Goal: Task Accomplishment & Management: Use online tool/utility

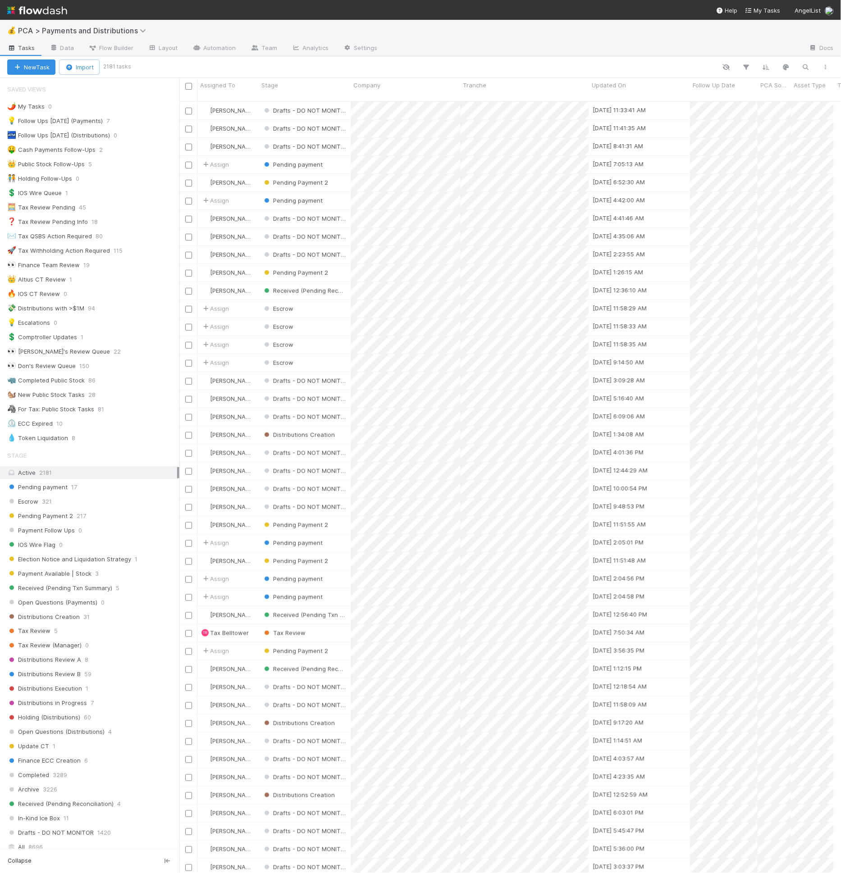
scroll to position [8, 8]
click at [118, 48] on span "Flow Builder" at bounding box center [110, 47] width 45 height 9
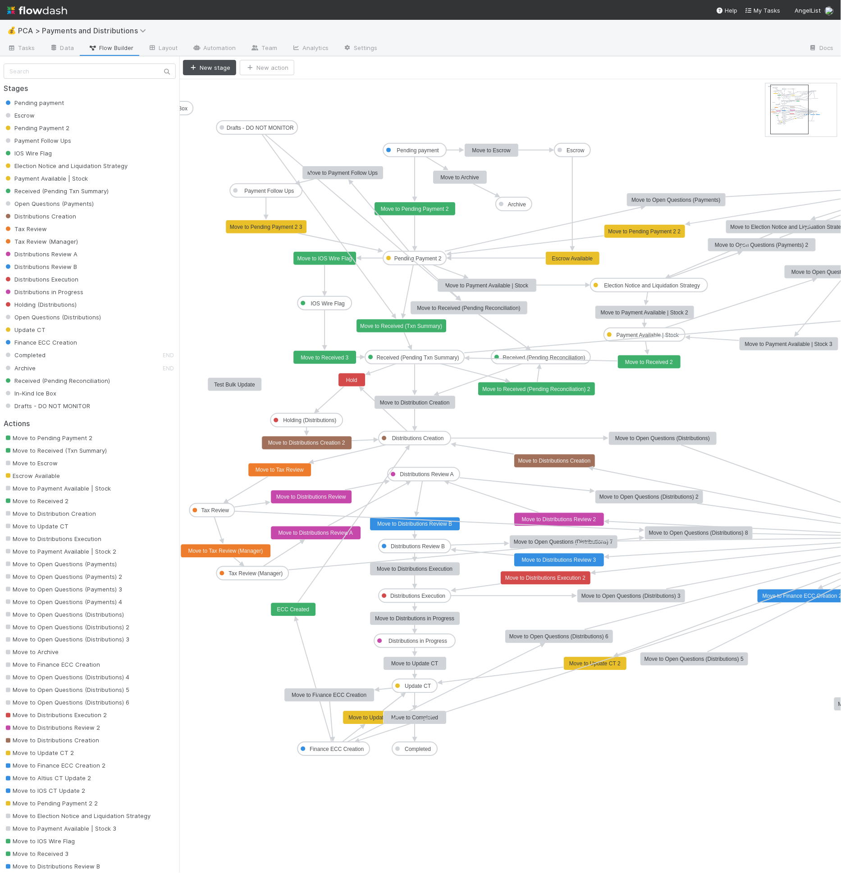
drag, startPoint x: 781, startPoint y: 107, endPoint x: 786, endPoint y: 108, distance: 5.1
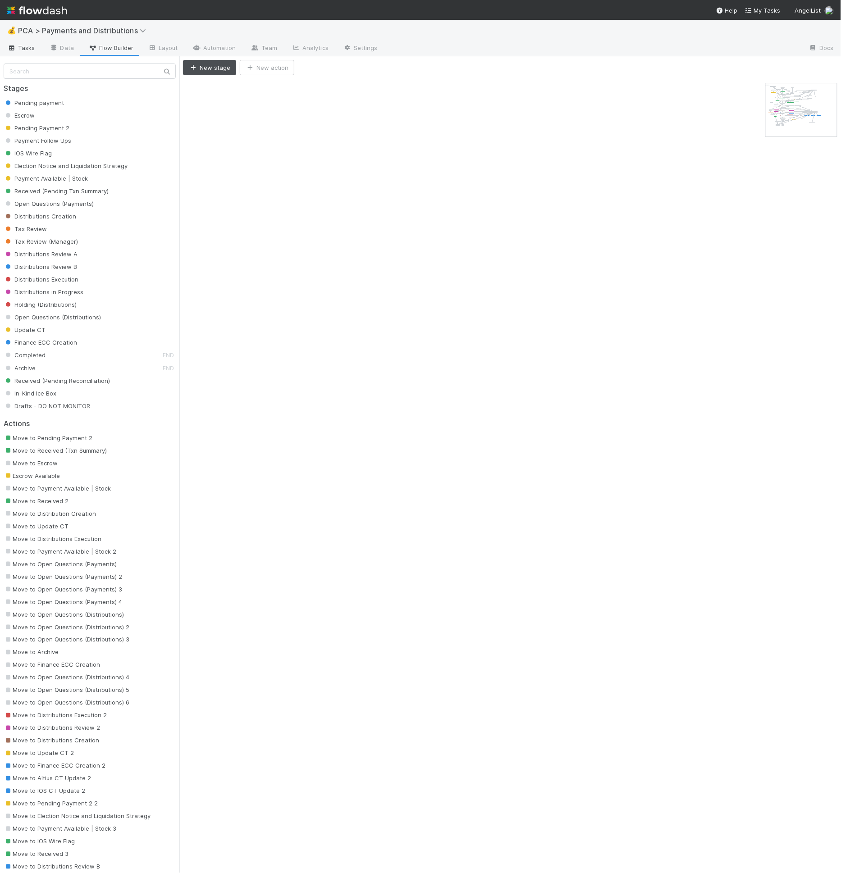
click at [32, 50] on span "Tasks" at bounding box center [21, 47] width 28 height 9
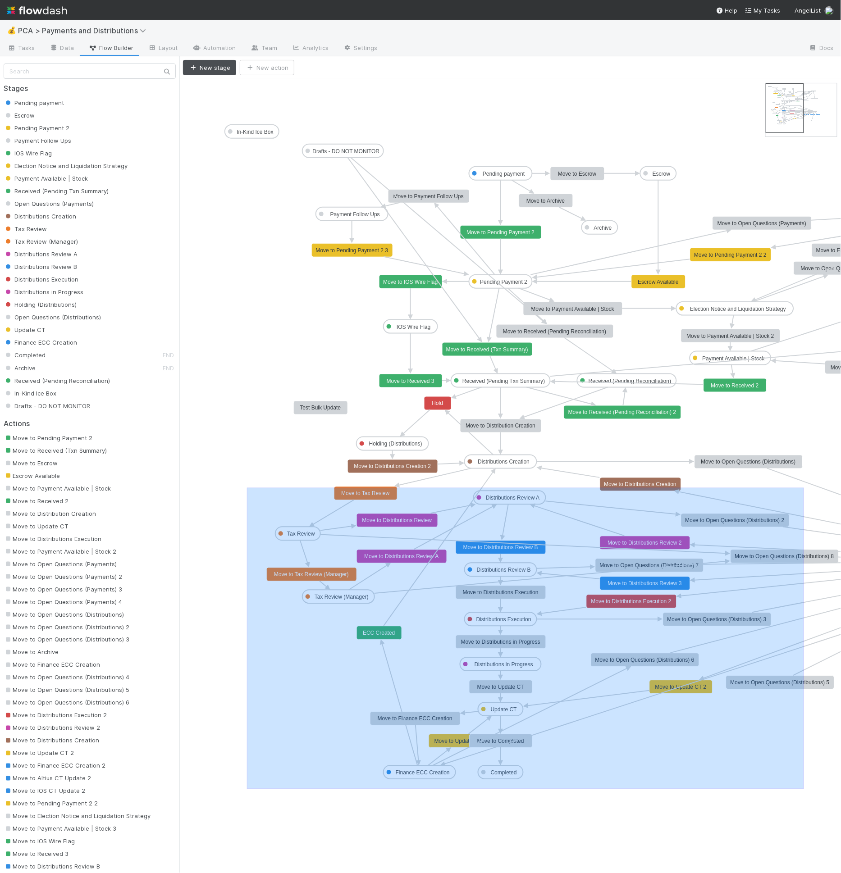
drag, startPoint x: 369, startPoint y: 505, endPoint x: 806, endPoint y: 791, distance: 521.7
click at [804, 788] on icon "Pending payment Escrow Pending Payment 2 Payment Follow Ups IOS Wire Flag Elect…" at bounding box center [648, 476] width 939 height 794
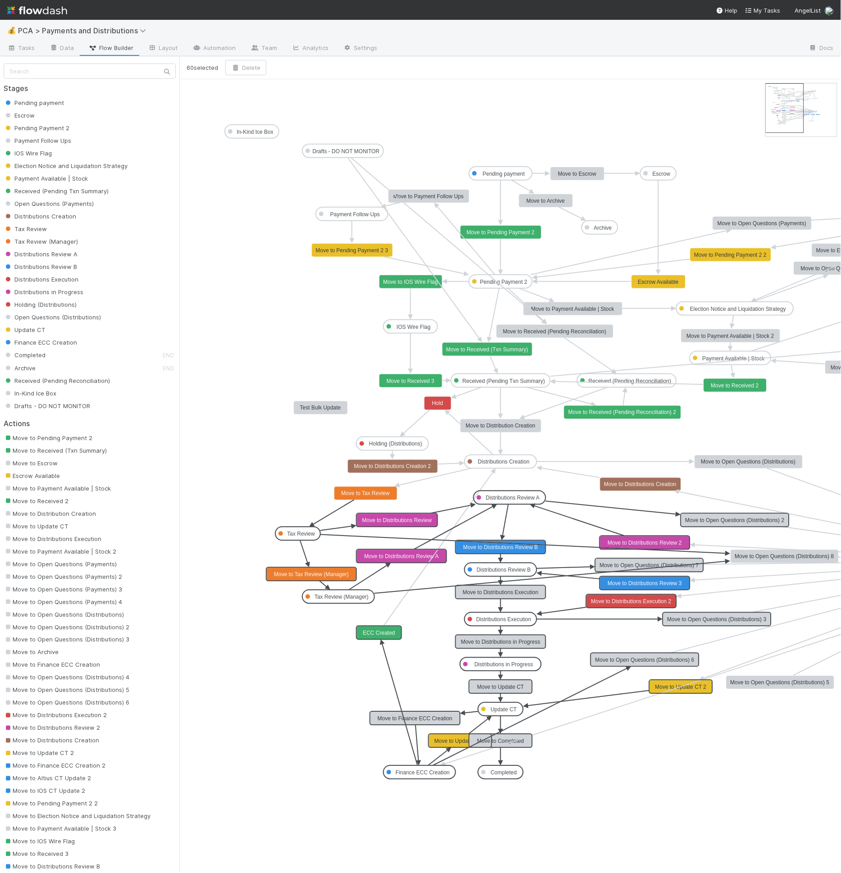
click at [577, 490] on icon "Pending payment Escrow Pending Payment 2 Payment Follow Ups IOS Wire Flag Elect…" at bounding box center [648, 476] width 939 height 794
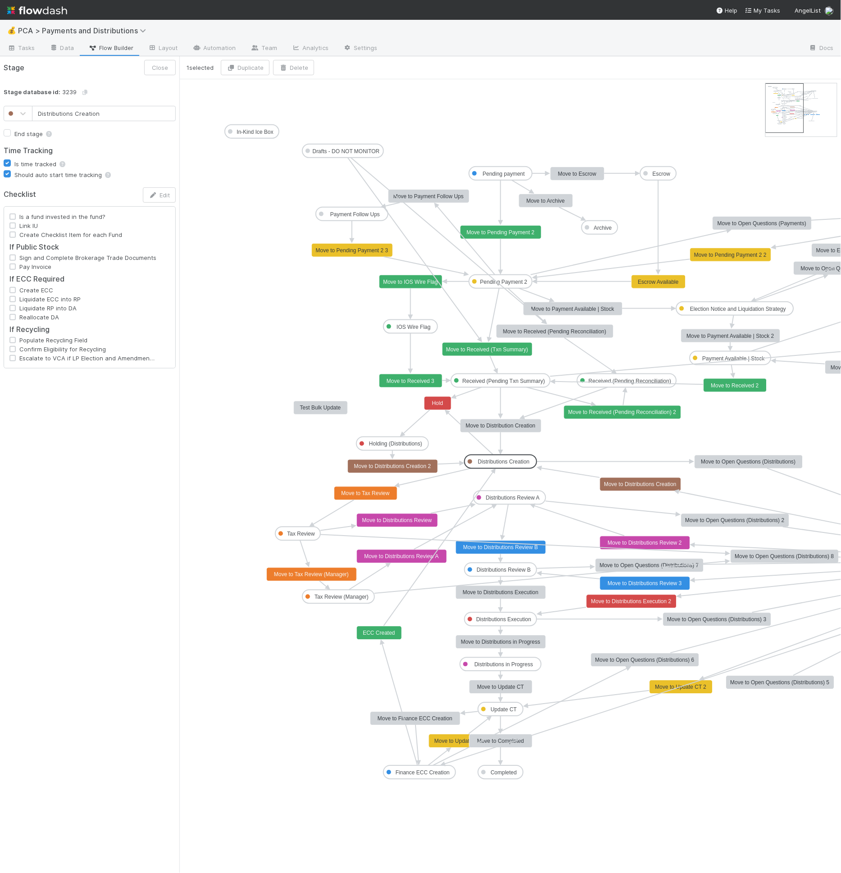
click at [485, 459] on text "Distributions Creation" at bounding box center [504, 462] width 52 height 6
type input "Update CT"
checkbox input "false"
click at [491, 707] on text "Update CT" at bounding box center [504, 710] width 27 height 6
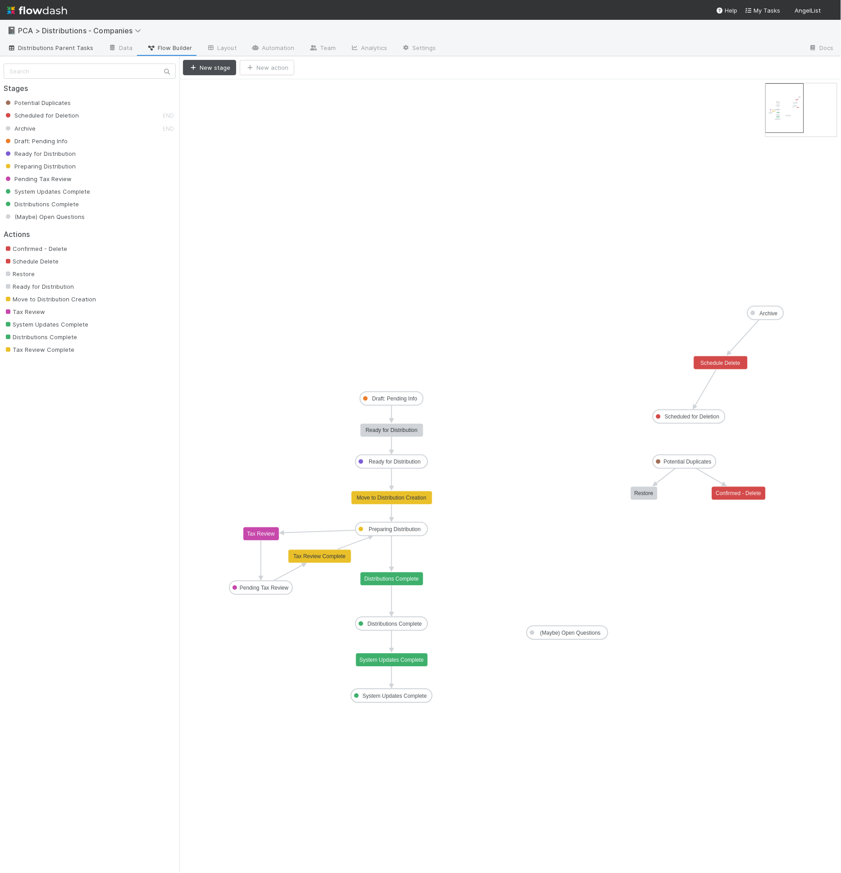
click at [55, 47] on span "Distributions Parent Tasks" at bounding box center [50, 47] width 87 height 9
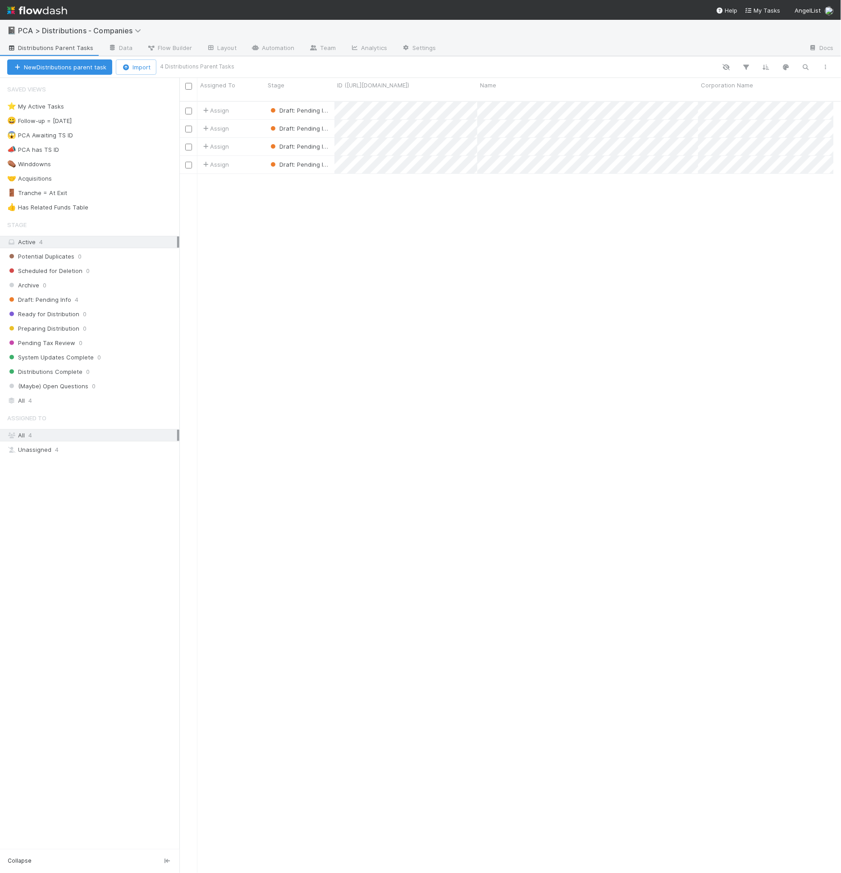
scroll to position [772, 647]
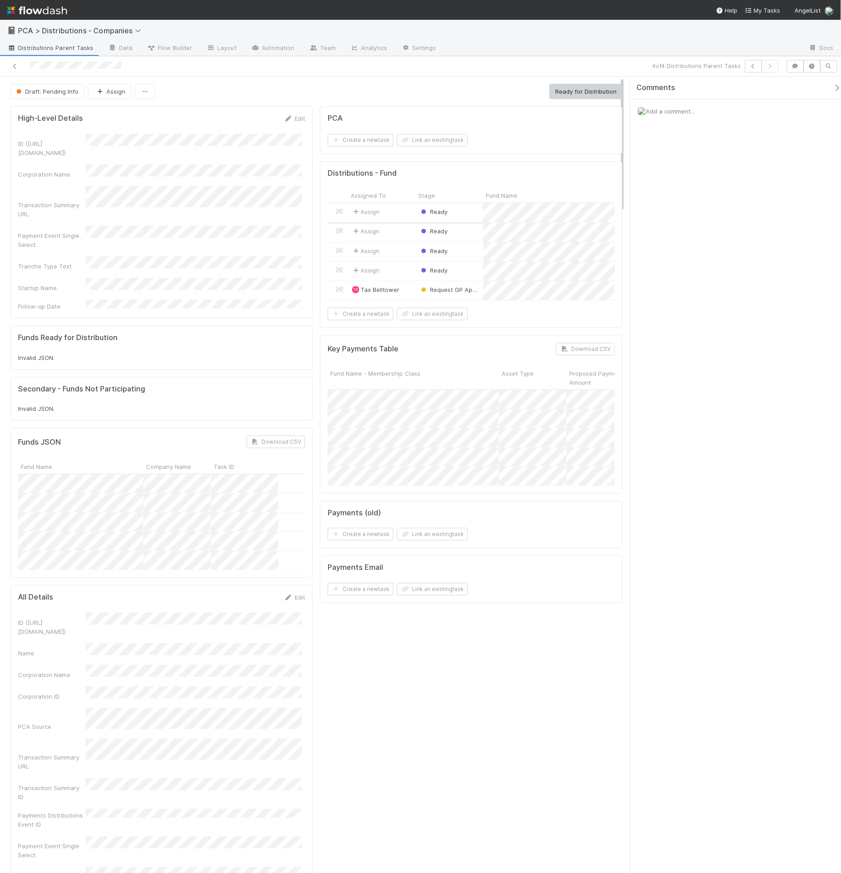
click at [468, 215] on div "Ready" at bounding box center [449, 212] width 68 height 19
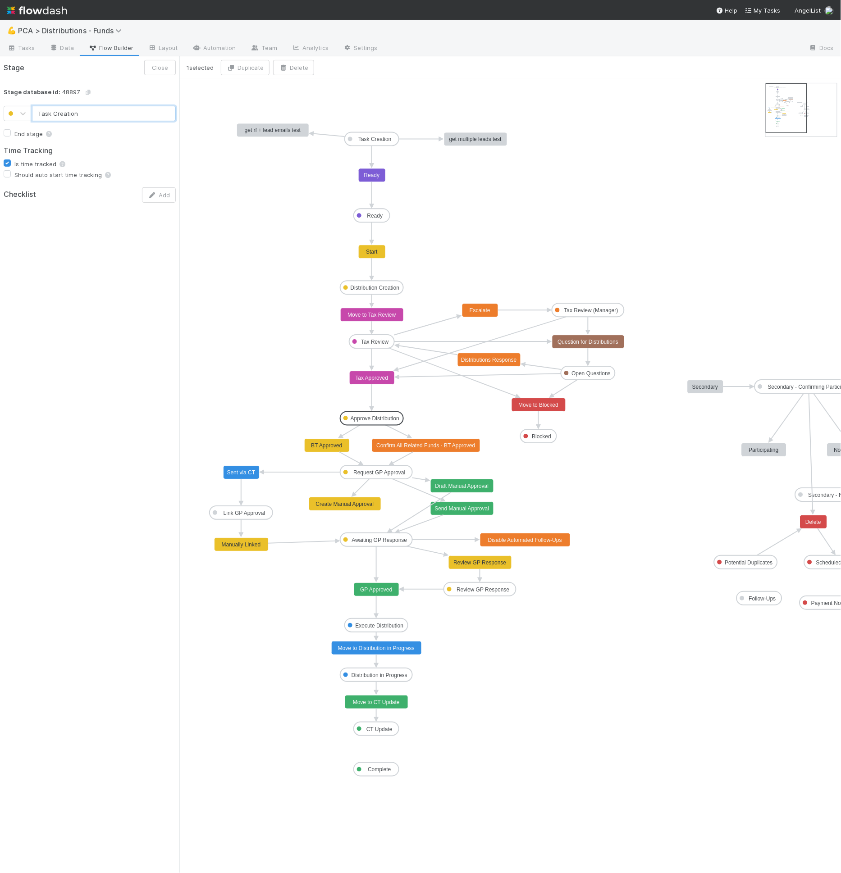
click at [379, 139] on text "Task Creation" at bounding box center [374, 140] width 33 height 6
type input "Ready"
click at [362, 217] on rect at bounding box center [372, 216] width 36 height 14
click at [407, 213] on icon "Task Creation Ready Distribution Creation Tax Review Approve Distribution Reque…" at bounding box center [532, 476] width 707 height 794
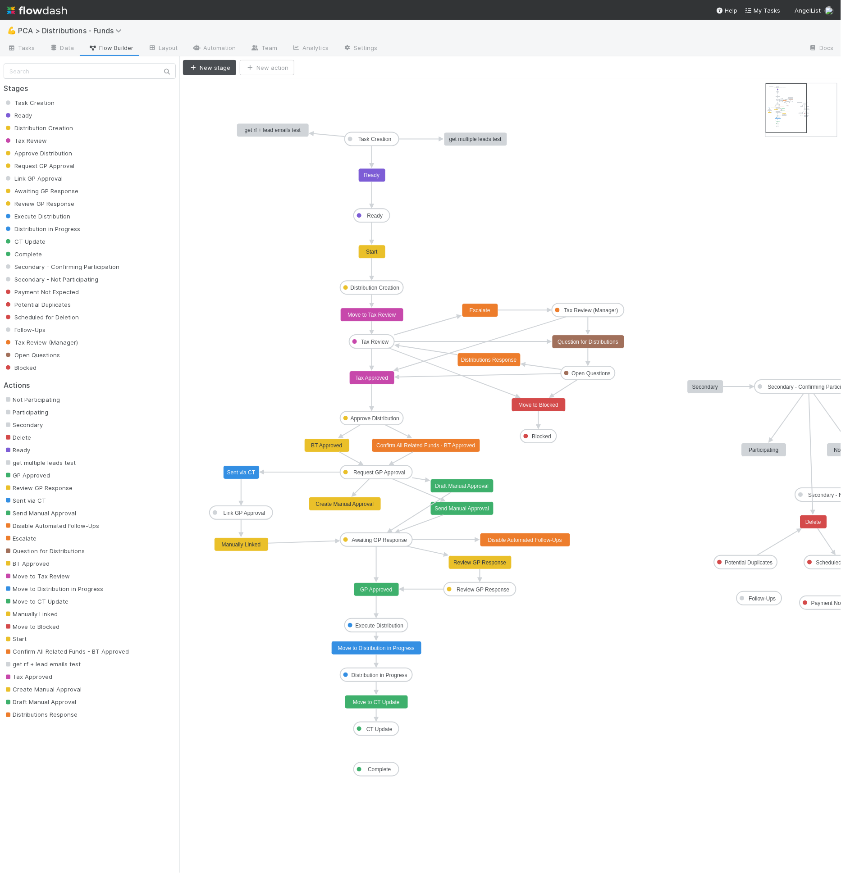
drag, startPoint x: 392, startPoint y: 255, endPoint x: 396, endPoint y: 263, distance: 8.5
click at [392, 256] on icon "Task Creation Ready Distribution Creation Tax Review Approve Distribution Reque…" at bounding box center [532, 476] width 707 height 794
drag, startPoint x: 407, startPoint y: 278, endPoint x: 419, endPoint y: 272, distance: 13.1
click at [419, 272] on icon "Task Creation Ready Distribution Creation Tax Review Approve Distribution Reque…" at bounding box center [532, 476] width 707 height 794
click at [423, 273] on icon "Task Creation Ready Distribution Creation Tax Review Approve Distribution Reque…" at bounding box center [532, 476] width 707 height 794
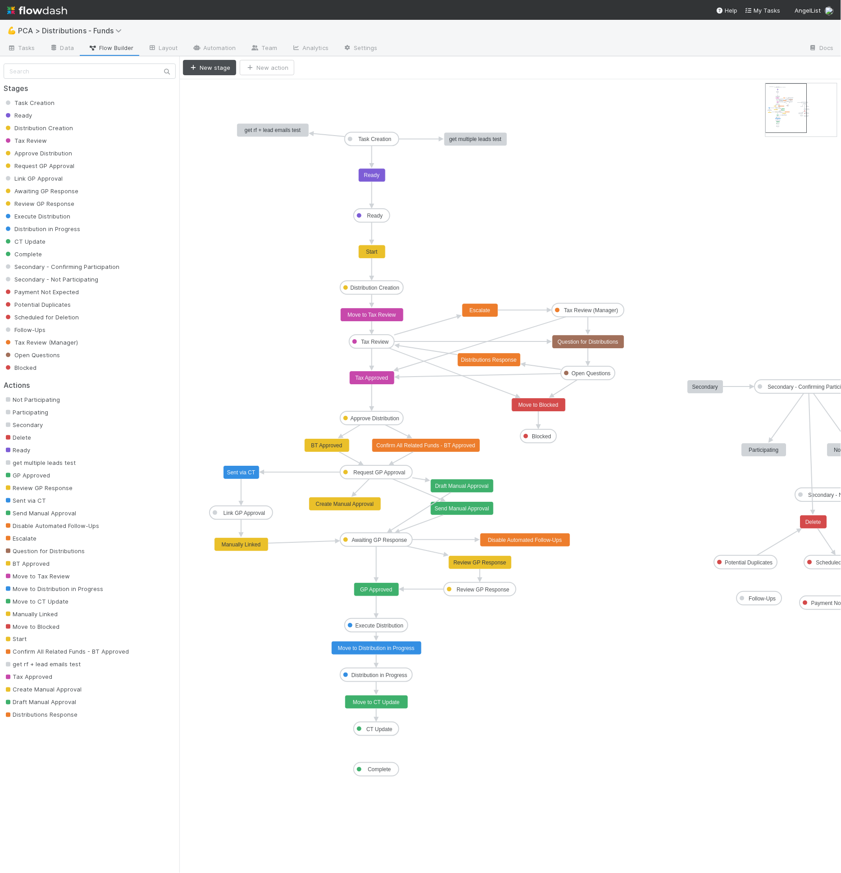
click at [439, 420] on icon "Task Creation Ready Distribution Creation Tax Review Approve Distribution Reque…" at bounding box center [532, 476] width 707 height 794
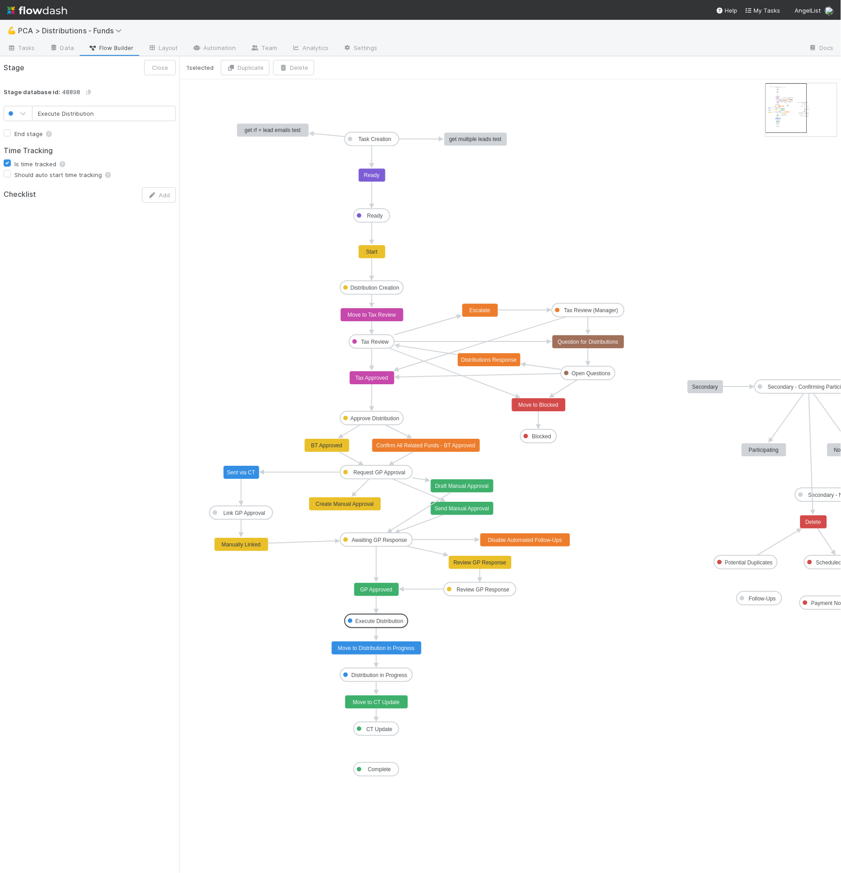
drag, startPoint x: 374, startPoint y: 624, endPoint x: 374, endPoint y: 619, distance: 5.0
drag, startPoint x: 334, startPoint y: 694, endPoint x: 446, endPoint y: 741, distance: 121.4
click at [446, 741] on icon "Task Creation Ready Distribution Creation Tax Review Approve Distribution Reque…" at bounding box center [532, 476] width 707 height 794
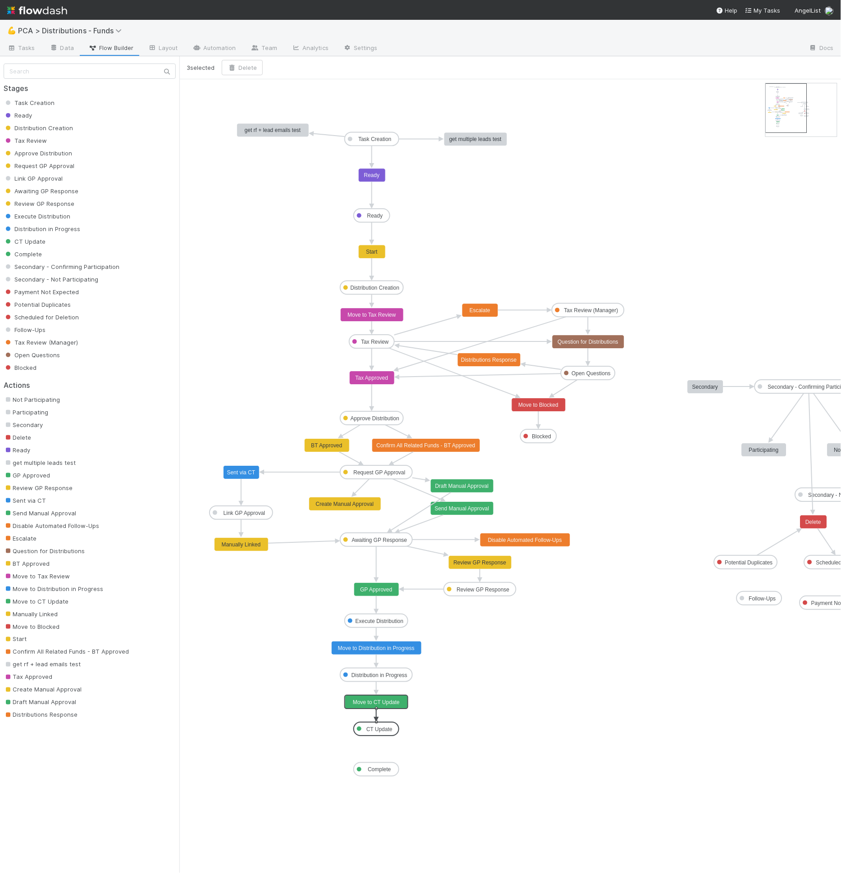
click at [450, 733] on icon "Task Creation Ready Distribution Creation Tax Review Approve Distribution Reque…" at bounding box center [532, 476] width 707 height 794
click at [430, 743] on icon "Task Creation Ready Distribution Creation Tax Review Approve Distribution Reque…" at bounding box center [532, 476] width 707 height 794
click at [435, 727] on icon "Task Creation Ready Distribution Creation Tax Review Approve Distribution Reque…" at bounding box center [532, 476] width 707 height 794
click at [429, 727] on icon "Task Creation Ready Distribution Creation Tax Review Approve Distribution Reque…" at bounding box center [532, 476] width 707 height 794
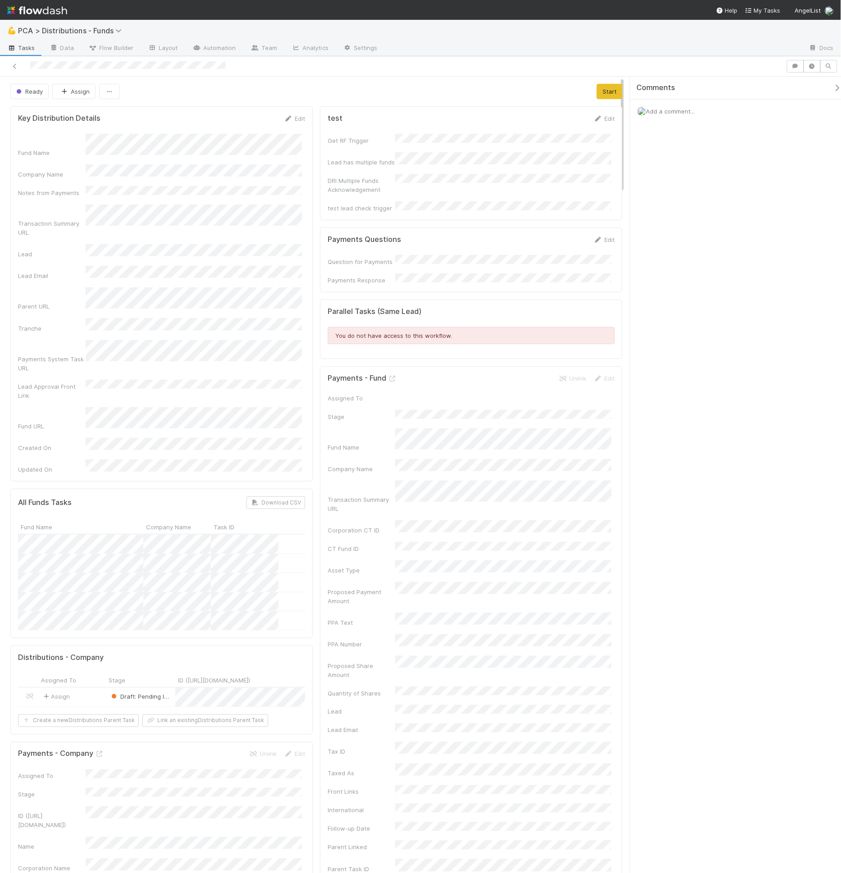
click at [121, 40] on div "💪 PCA > Distributions - Funds" at bounding box center [420, 31] width 841 height 22
click at [120, 41] on link "Flow Builder" at bounding box center [110, 48] width 59 height 14
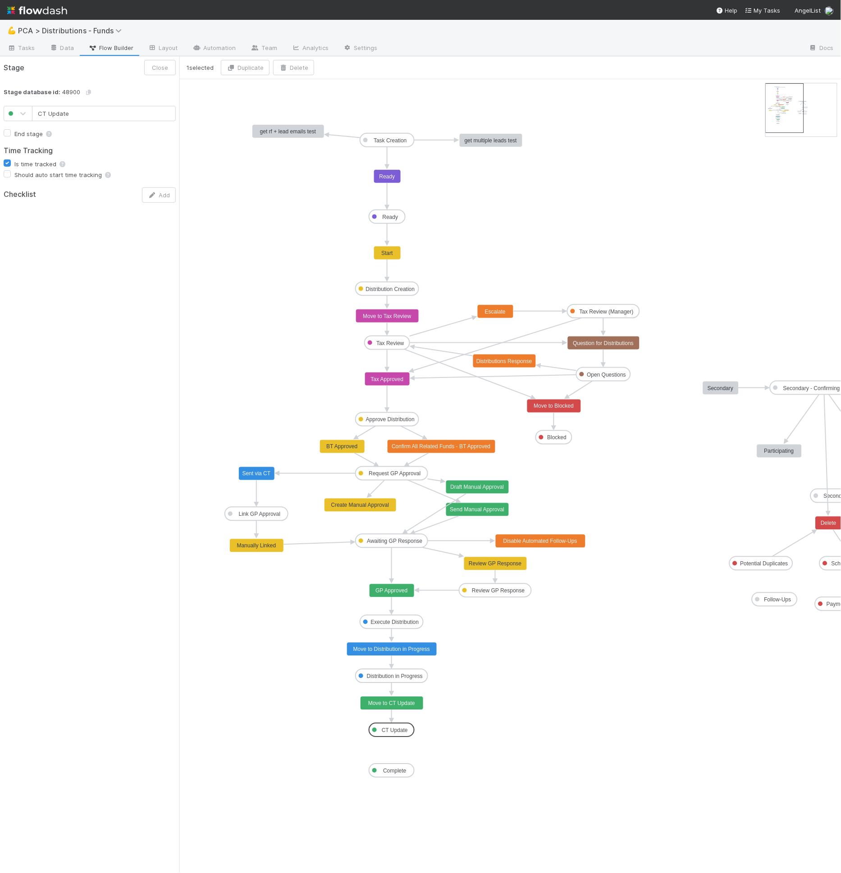
click at [512, 670] on icon "Task Creation Ready Distribution Creation Tax Review Approve Distribution Reque…" at bounding box center [540, 476] width 722 height 794
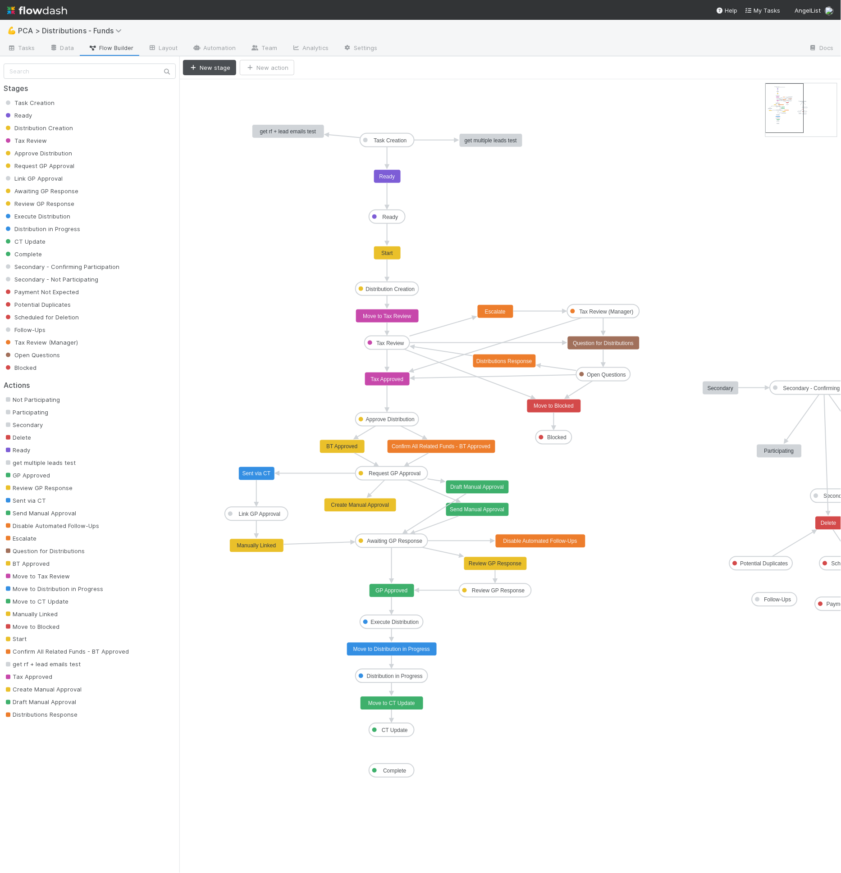
click at [485, 675] on icon "Task Creation Ready Distribution Creation Tax Review Approve Distribution Reque…" at bounding box center [540, 476] width 722 height 794
click at [384, 100] on icon "Task Creation Ready Distribution Creation Tax Review Approve Distribution Reque…" at bounding box center [540, 476] width 722 height 794
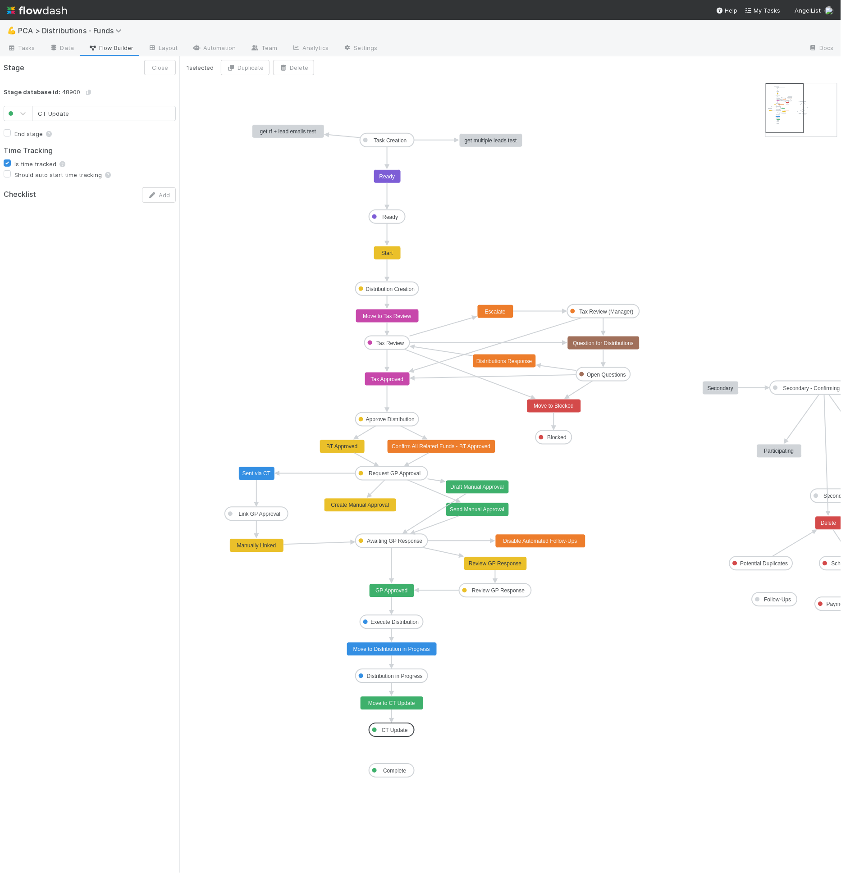
click at [405, 731] on text "CT Update" at bounding box center [395, 731] width 26 height 6
click at [348, 698] on icon "Task Creation Ready Distribution Creation Tax Review Approve Distribution Reque…" at bounding box center [540, 476] width 722 height 794
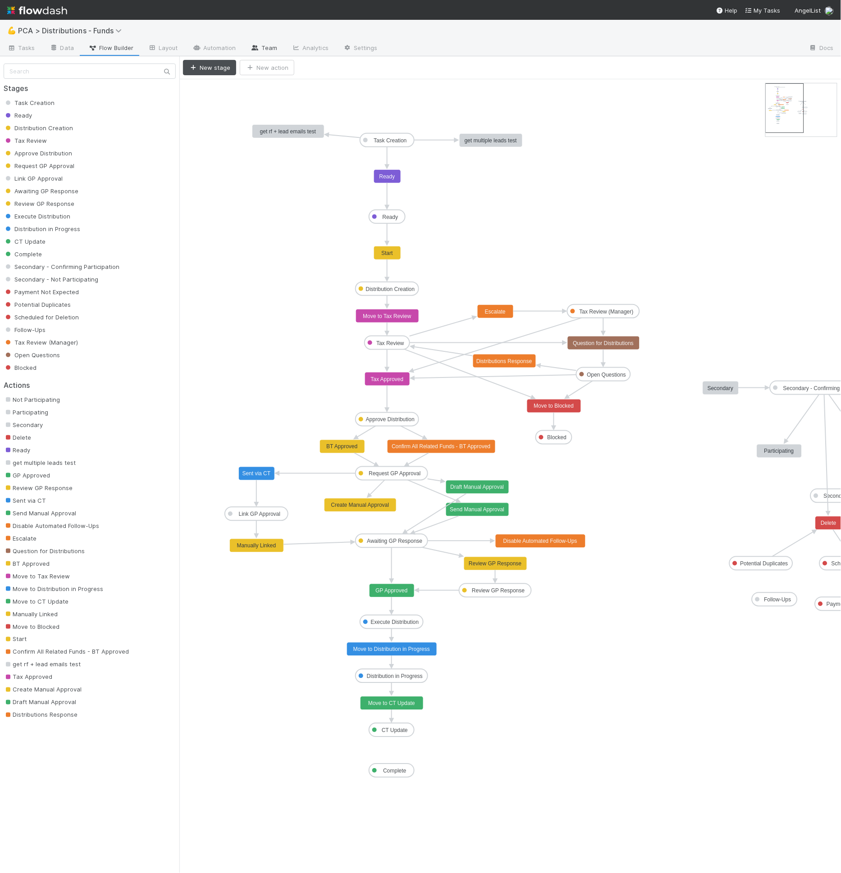
click at [264, 50] on link "Team" at bounding box center [263, 48] width 41 height 14
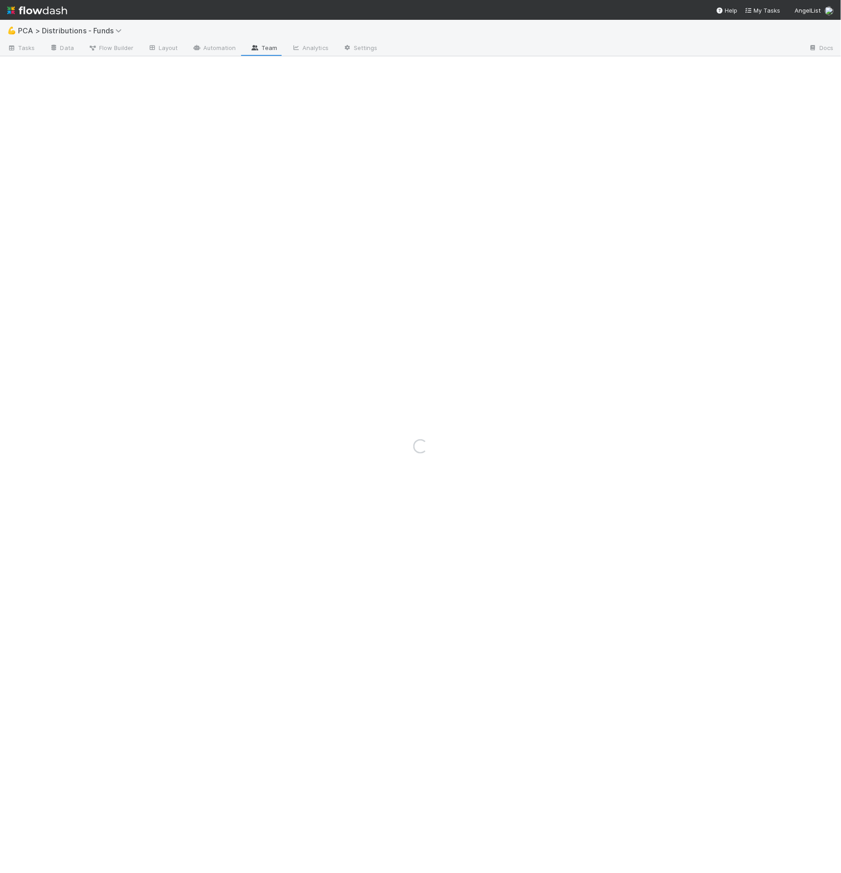
click at [237, 51] on div "Loading..." at bounding box center [420, 446] width 841 height 853
click at [206, 50] on div "Loading..." at bounding box center [420, 446] width 841 height 853
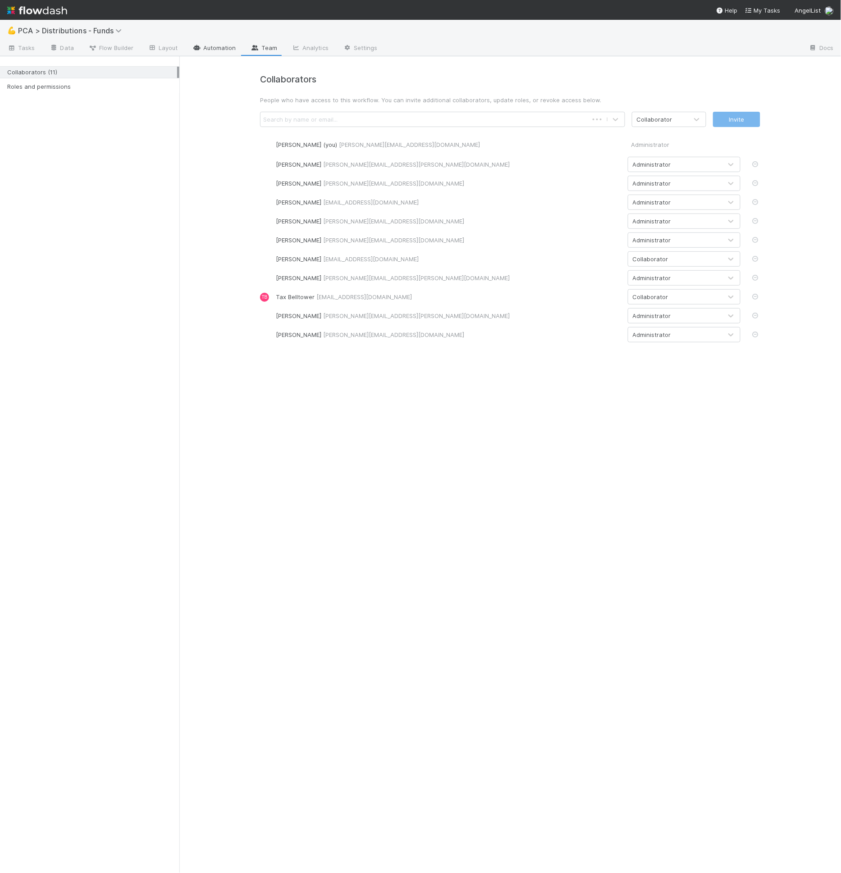
click at [209, 45] on link "Automation" at bounding box center [214, 48] width 58 height 14
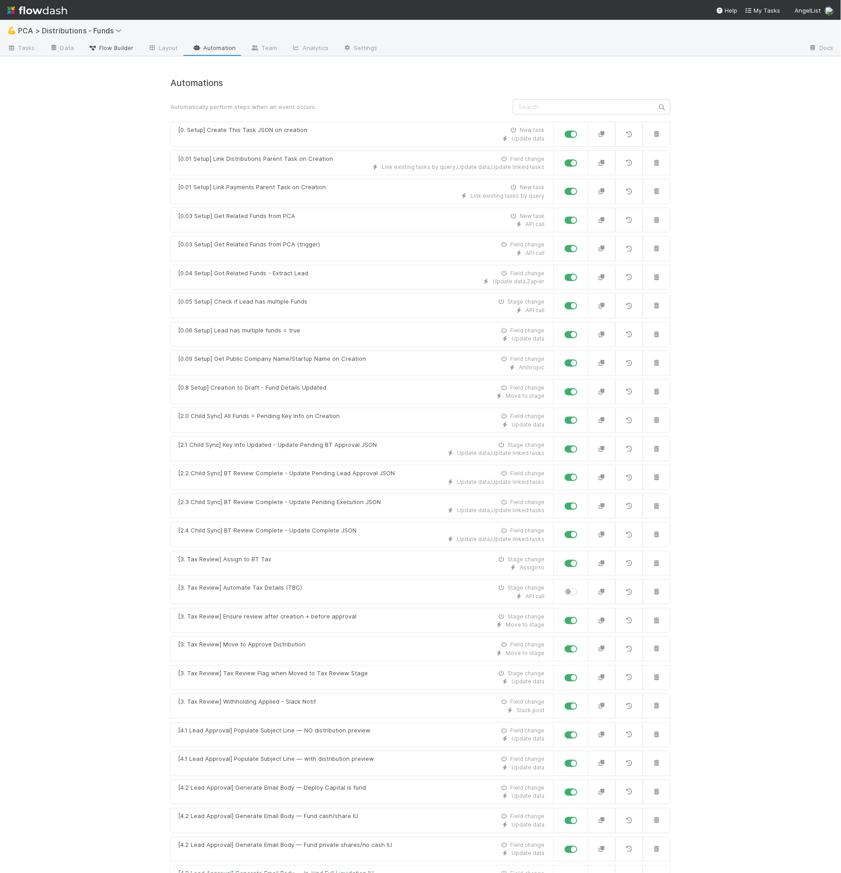
click at [116, 50] on span "Flow Builder" at bounding box center [110, 47] width 45 height 9
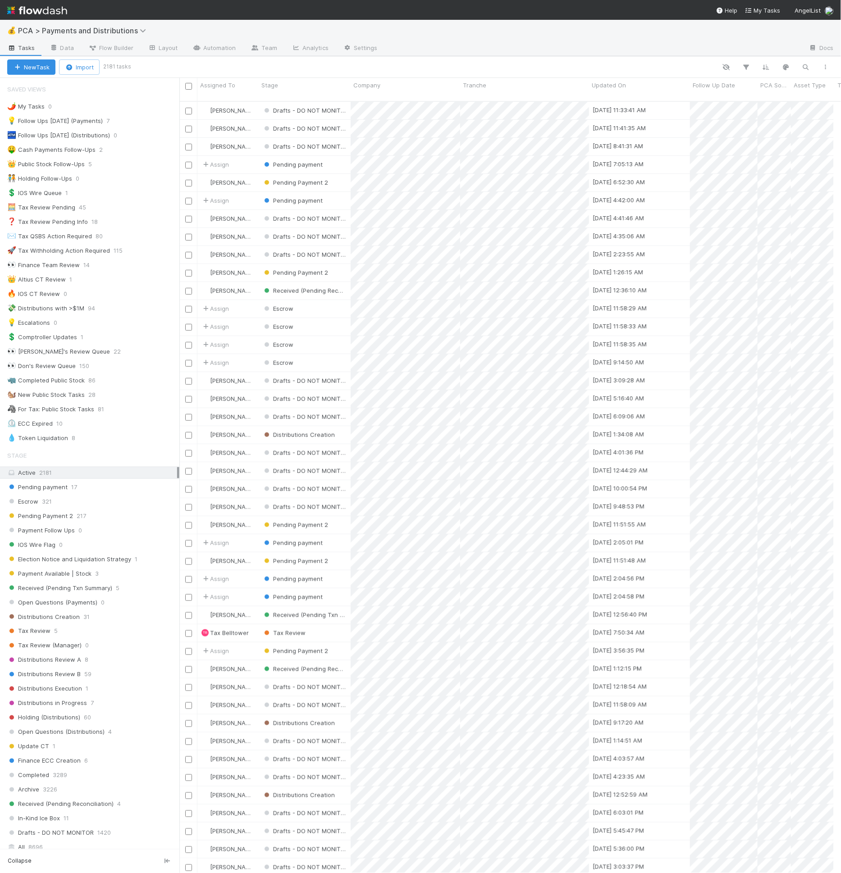
scroll to position [772, 647]
click at [101, 260] on div "👀 Finance Team Review 14" at bounding box center [93, 265] width 172 height 11
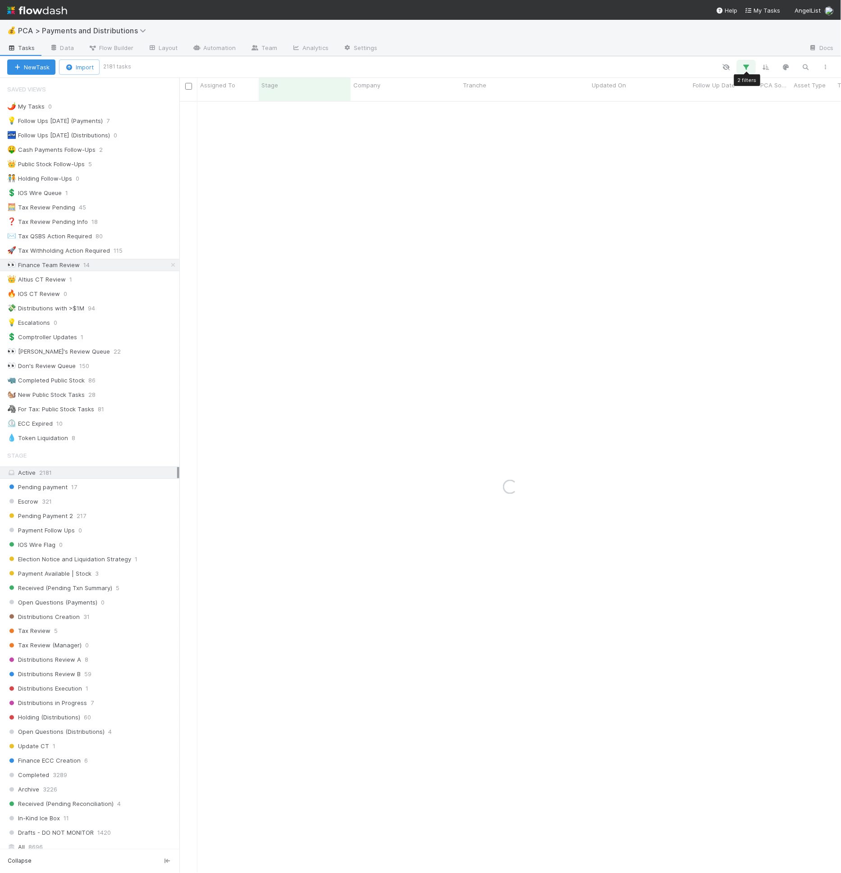
click at [746, 61] on button "button" at bounding box center [746, 67] width 16 height 12
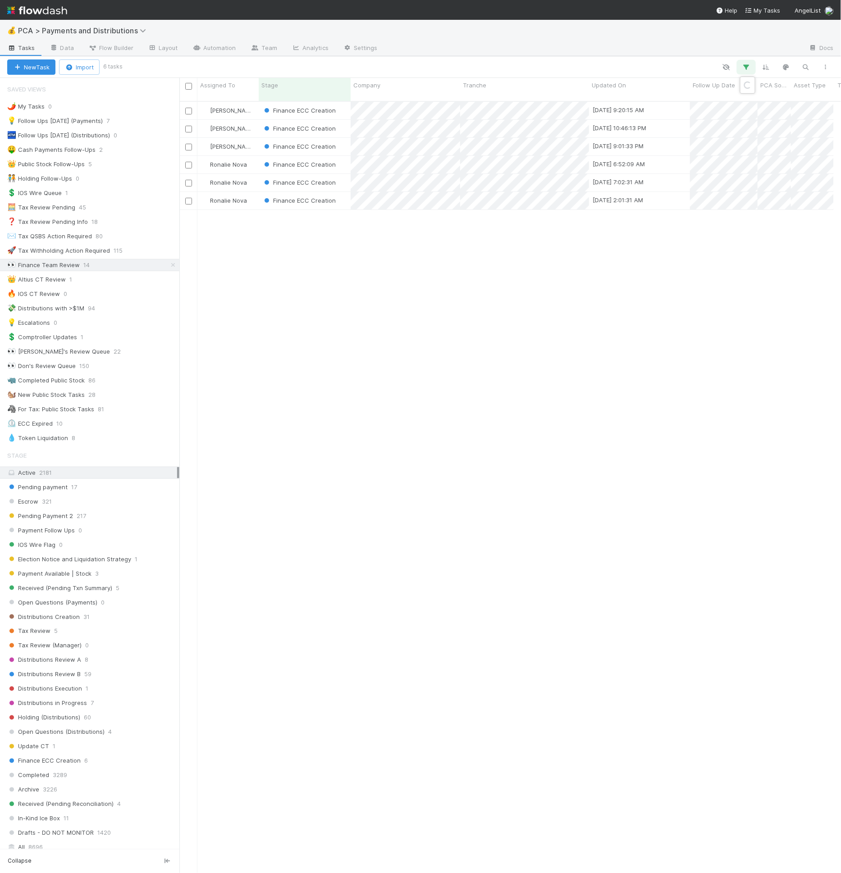
scroll to position [772, 647]
click at [499, 180] on link "And.." at bounding box center [493, 178] width 28 height 13
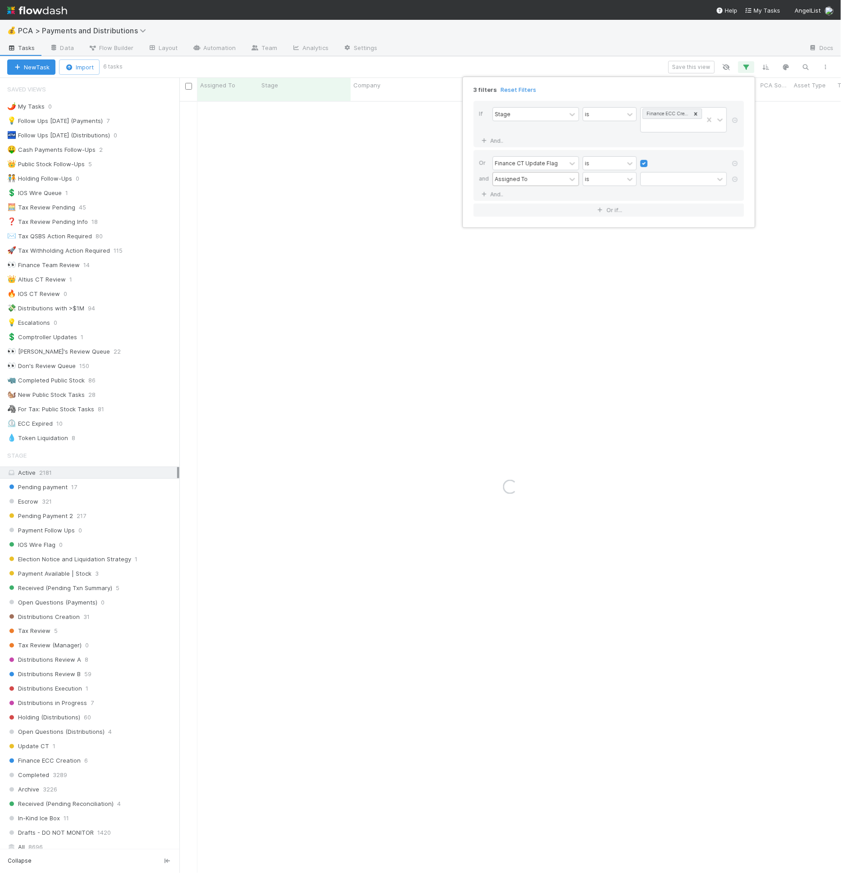
click at [506, 179] on div "Assigned To" at bounding box center [511, 179] width 33 height 8
type input "stage"
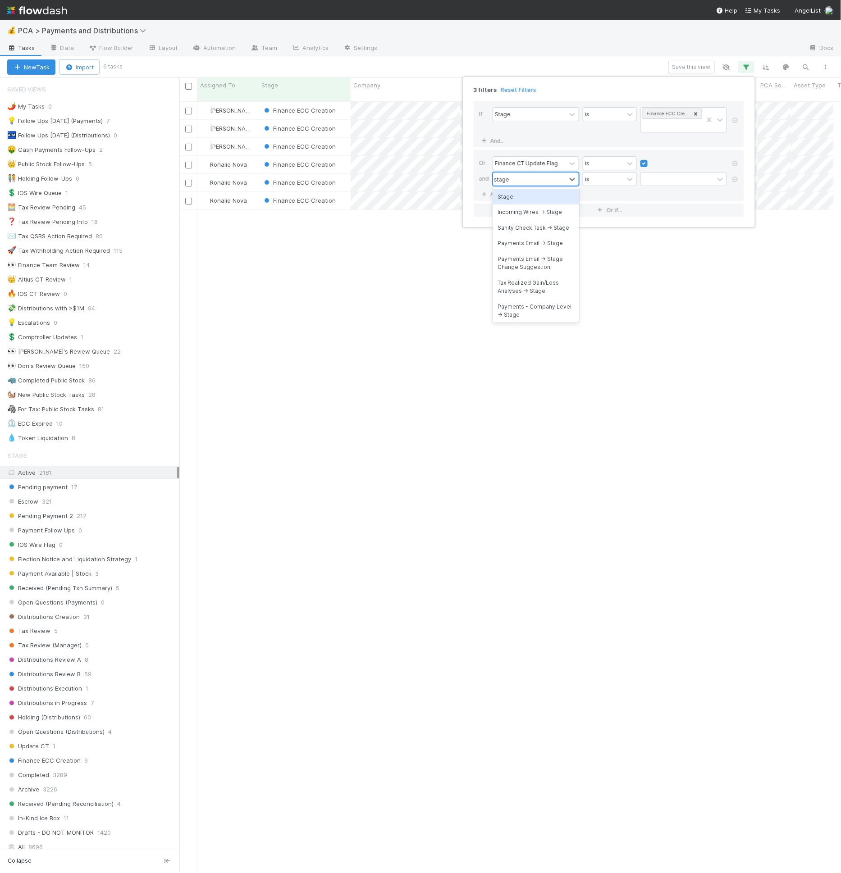
scroll to position [772, 647]
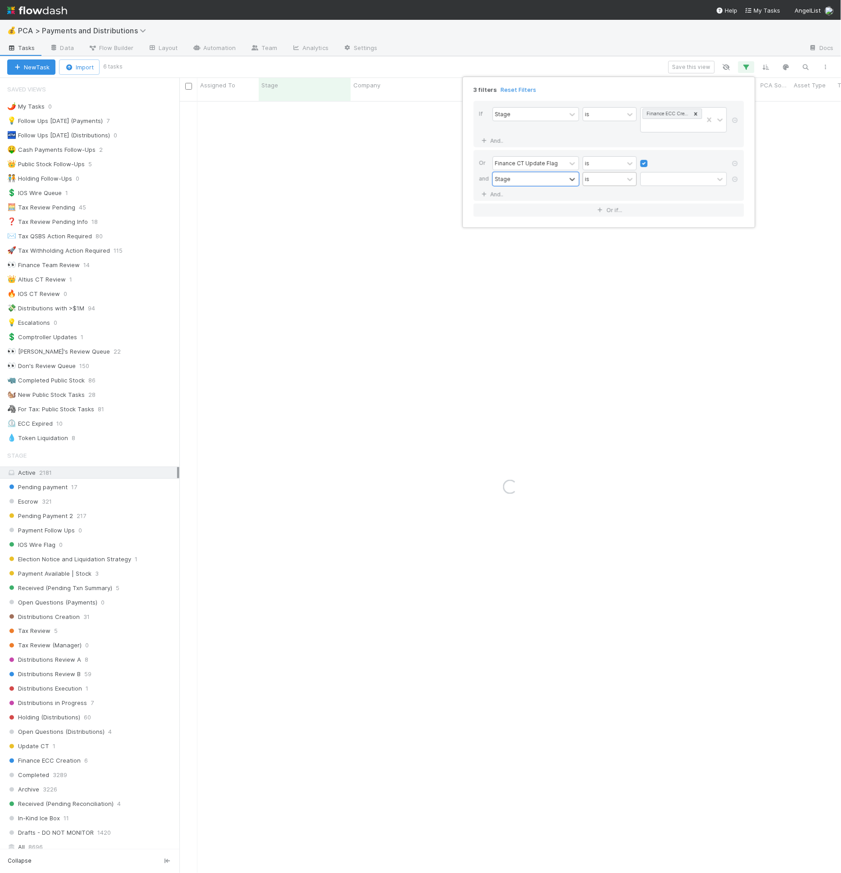
click at [599, 174] on div "is" at bounding box center [603, 179] width 41 height 13
click at [602, 210] on div "is not" at bounding box center [610, 212] width 54 height 15
click at [665, 184] on div "Stage option is not, selected. 0 results available. Select is focused ,type to …" at bounding box center [611, 180] width 238 height 16
click at [674, 182] on div at bounding box center [677, 179] width 73 height 13
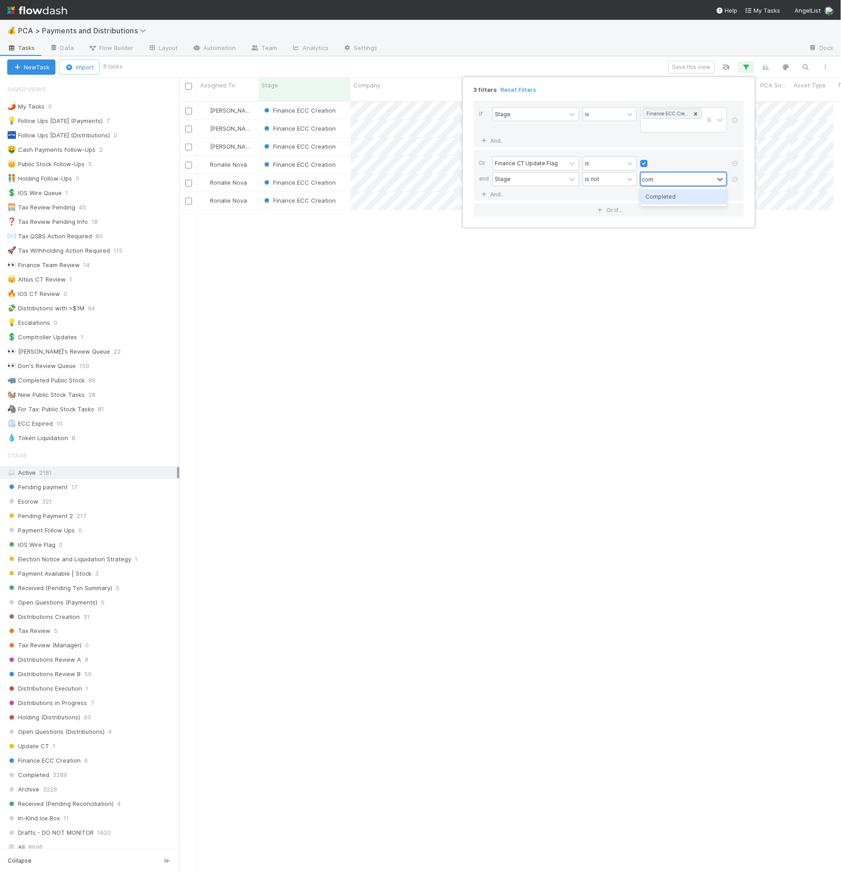
type input "compl"
click at [683, 69] on div "3 filters Reset Filters If Stage is Finance ECC Creation And.. Or Finance CT Up…" at bounding box center [420, 436] width 841 height 873
click at [684, 67] on button "Save this view" at bounding box center [691, 67] width 46 height 13
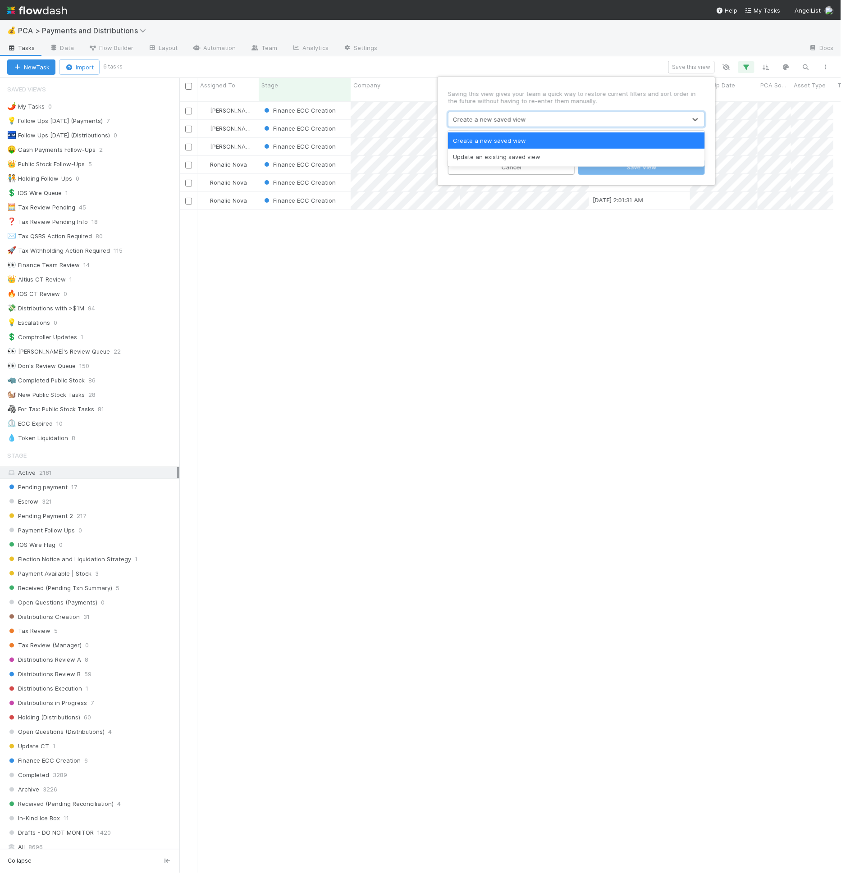
click at [534, 120] on div "Create a new saved view" at bounding box center [567, 119] width 238 height 14
click at [516, 155] on div "Update an existing saved view" at bounding box center [576, 157] width 257 height 16
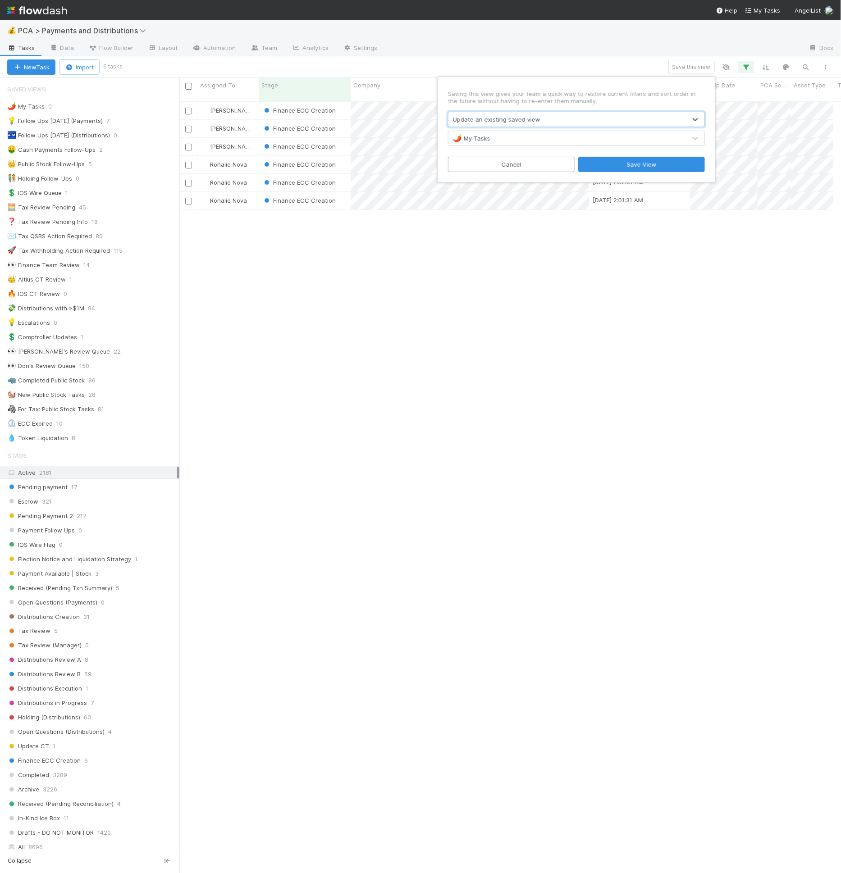
click at [515, 143] on div "🌶️ My Tasks" at bounding box center [567, 138] width 238 height 14
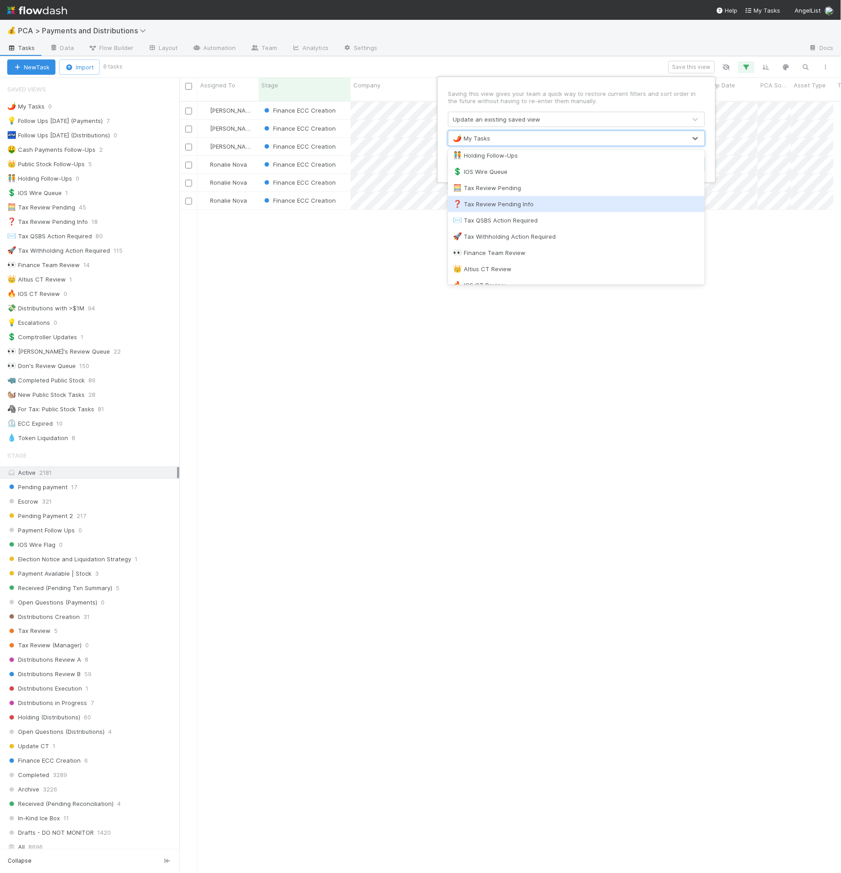
scroll to position [106, 0]
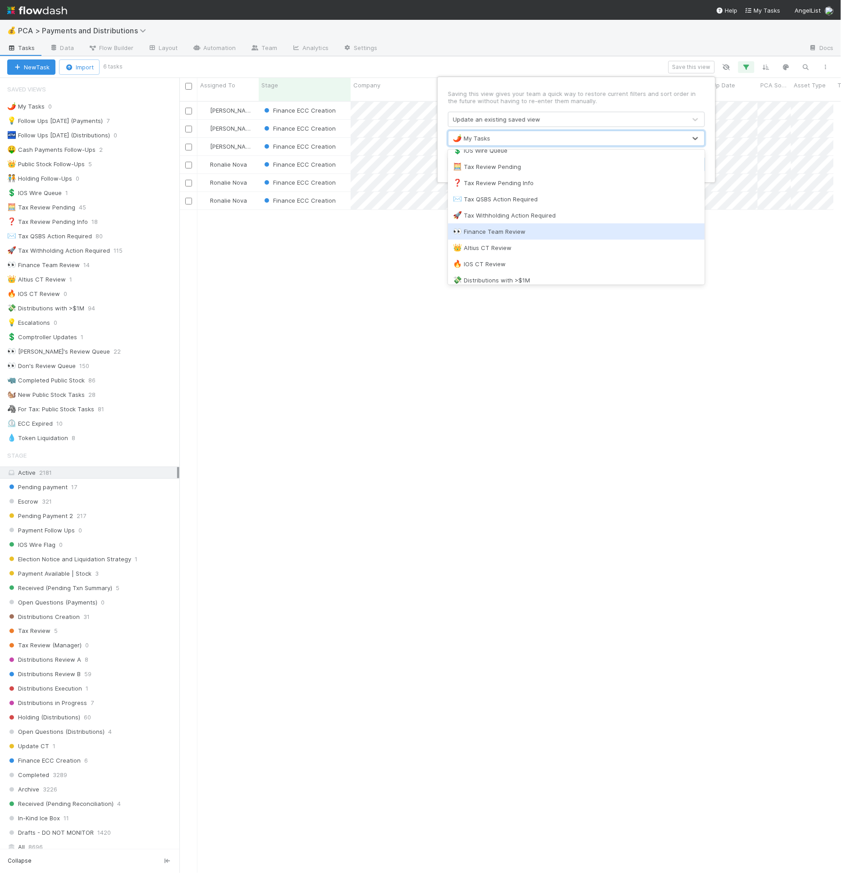
click at [519, 231] on div "👀 Finance Team Review" at bounding box center [576, 231] width 246 height 9
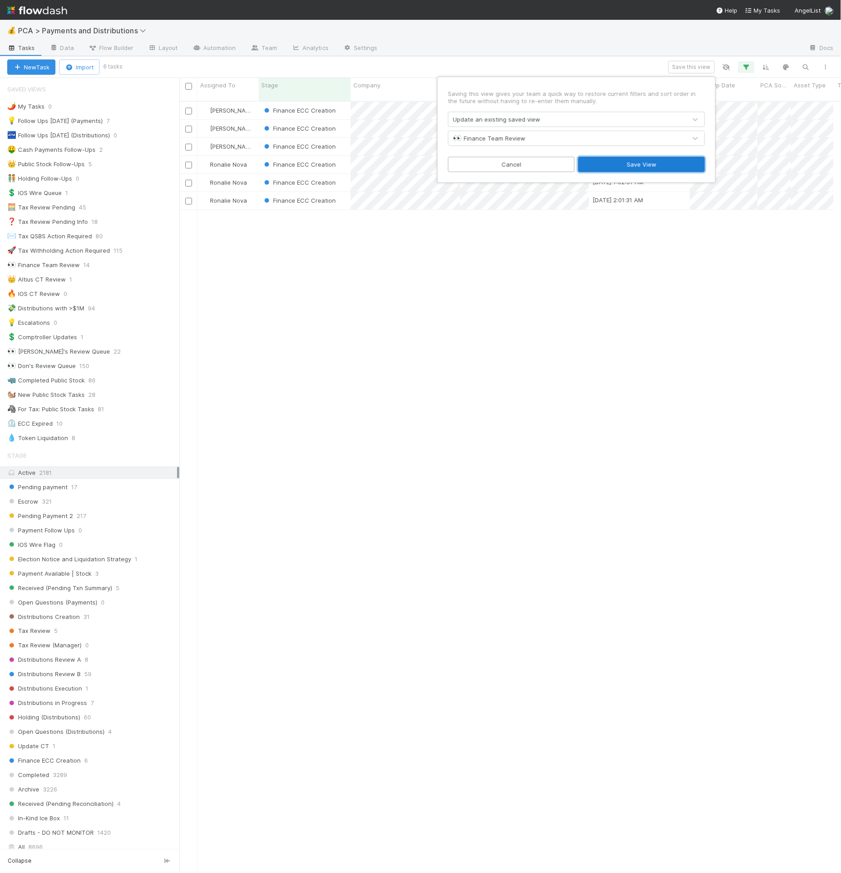
click at [647, 169] on button "Save View" at bounding box center [641, 164] width 127 height 15
click at [130, 46] on span "Flow Builder" at bounding box center [110, 47] width 45 height 9
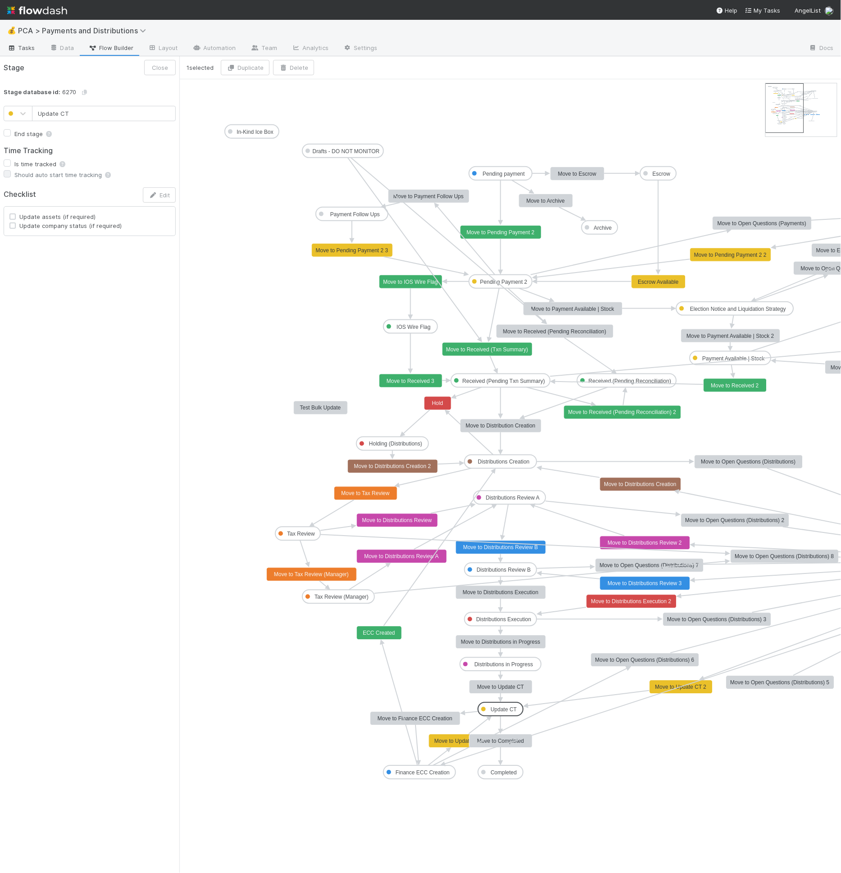
click at [18, 47] on span "Tasks" at bounding box center [21, 47] width 28 height 9
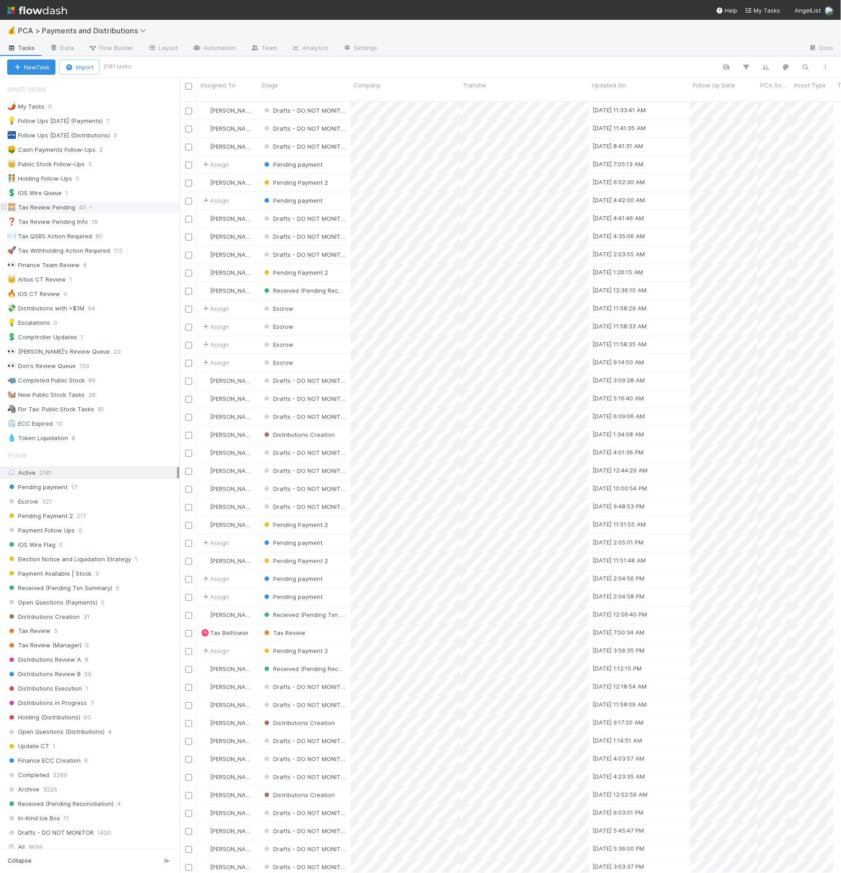
scroll to position [772, 647]
click at [114, 263] on div "👀 Finance Team Review 6" at bounding box center [93, 265] width 172 height 11
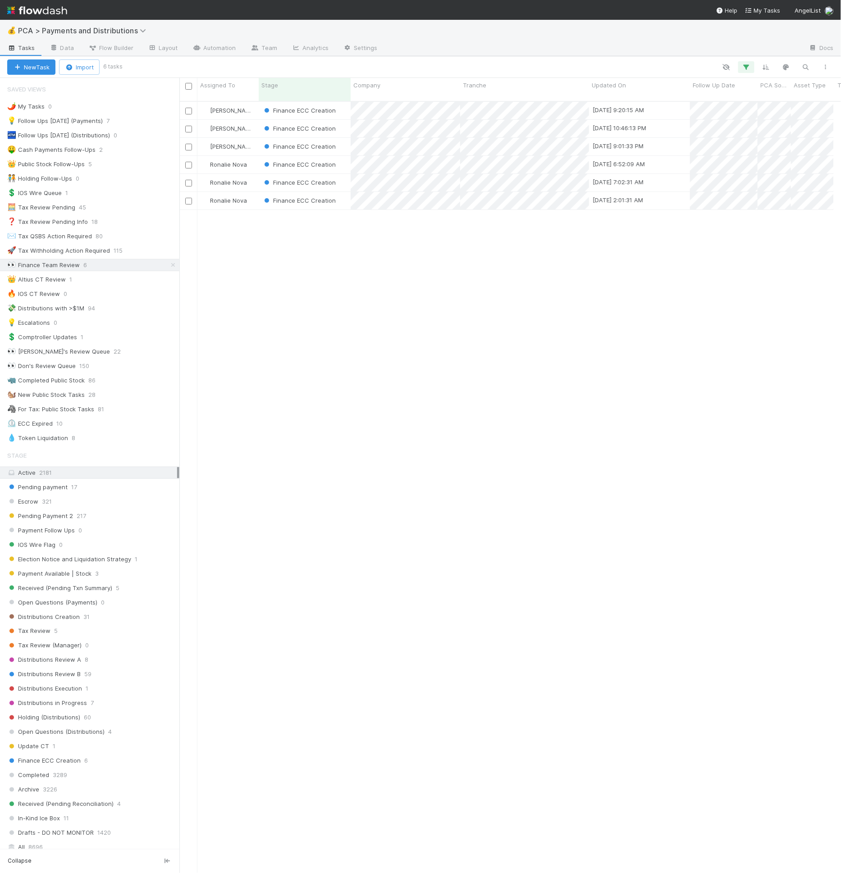
scroll to position [772, 647]
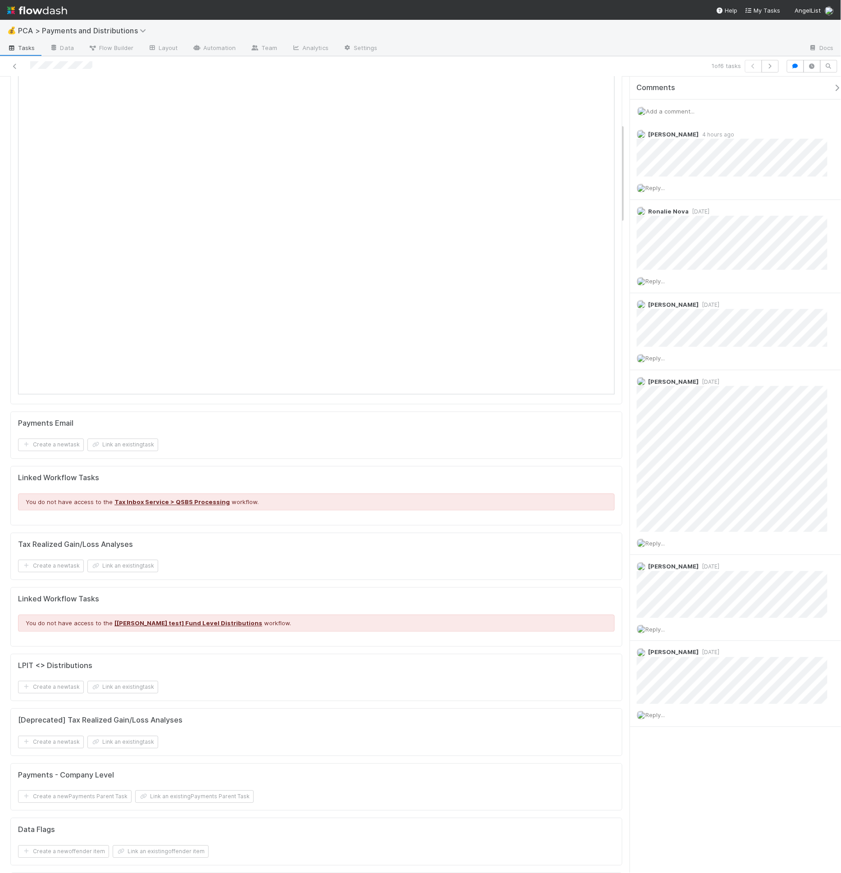
scroll to position [372, 0]
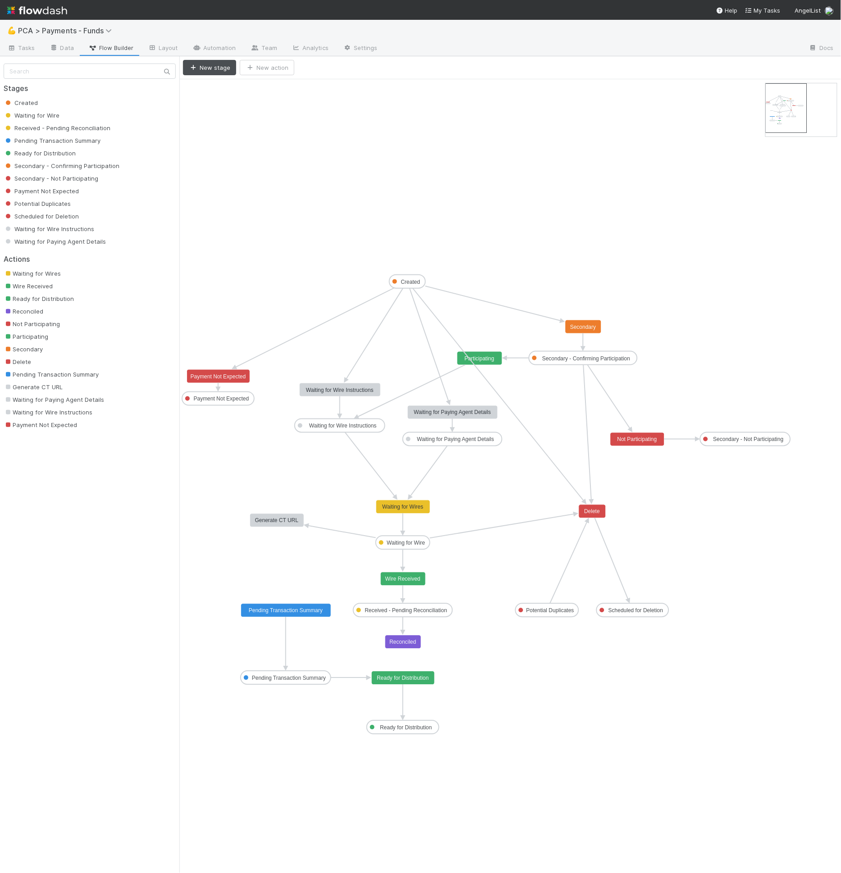
click at [467, 716] on icon "Created Waiting for Wire Received - Pending Reconciliation Pending Transaction …" at bounding box center [509, 476] width 661 height 794
click at [223, 68] on button "New stage" at bounding box center [209, 67] width 53 height 15
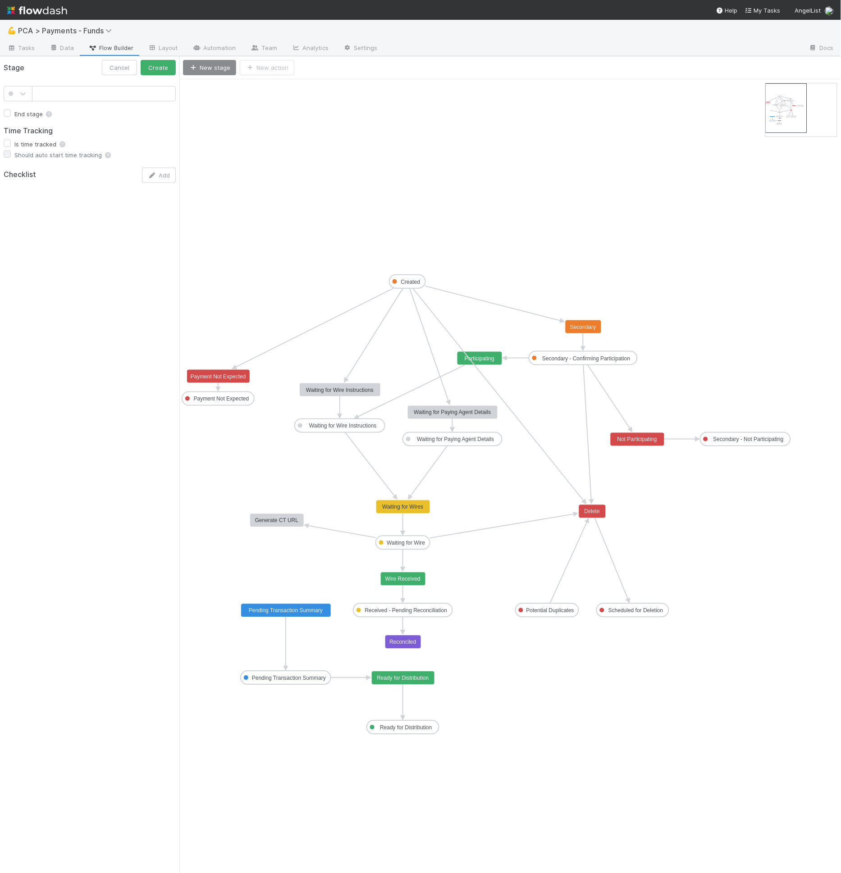
click at [75, 97] on input "text" at bounding box center [104, 93] width 144 height 15
type input "Distributions Question"
click at [24, 93] on icon at bounding box center [22, 93] width 5 height 3
click at [21, 232] on div at bounding box center [18, 228] width 29 height 16
click at [146, 65] on button "Create" at bounding box center [158, 67] width 35 height 15
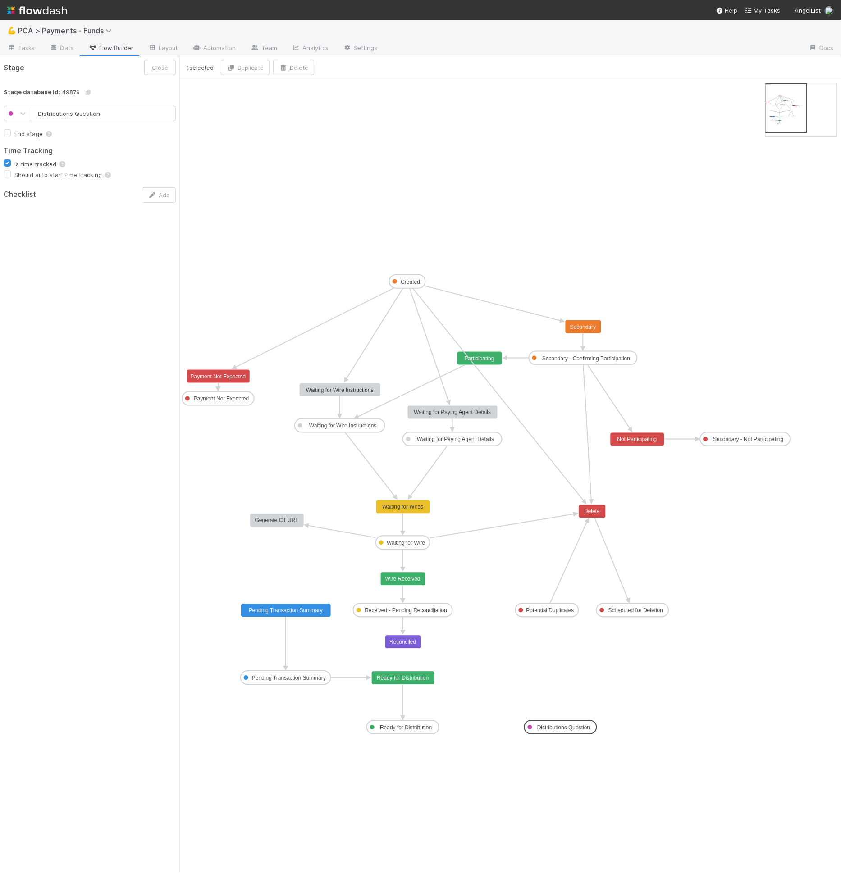
drag, startPoint x: 241, startPoint y: 88, endPoint x: 581, endPoint y: 729, distance: 725.0
drag, startPoint x: 531, startPoint y: 732, endPoint x: 437, endPoint y: 723, distance: 95.0
click at [474, 725] on text "Move to Ready for Distribution" at bounding box center [483, 728] width 73 height 6
drag, startPoint x: 570, startPoint y: 727, endPoint x: 582, endPoint y: 704, distance: 26.2
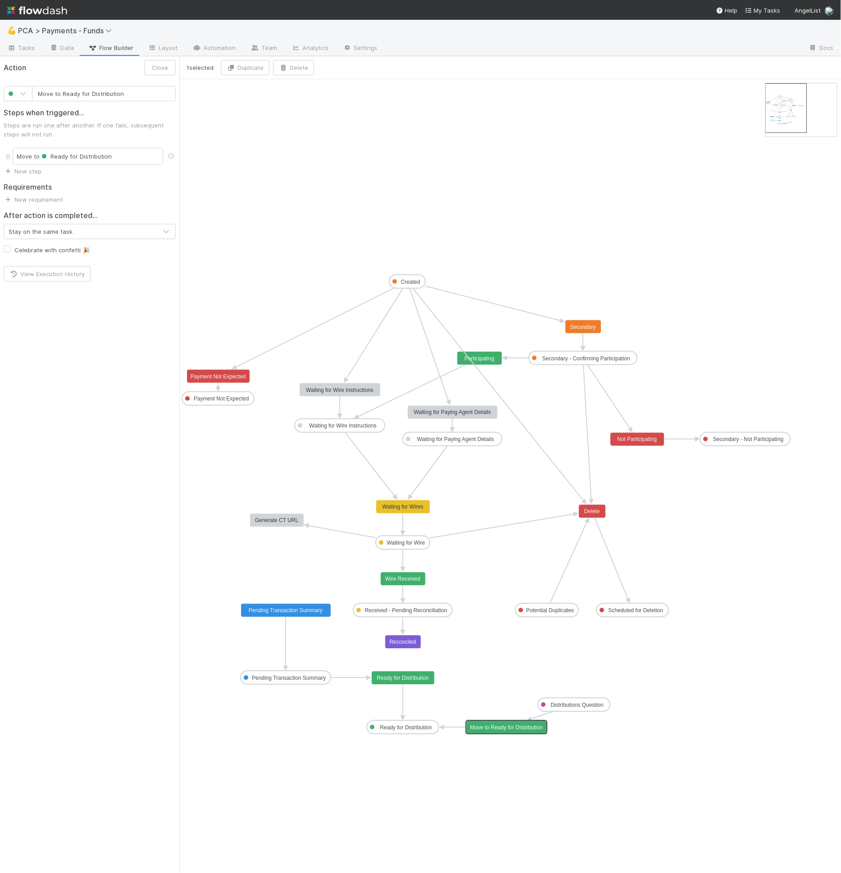
drag, startPoint x: 516, startPoint y: 723, endPoint x: 538, endPoint y: 722, distance: 21.2
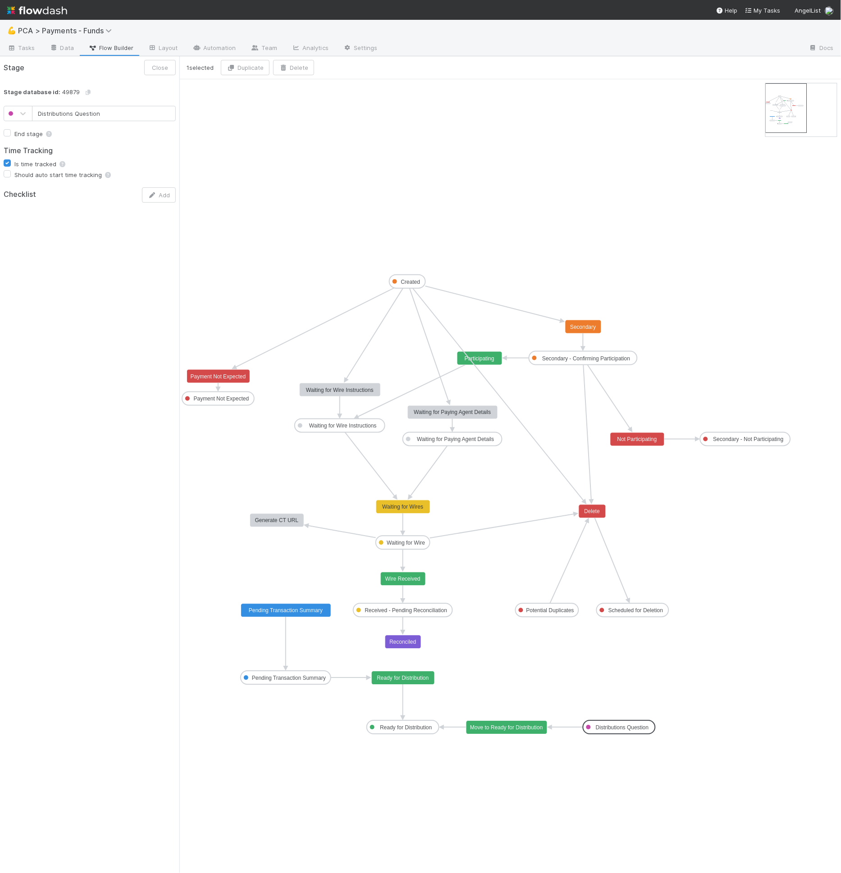
drag, startPoint x: 562, startPoint y: 706, endPoint x: 609, endPoint y: 728, distance: 51.2
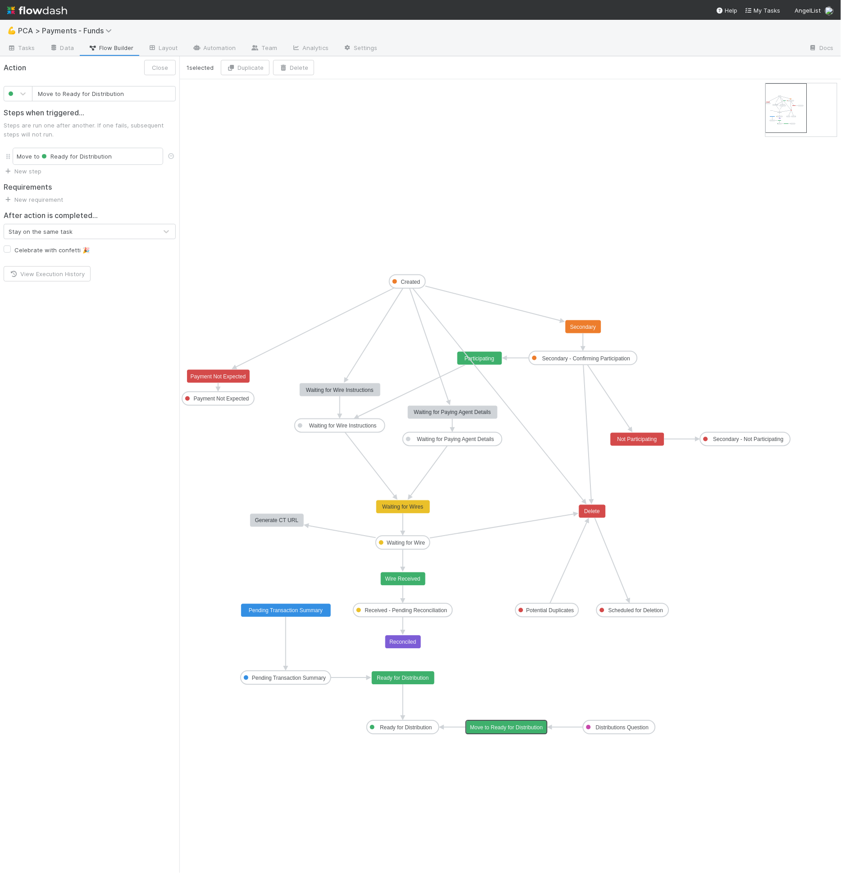
click at [502, 726] on text "Move to Ready for Distribution" at bounding box center [506, 728] width 73 height 6
click at [102, 93] on input "Move to Ready for Distribution" at bounding box center [104, 93] width 144 height 15
type input "Submit Response"
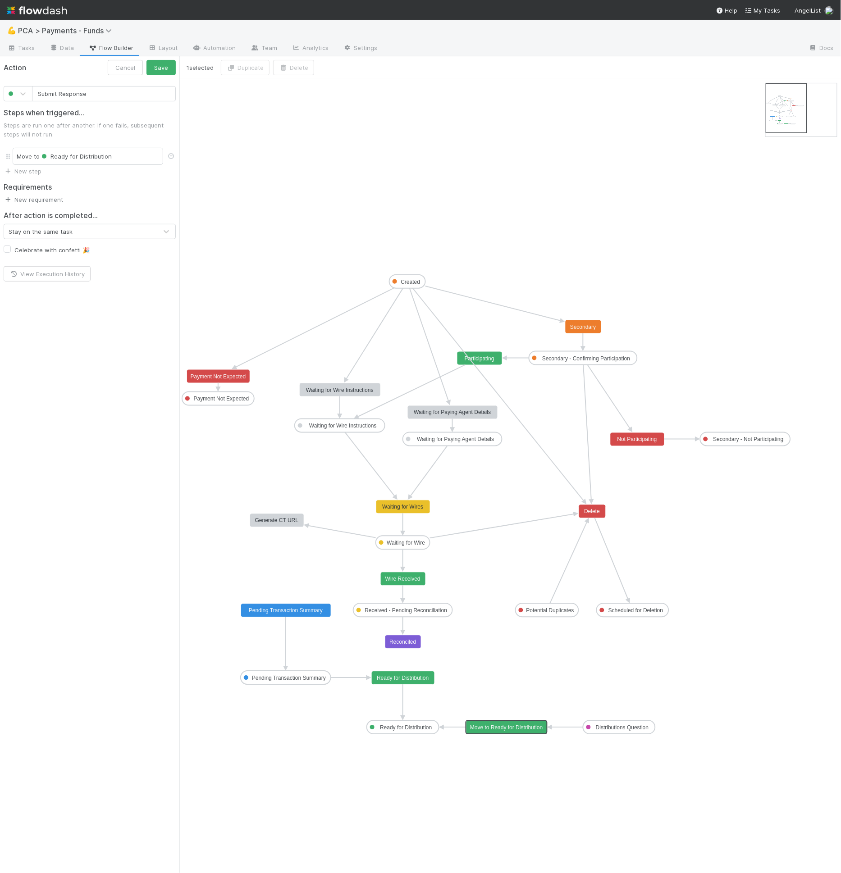
click at [55, 200] on link "New requirement" at bounding box center [33, 199] width 59 height 7
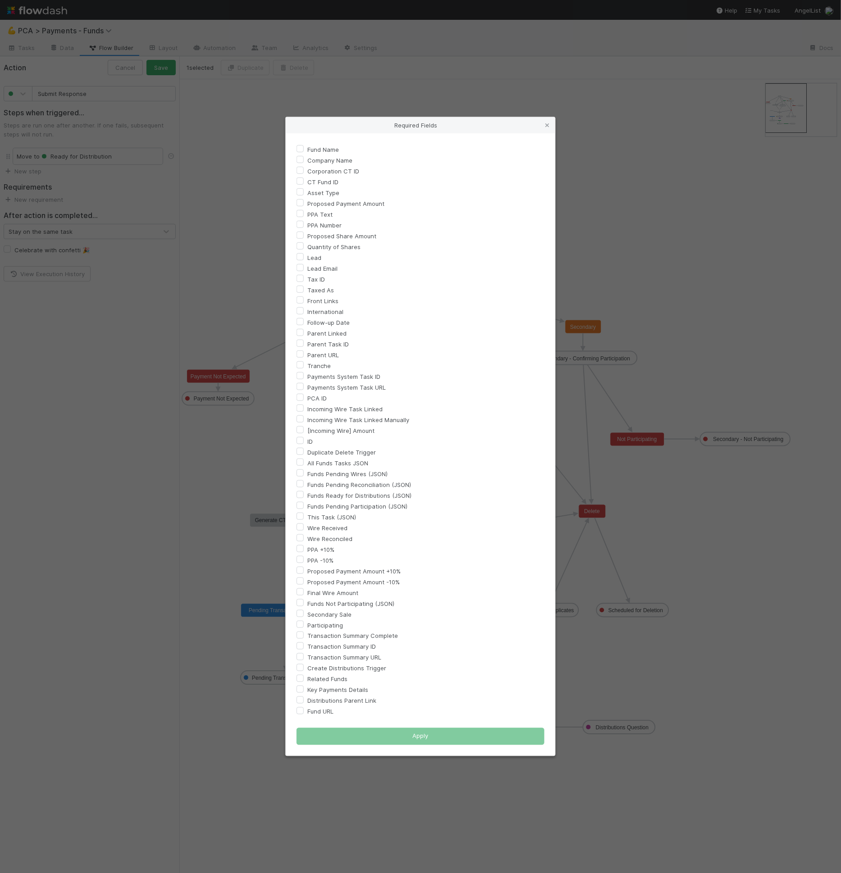
click at [497, 629] on div "Participating" at bounding box center [420, 625] width 248 height 11
click at [547, 127] on icon at bounding box center [546, 126] width 9 height 6
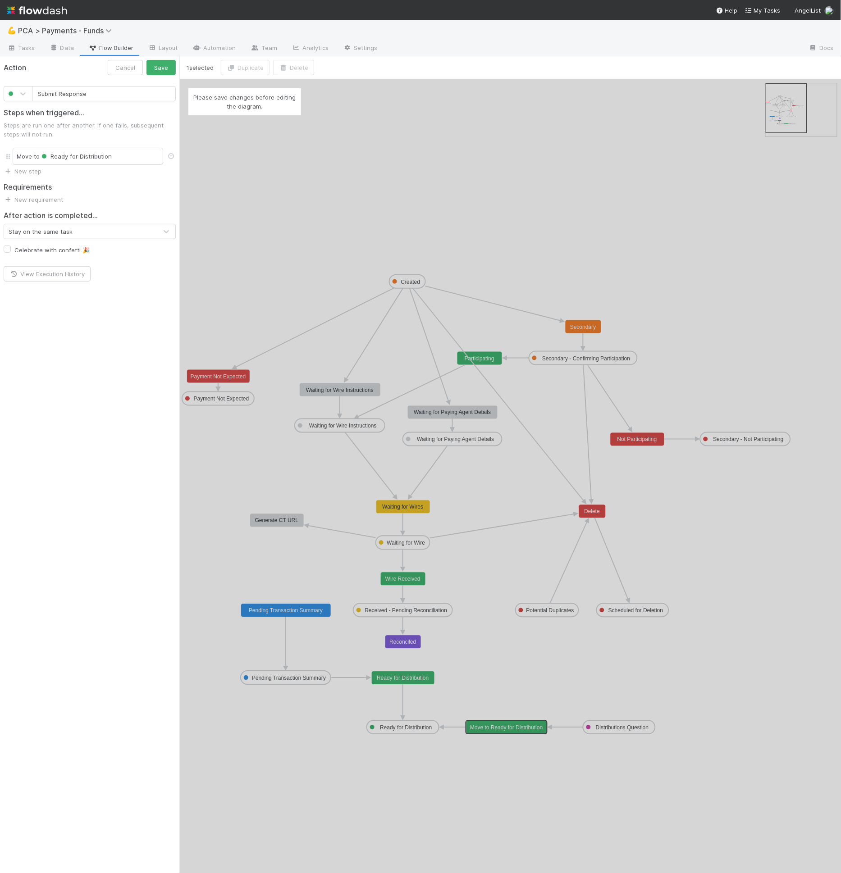
click at [522, 726] on div "Please save changes before editing the diagram." at bounding box center [509, 476] width 661 height 794
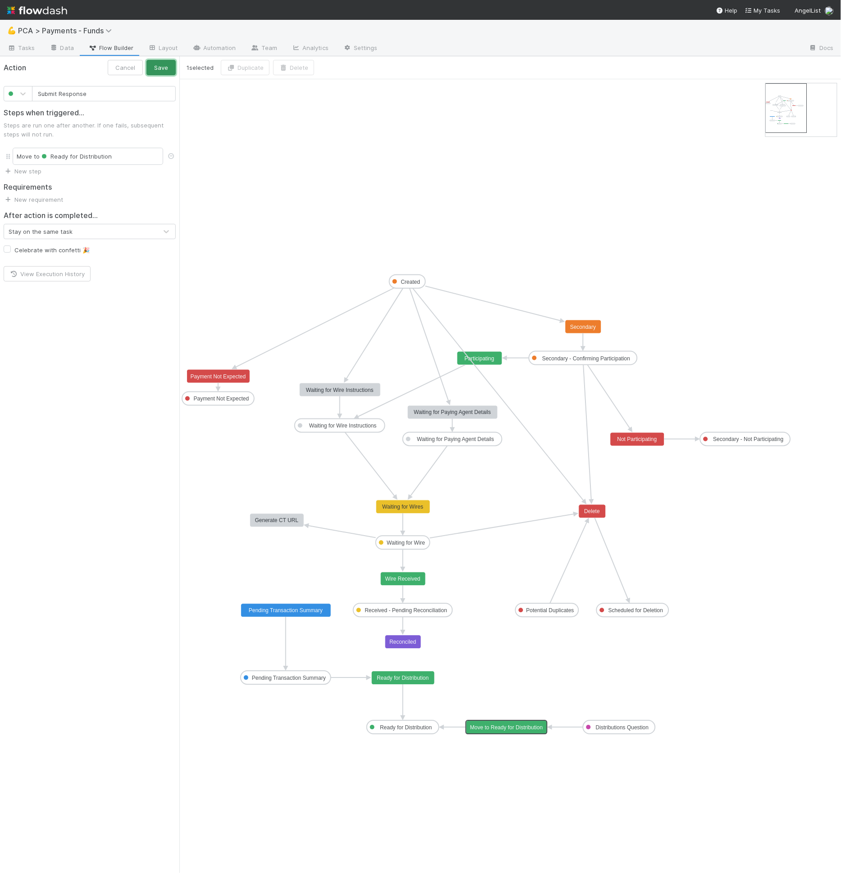
click at [154, 73] on button "Save" at bounding box center [160, 67] width 29 height 15
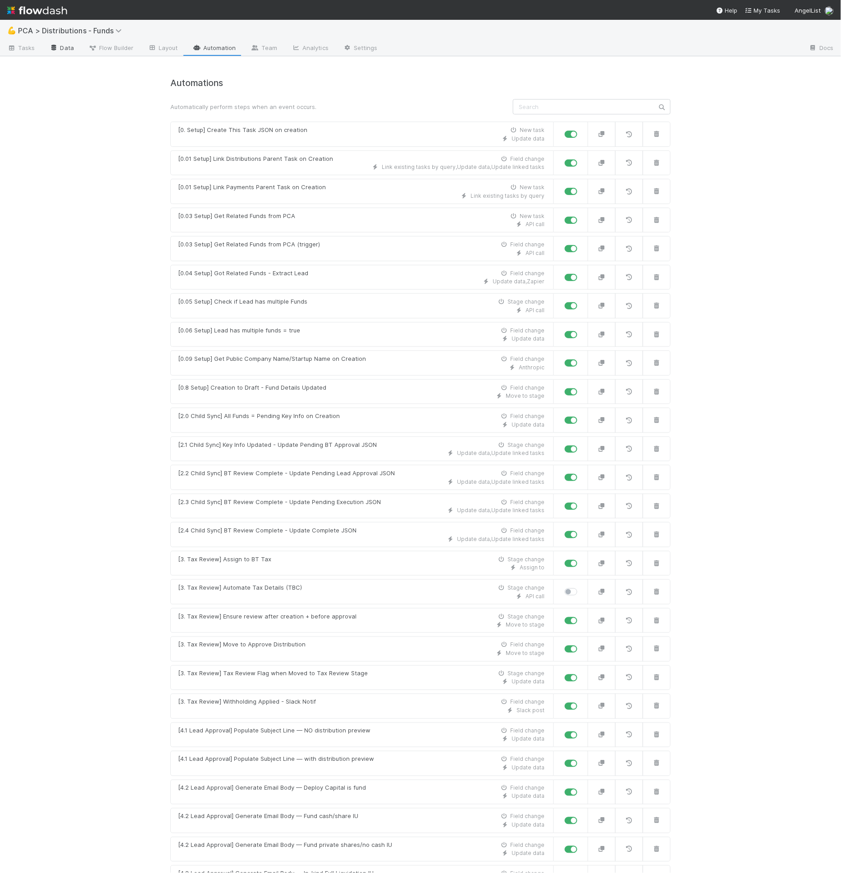
click at [59, 49] on link "Data" at bounding box center [61, 48] width 39 height 14
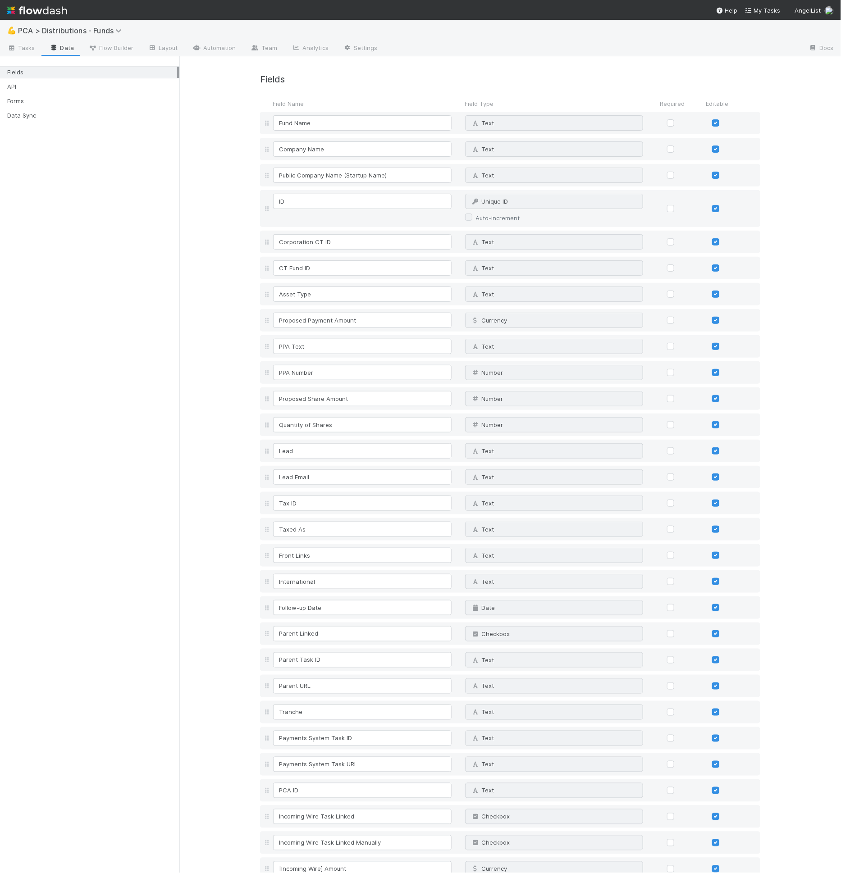
scroll to position [1011, 0]
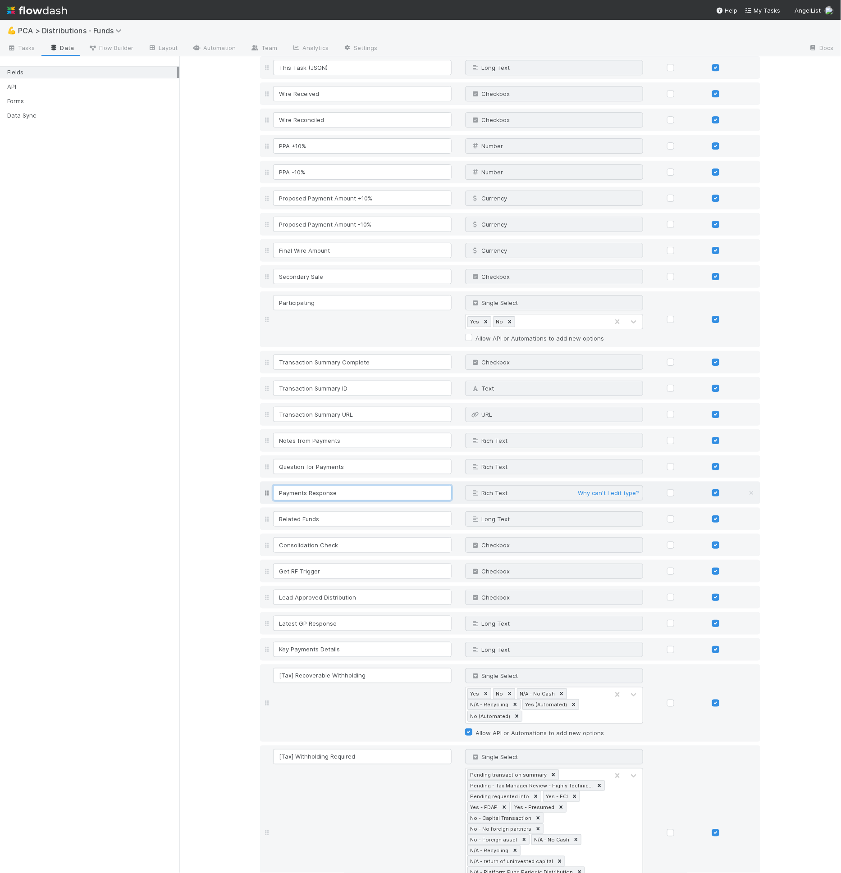
click at [305, 487] on input "Payments Response" at bounding box center [362, 492] width 178 height 15
click at [301, 462] on input "Question for Payments" at bounding box center [362, 466] width 178 height 15
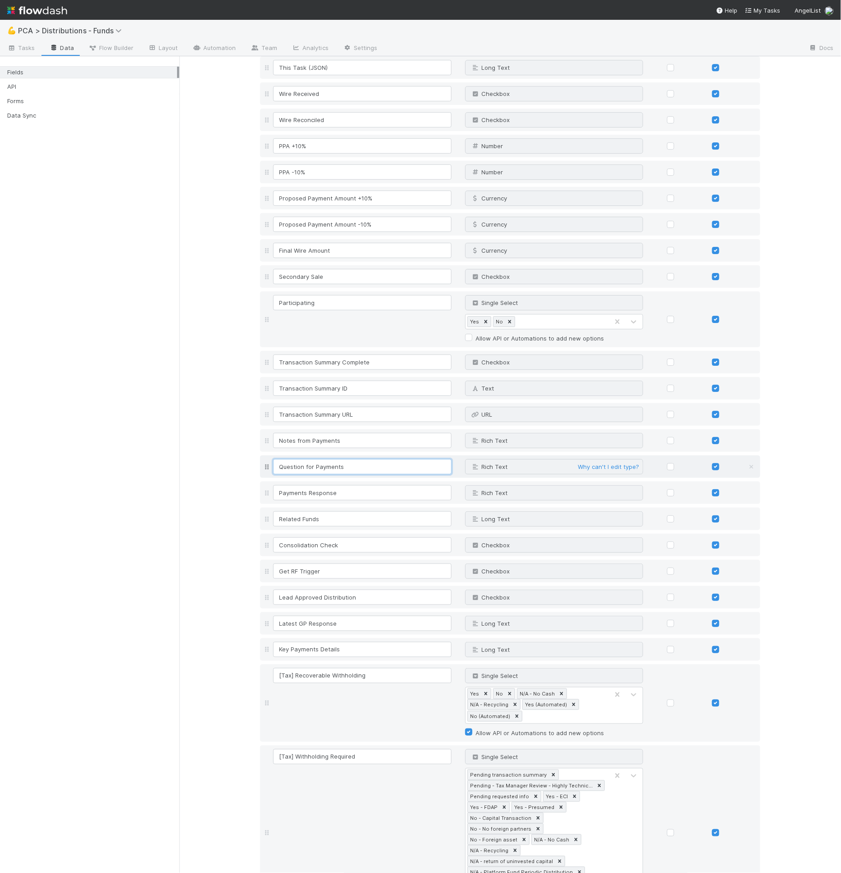
click at [301, 462] on input "Question for Payments" at bounding box center [362, 466] width 178 height 15
click at [159, 46] on link "Layout" at bounding box center [163, 48] width 45 height 14
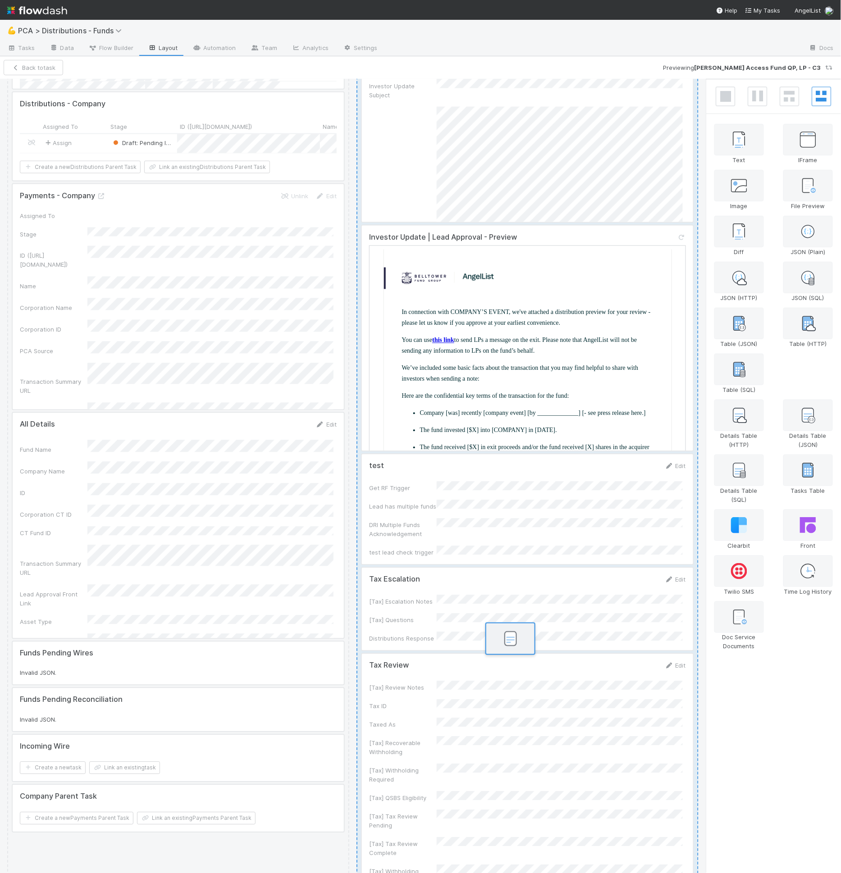
scroll to position [788, 0]
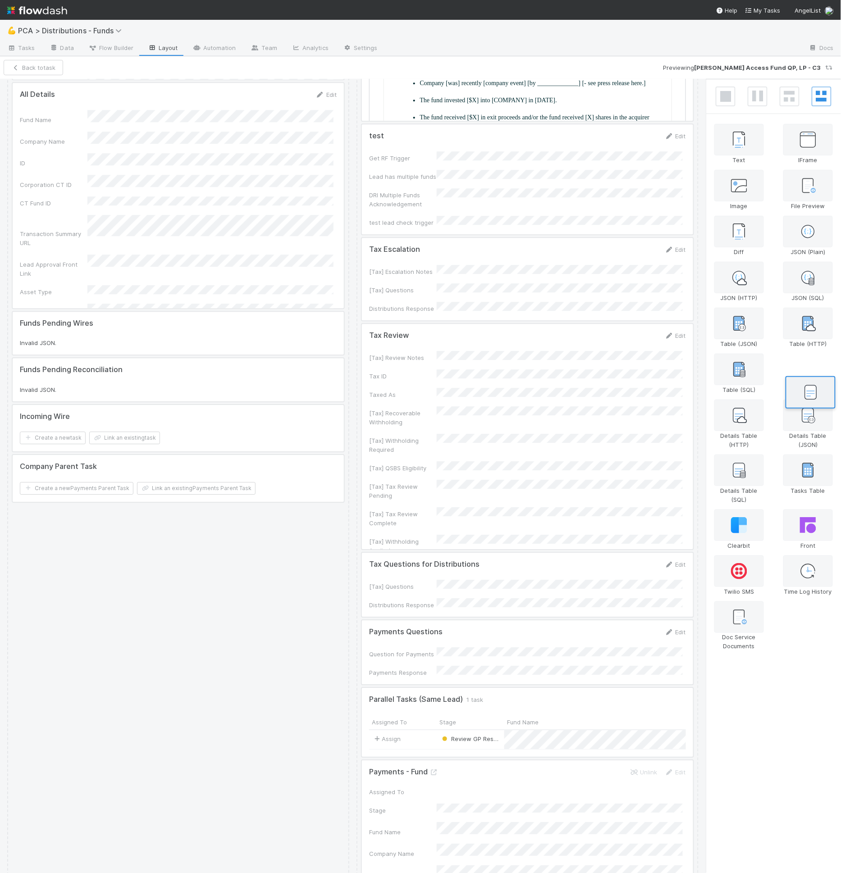
drag, startPoint x: 555, startPoint y: 483, endPoint x: 819, endPoint y: 374, distance: 286.1
click at [819, 374] on div "Details Table (Current Record)" at bounding box center [808, 374] width 59 height 46
click at [423, 620] on div at bounding box center [527, 652] width 331 height 64
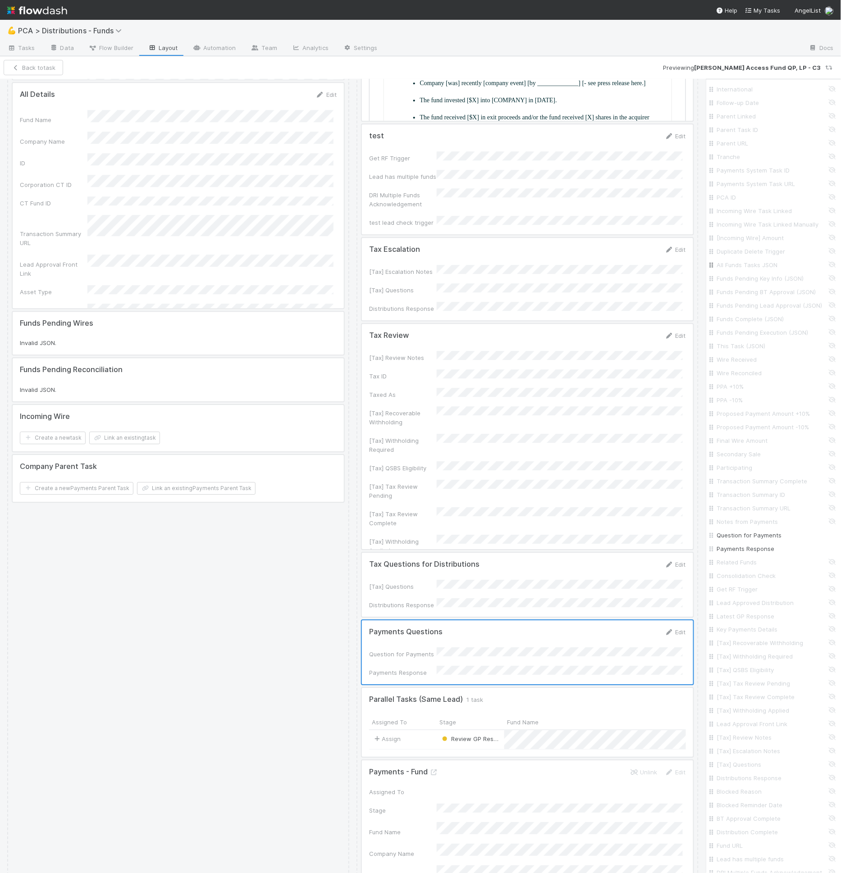
scroll to position [757, 0]
click at [556, 620] on div at bounding box center [527, 652] width 331 height 64
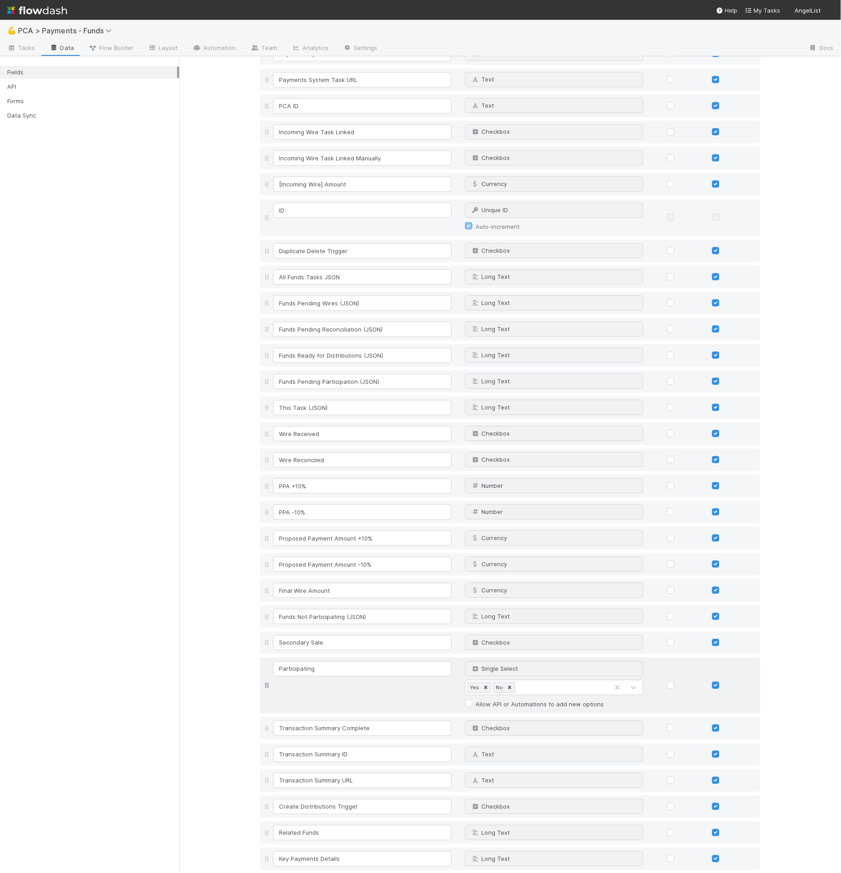
scroll to position [712, 0]
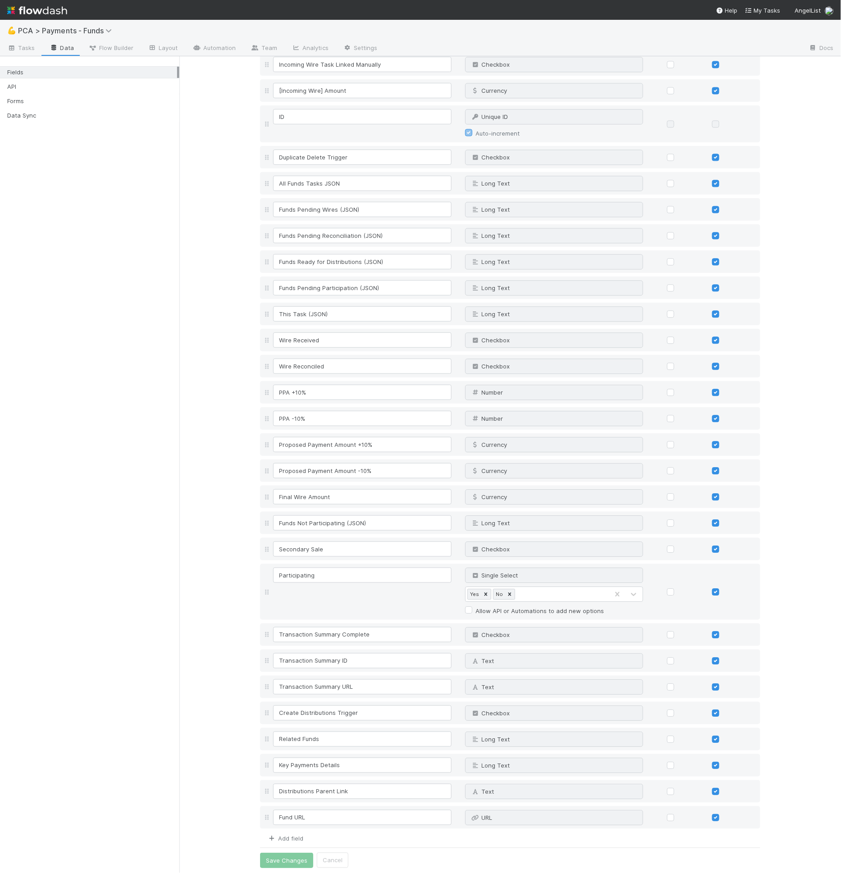
drag, startPoint x: 300, startPoint y: 837, endPoint x: 291, endPoint y: 837, distance: 9.5
click at [300, 837] on div "Add field" at bounding box center [510, 838] width 500 height 11
click at [283, 836] on link "Add field" at bounding box center [285, 838] width 36 height 7
type input "Payments Response"
click at [286, 865] on link "Add field" at bounding box center [285, 864] width 36 height 7
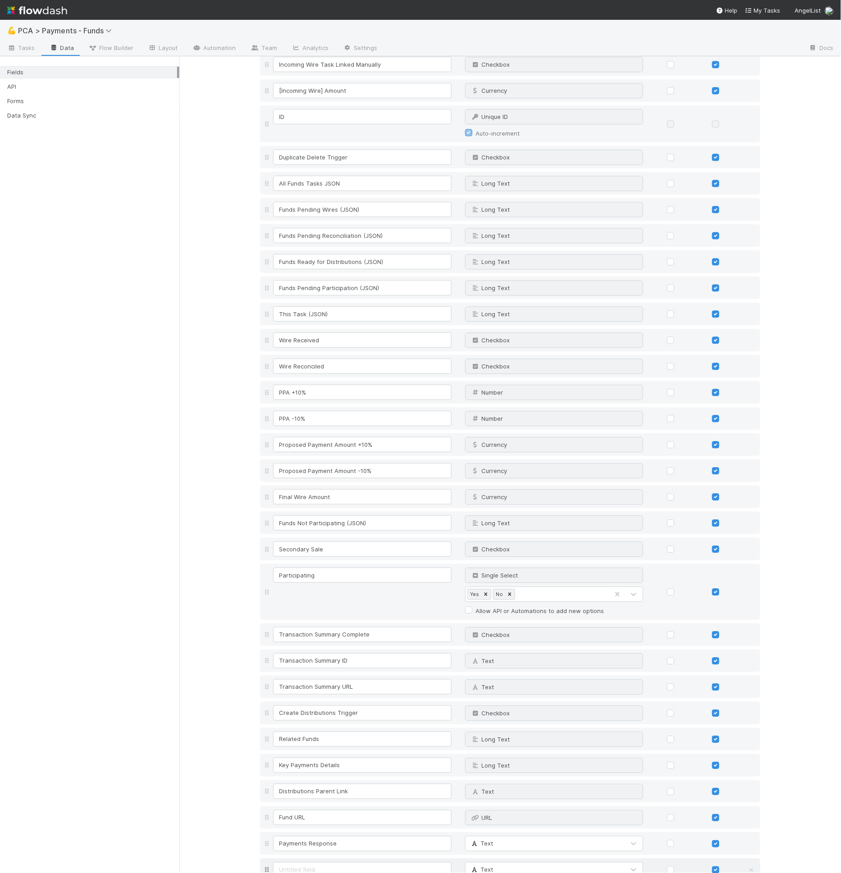
scroll to position [715, 0]
click at [291, 861] on input at bounding box center [362, 867] width 178 height 15
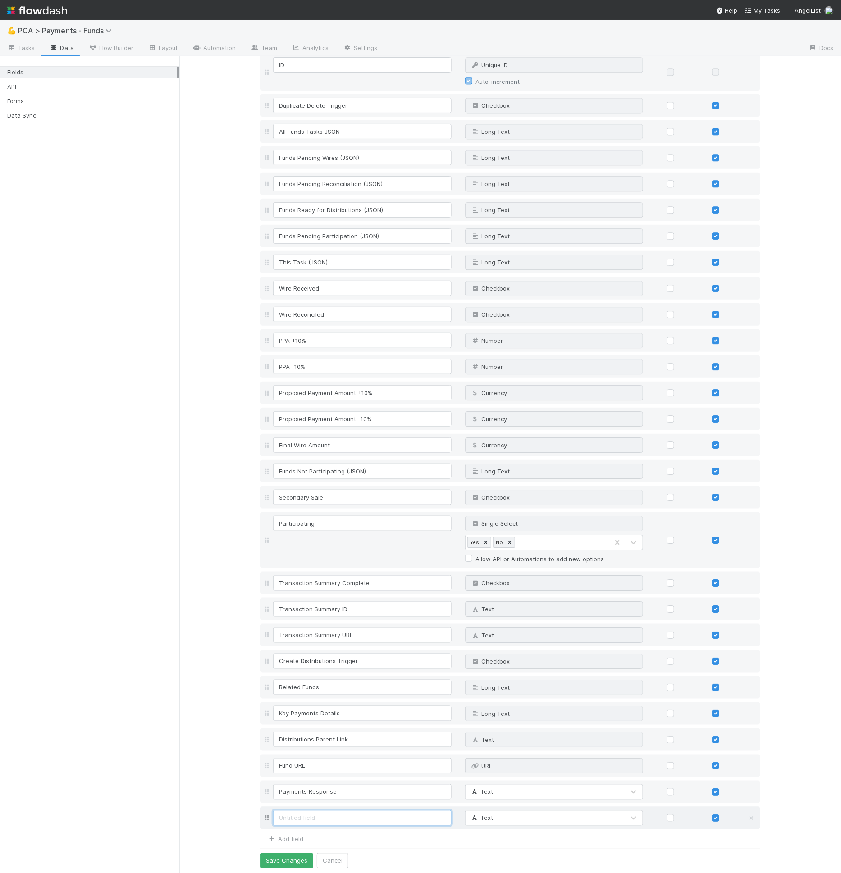
click at [306, 818] on input at bounding box center [362, 818] width 178 height 15
paste input "Question for Payments"
type input "Question for Payments"
drag, startPoint x: 266, startPoint y: 820, endPoint x: 266, endPoint y: 790, distance: 29.3
click at [266, 790] on div "Fund Name Text Why can't I edit type? Company Name Text Why can't I edit type? …" at bounding box center [510, 88] width 500 height 1481
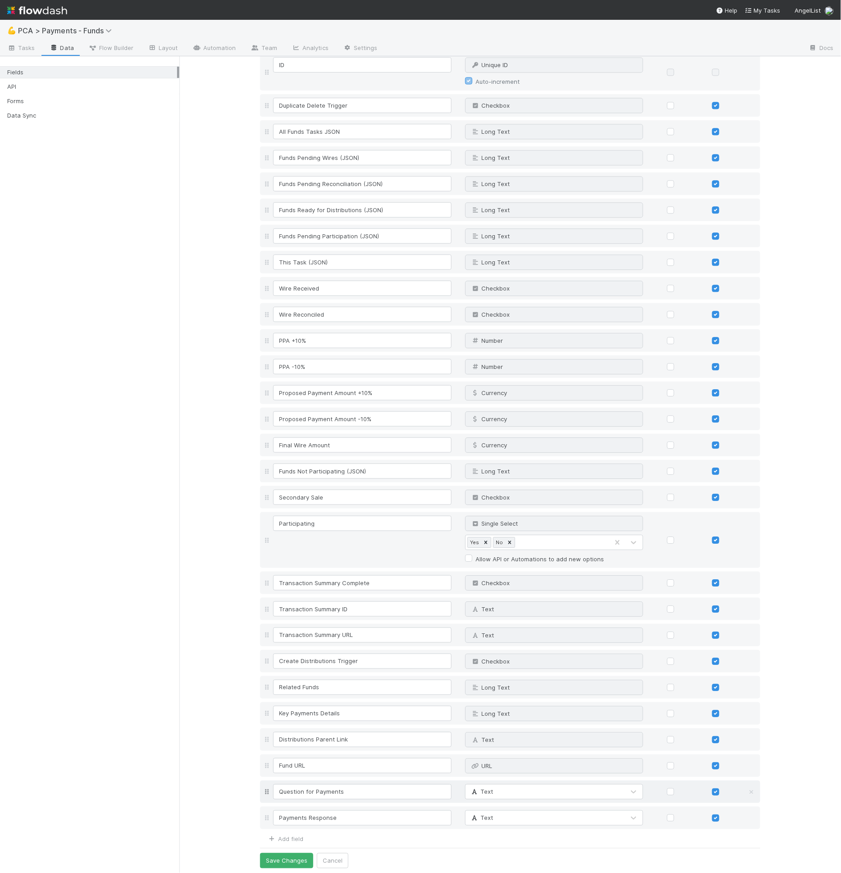
click at [512, 795] on div "Text" at bounding box center [544, 792] width 159 height 14
type input "rich"
click at [512, 819] on div "Text" at bounding box center [544, 818] width 159 height 14
type input "rich"
click at [275, 855] on button "Save Changes" at bounding box center [286, 860] width 53 height 15
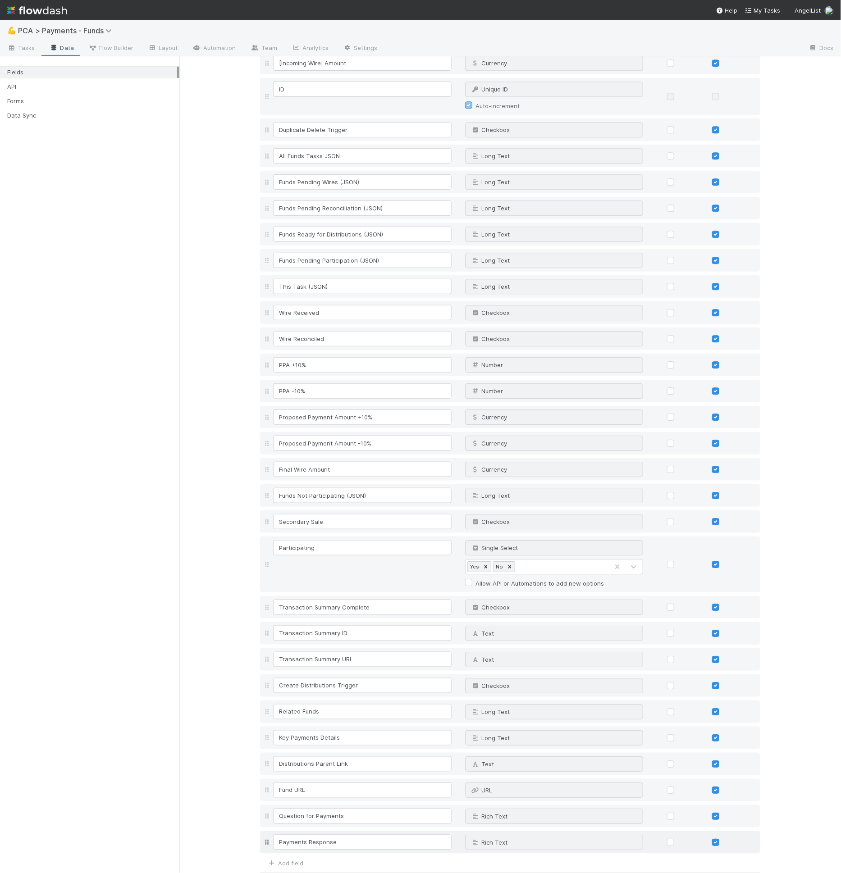
scroll to position [788, 0]
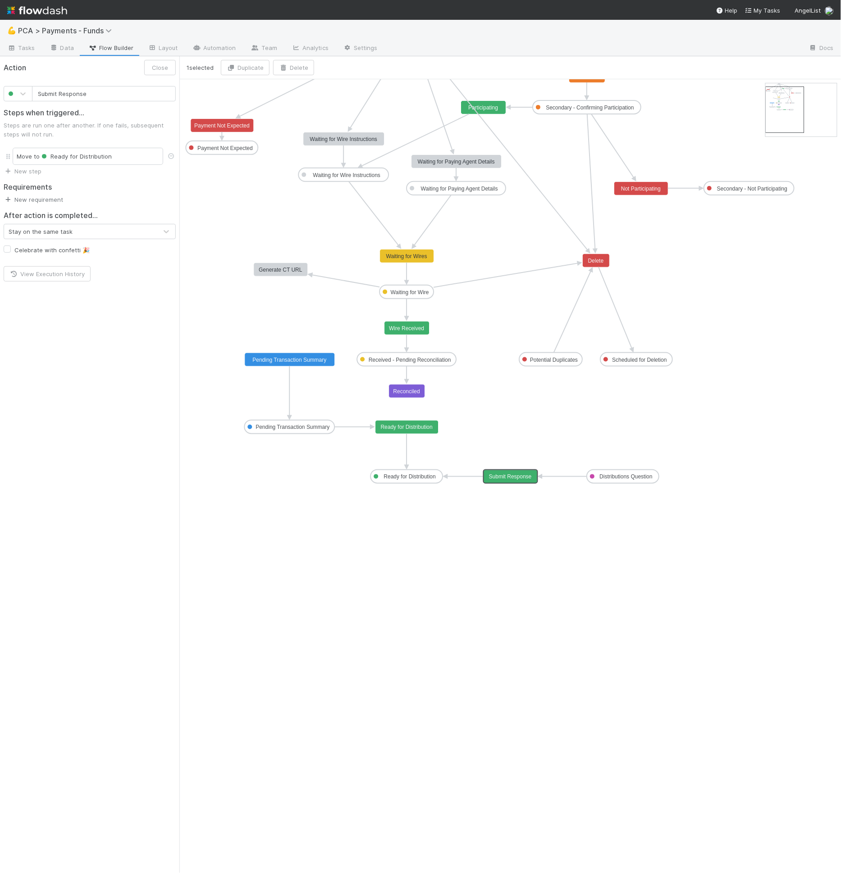
click at [36, 201] on link "New requirement" at bounding box center [33, 199] width 59 height 7
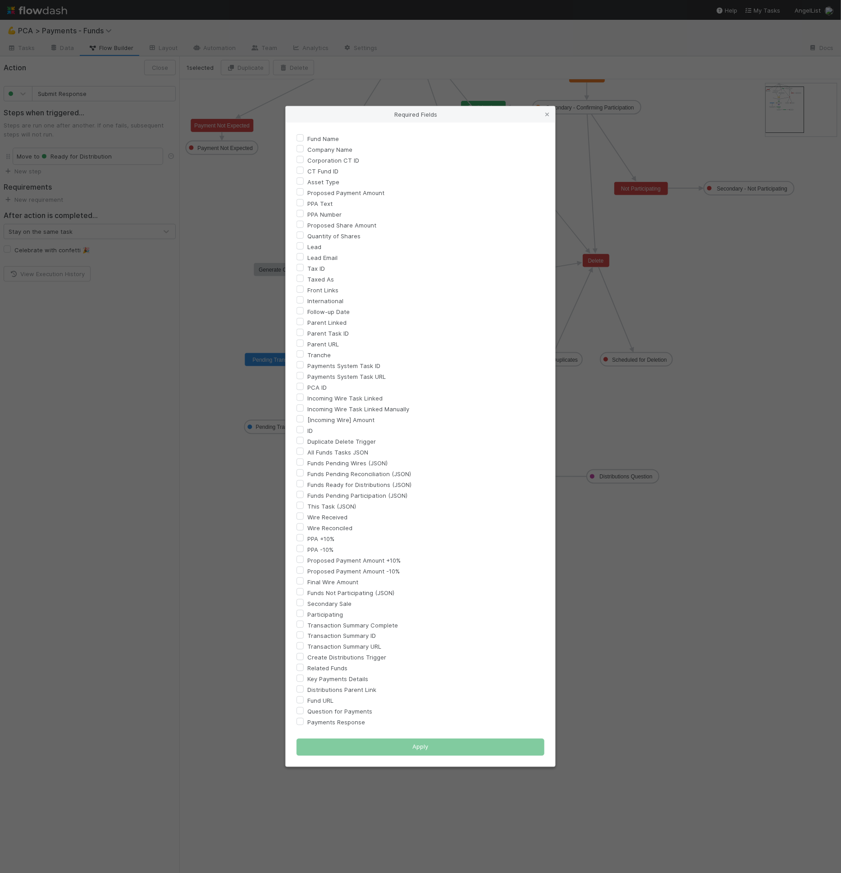
click at [351, 734] on form "Fund Name Company Name Corporation CT ID CT Fund ID Asset Type Proposed Payment…" at bounding box center [420, 444] width 248 height 623
click at [349, 726] on label "Payments Response" at bounding box center [336, 722] width 58 height 11
click at [304, 725] on input "Payments Response" at bounding box center [299, 721] width 7 height 8
checkbox input "true"
click at [368, 741] on button "Apply" at bounding box center [420, 747] width 248 height 17
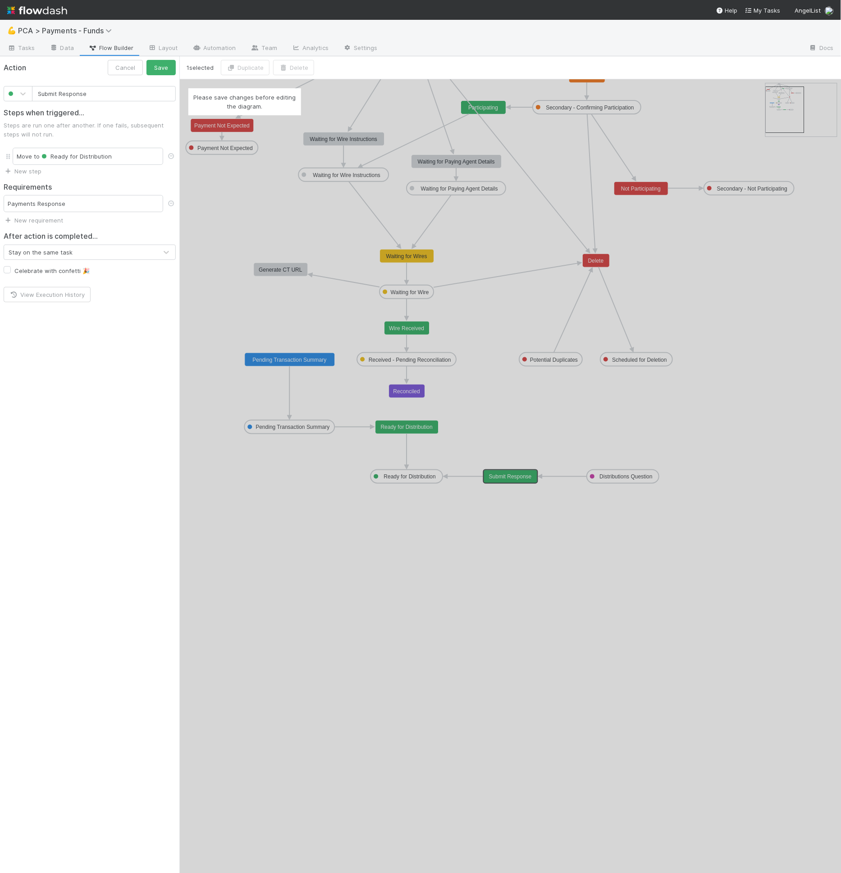
click at [370, 744] on div "Please save changes before editing the diagram." at bounding box center [509, 476] width 661 height 794
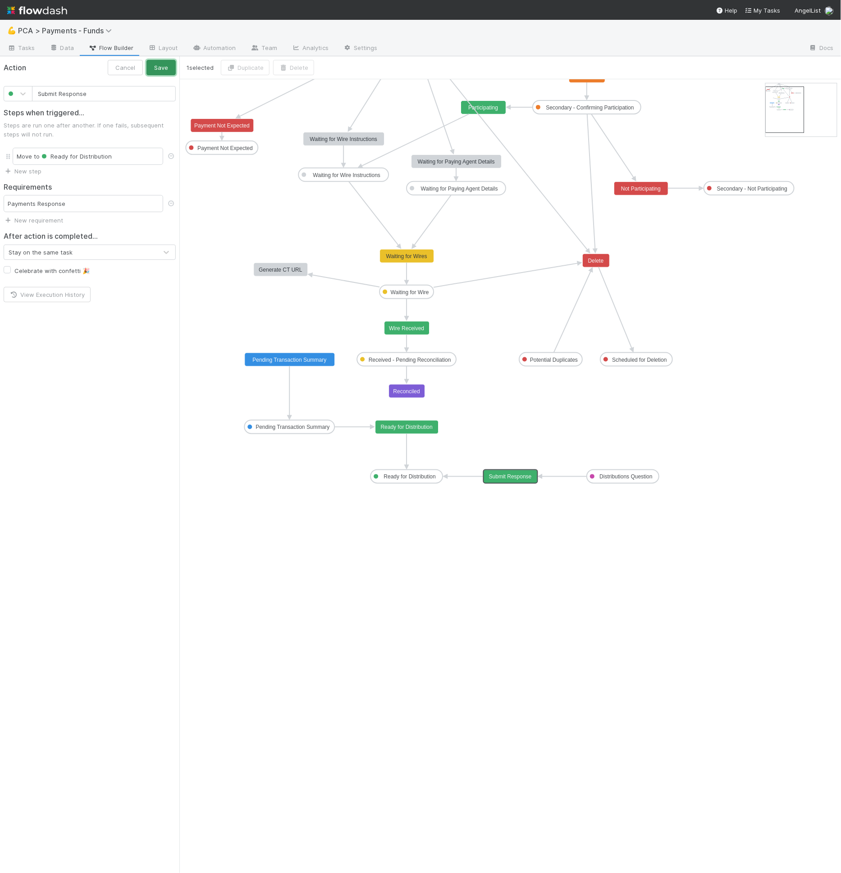
click at [163, 74] on button "Save" at bounding box center [160, 67] width 29 height 15
click at [177, 50] on link "Layout" at bounding box center [163, 48] width 45 height 14
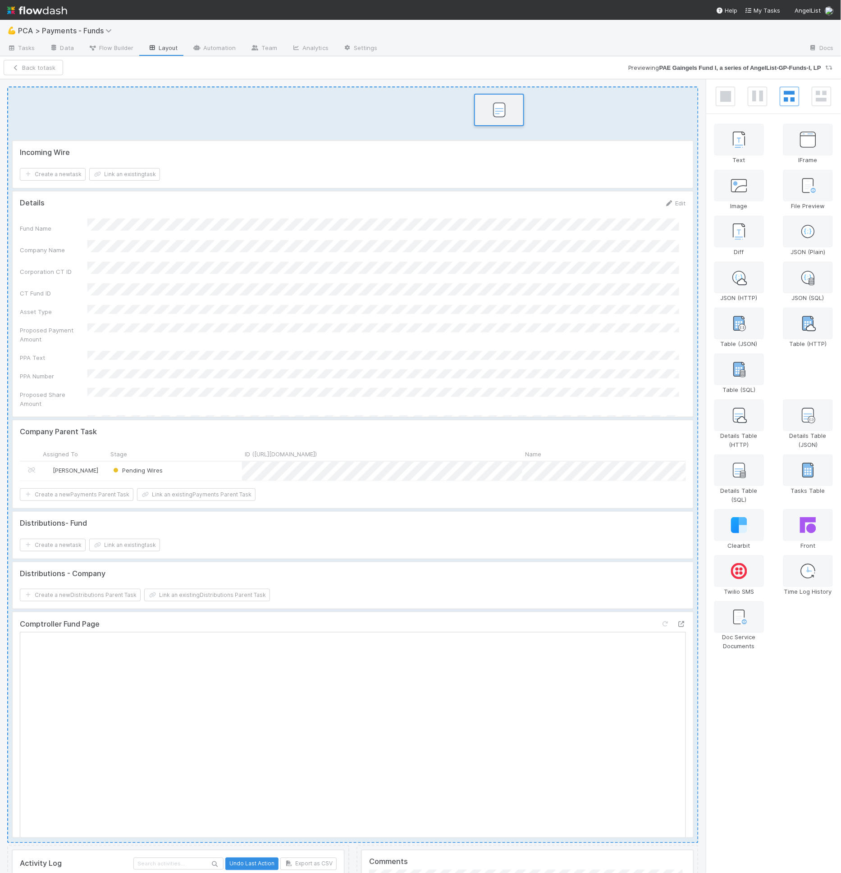
drag, startPoint x: 817, startPoint y: 377, endPoint x: 503, endPoint y: 116, distance: 408.3
click at [503, 116] on div "Incoming Wire Create a new task Link an existing task Details Edit Fund Name Co…" at bounding box center [420, 476] width 841 height 795
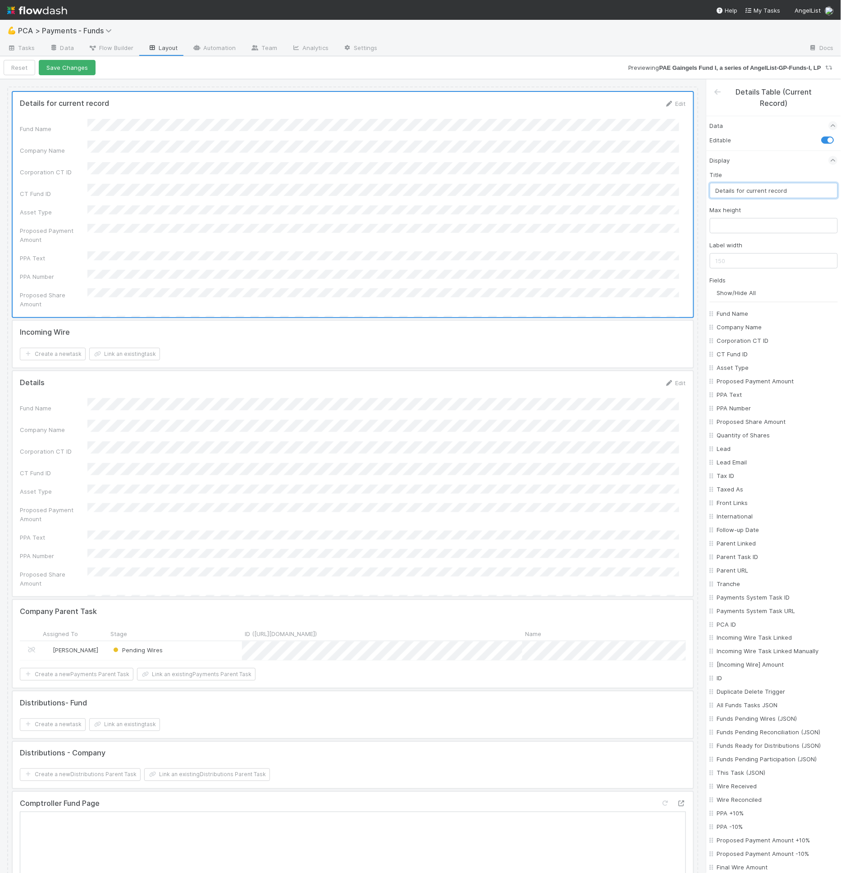
click at [748, 190] on input "Details for current record" at bounding box center [774, 190] width 128 height 15
type input "Distributions Question"
click at [745, 292] on input "Show/Hide All" at bounding box center [777, 292] width 121 height 9
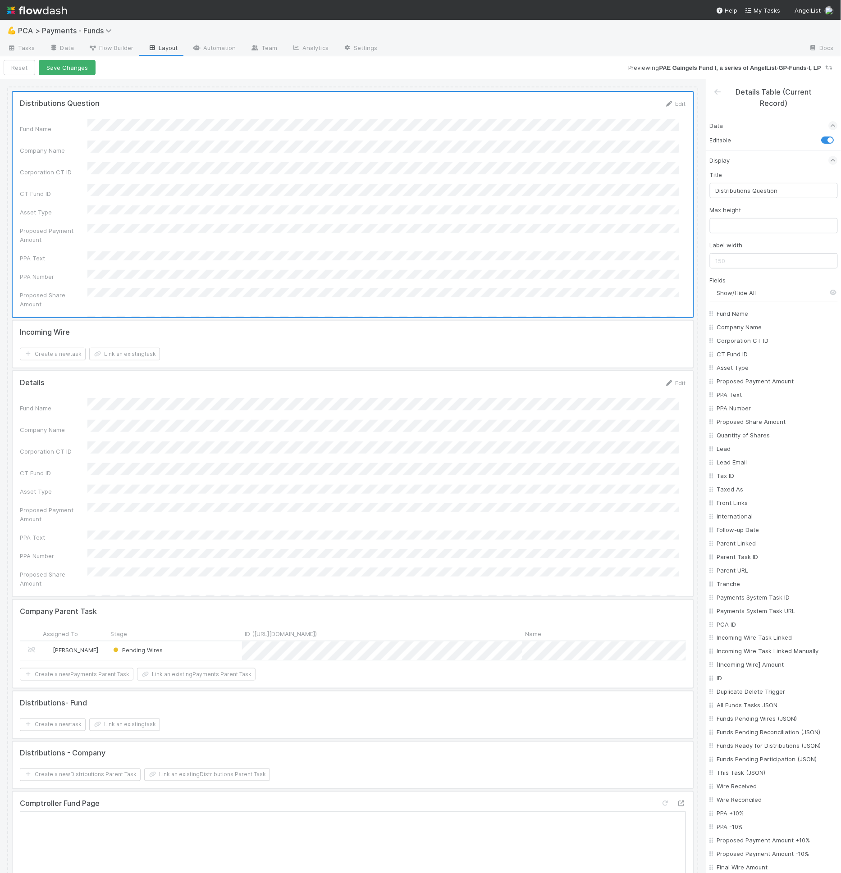
checkbox input "false"
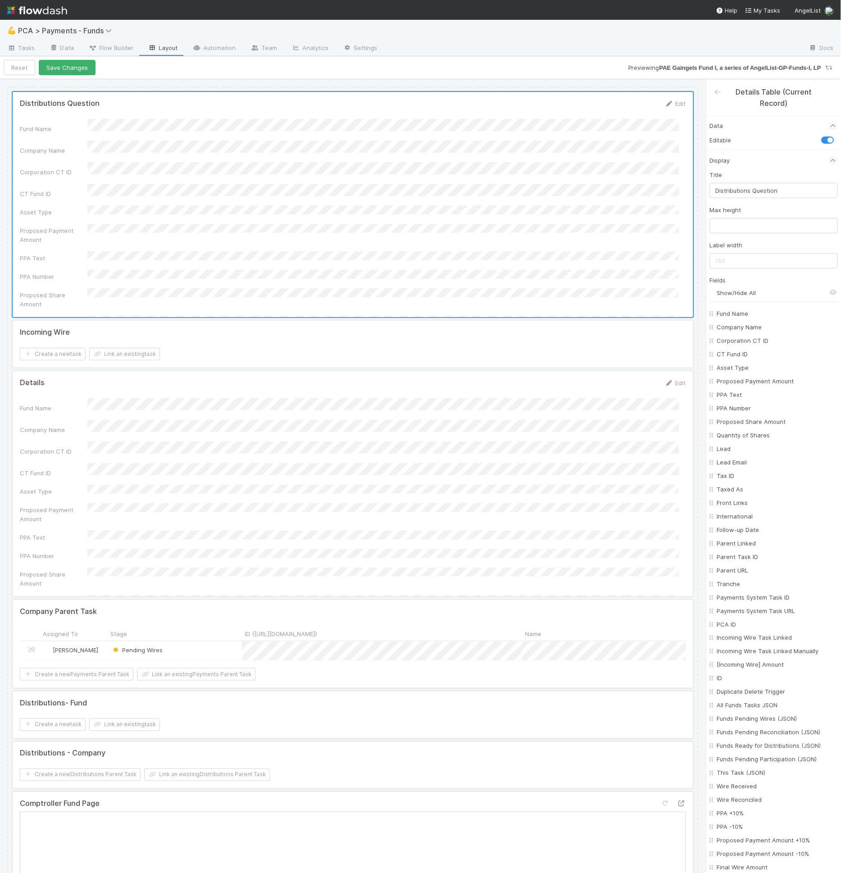
checkbox input "false"
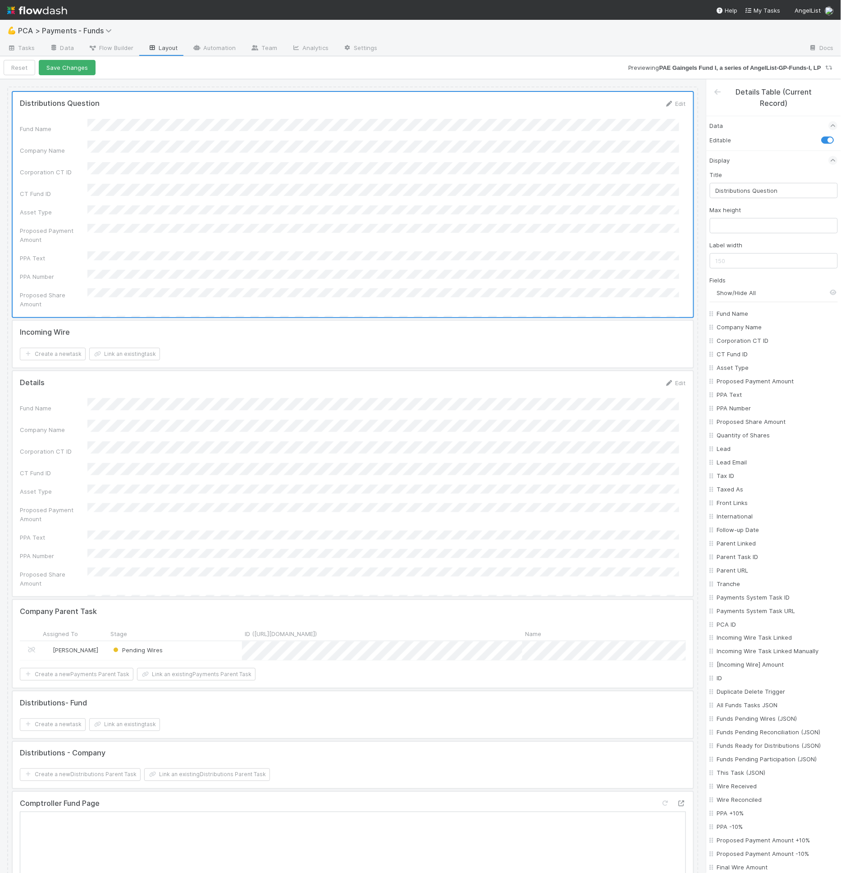
checkbox input "false"
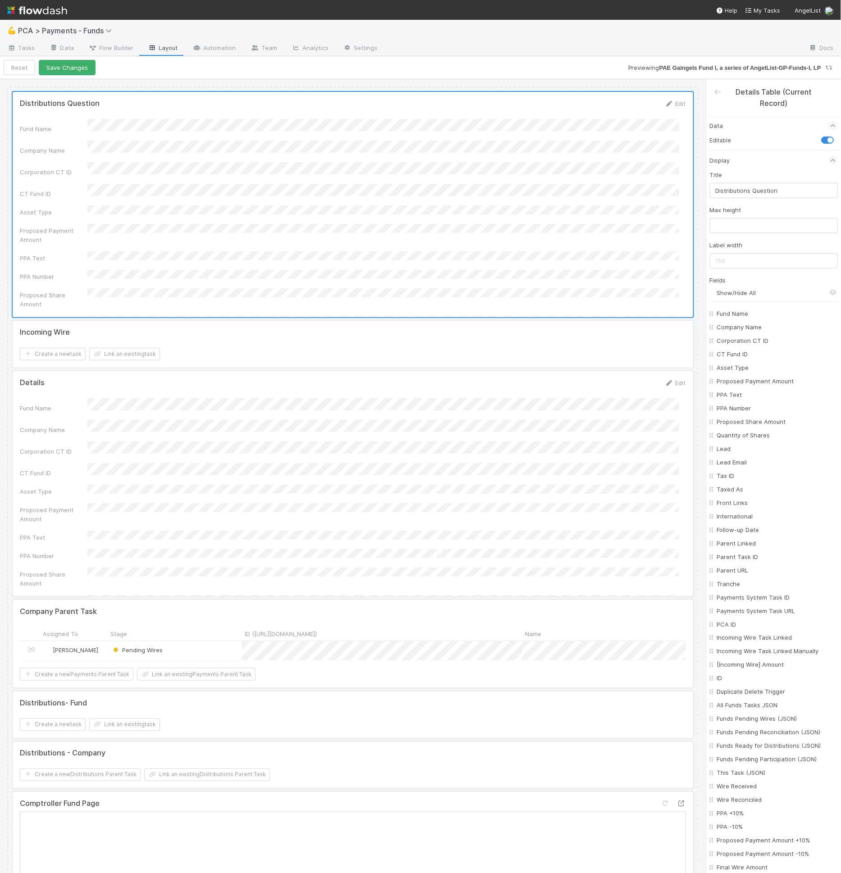
checkbox input "false"
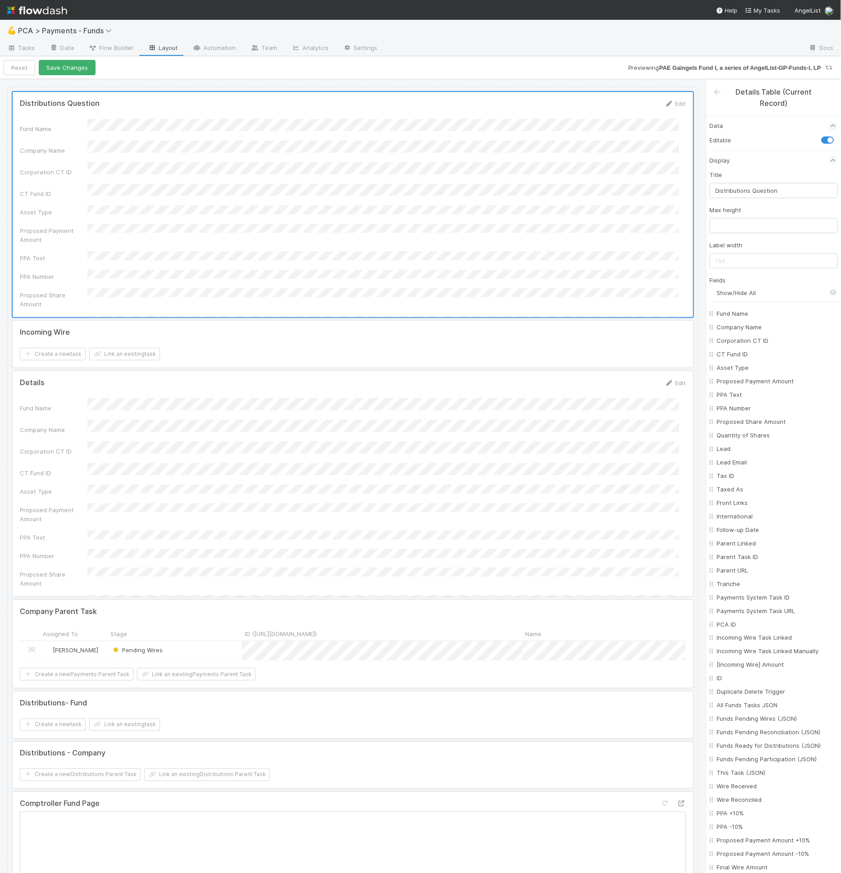
checkbox input "false"
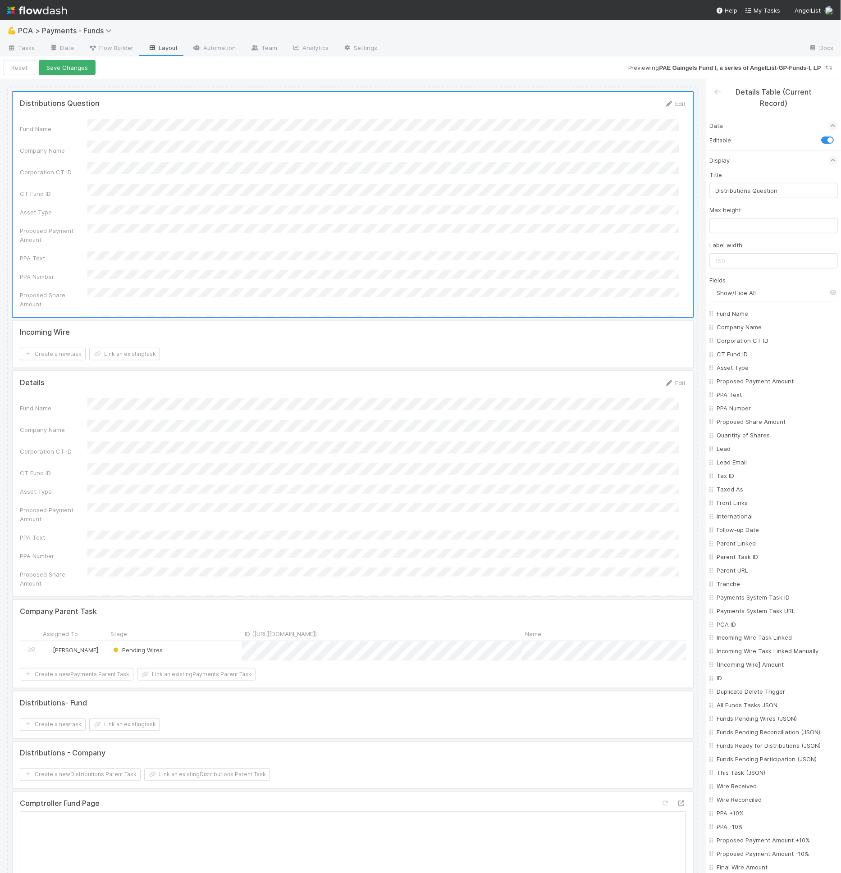
checkbox input "false"
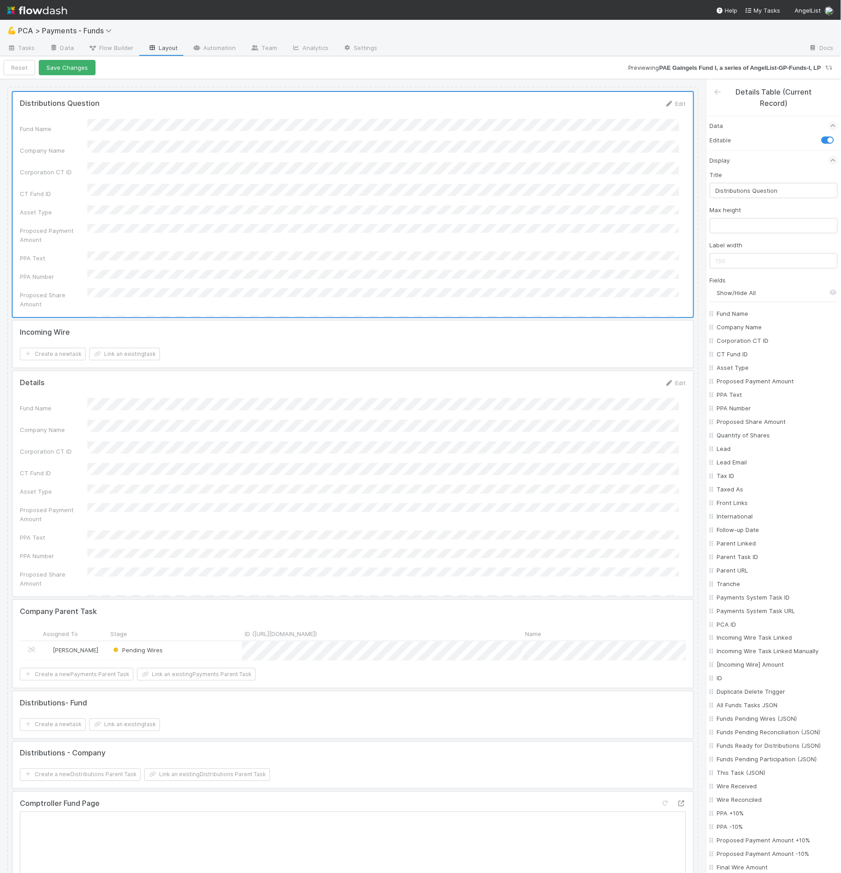
checkbox input "false"
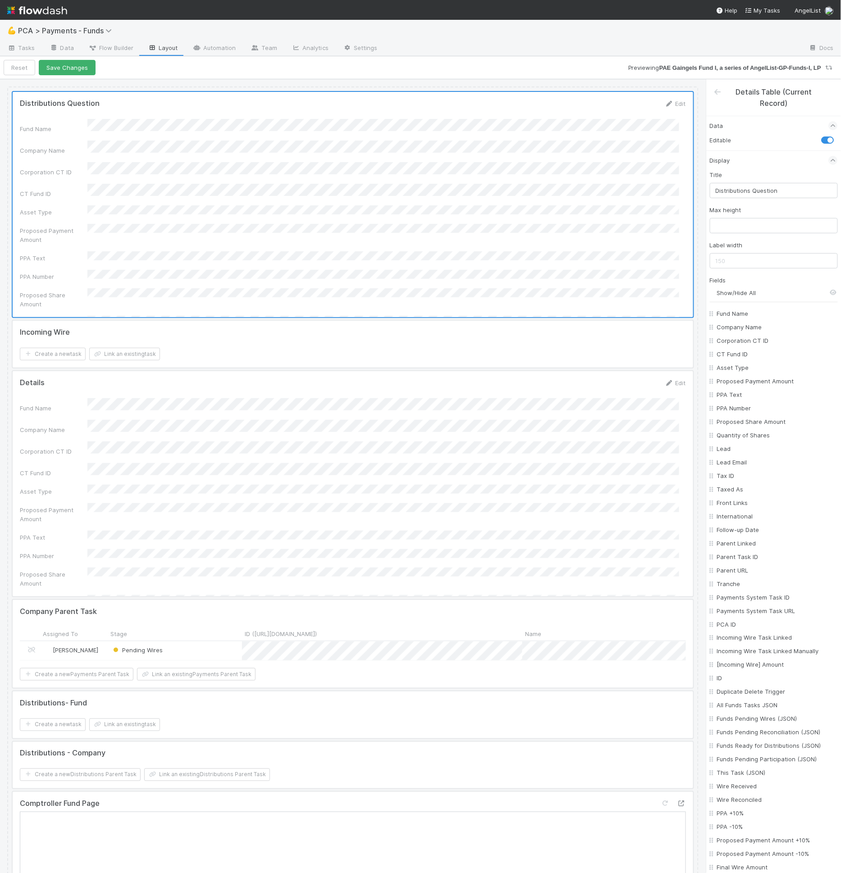
checkbox input "false"
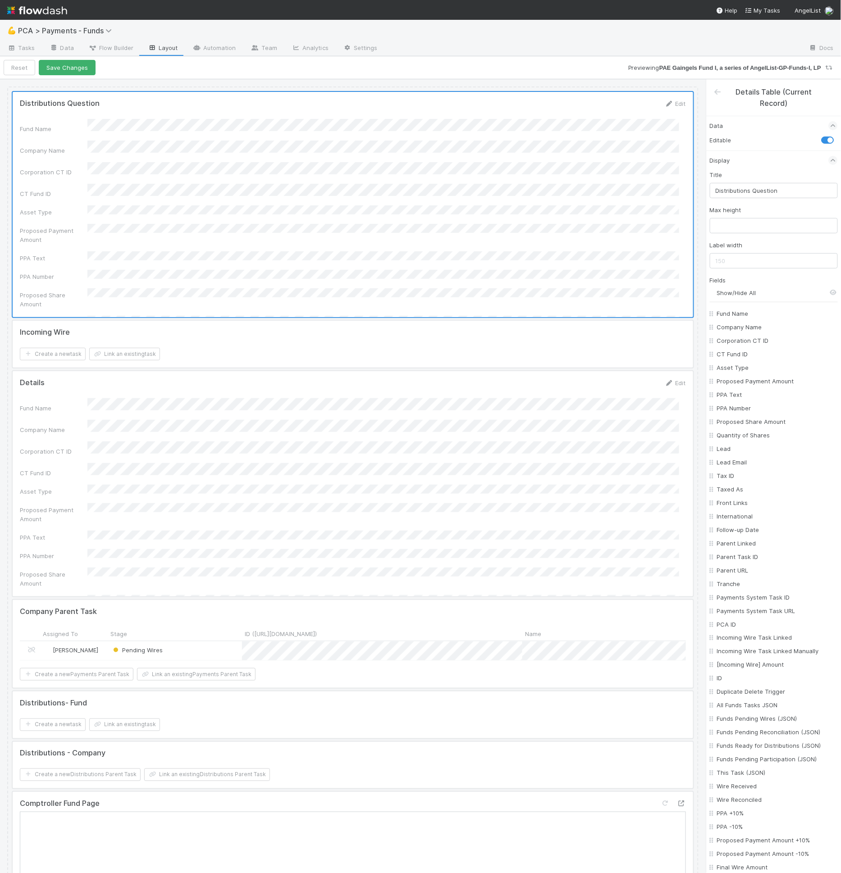
checkbox input "false"
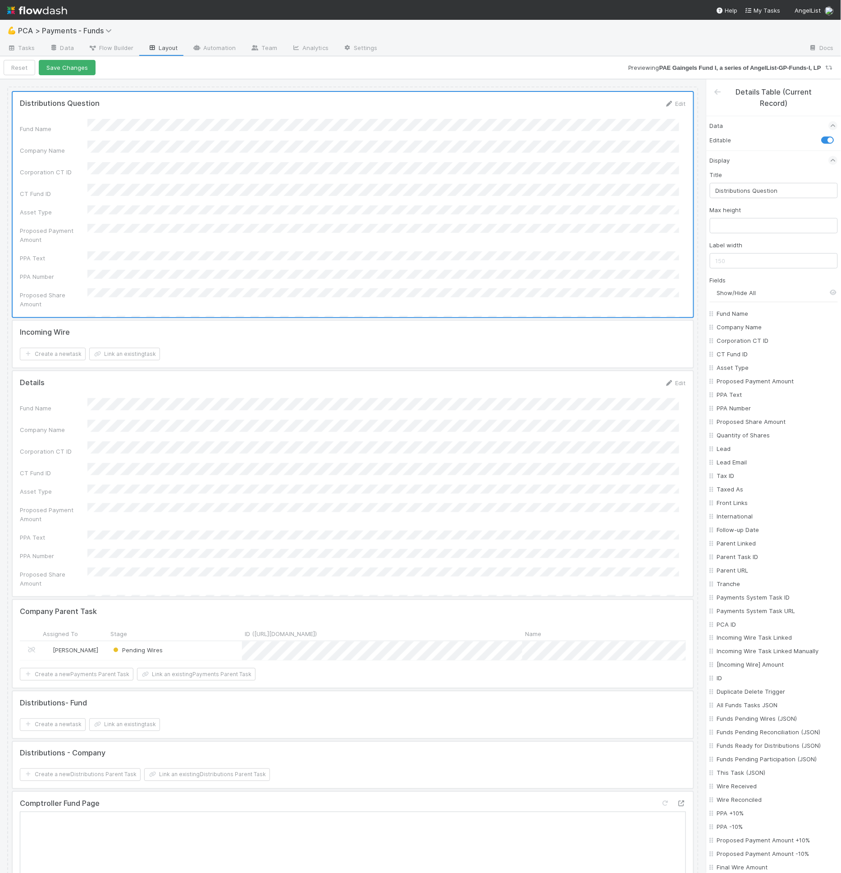
checkbox input "false"
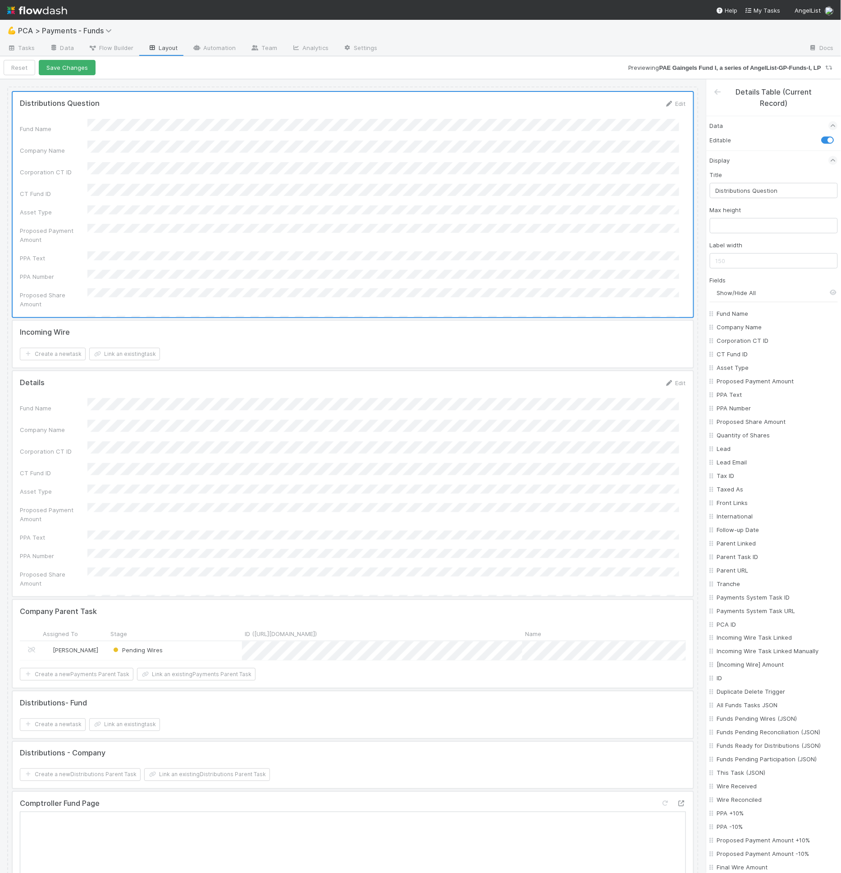
checkbox input "false"
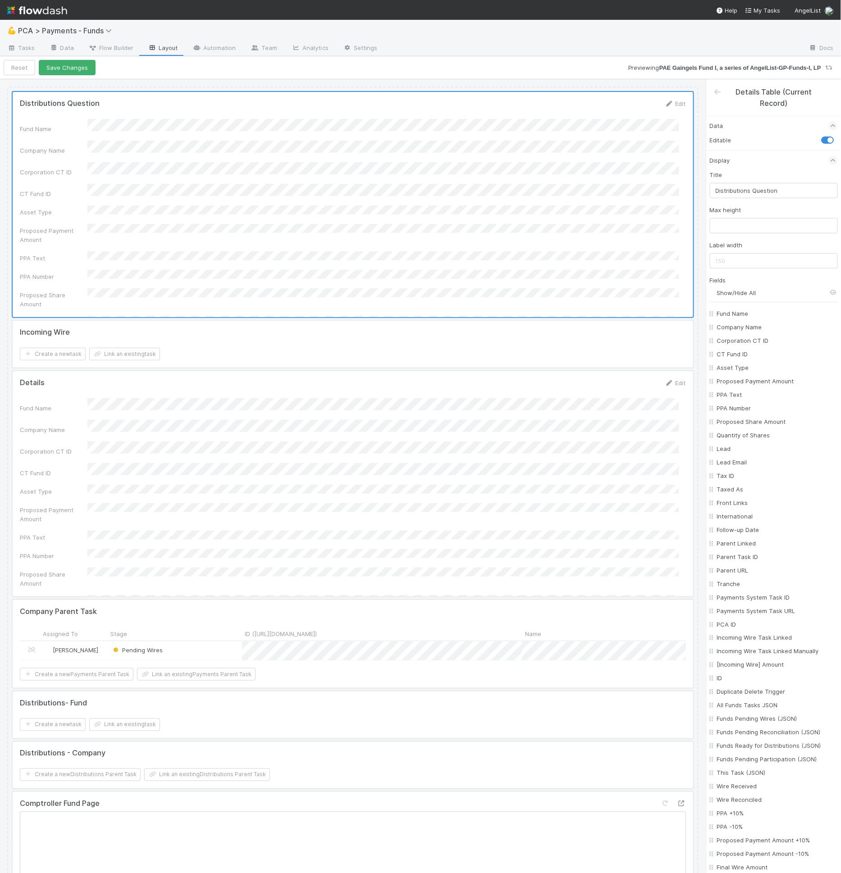
checkbox input "false"
checkbox On "false"
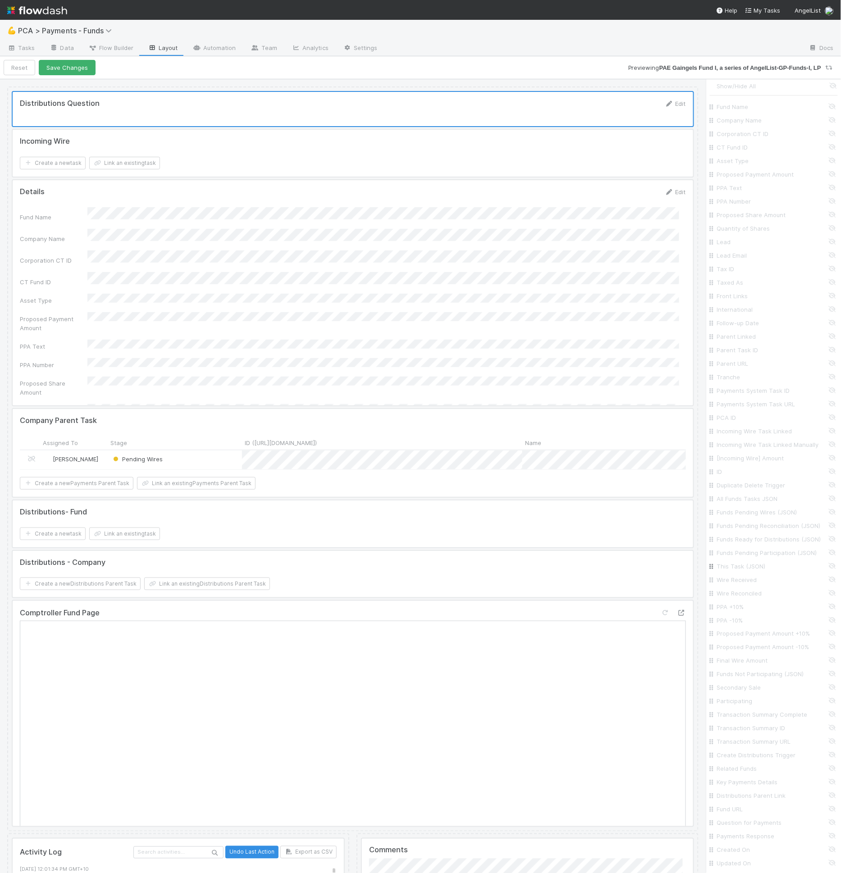
scroll to position [306, 0]
click at [743, 724] on input "Question for Payments" at bounding box center [776, 723] width 118 height 9
checkbox input "true"
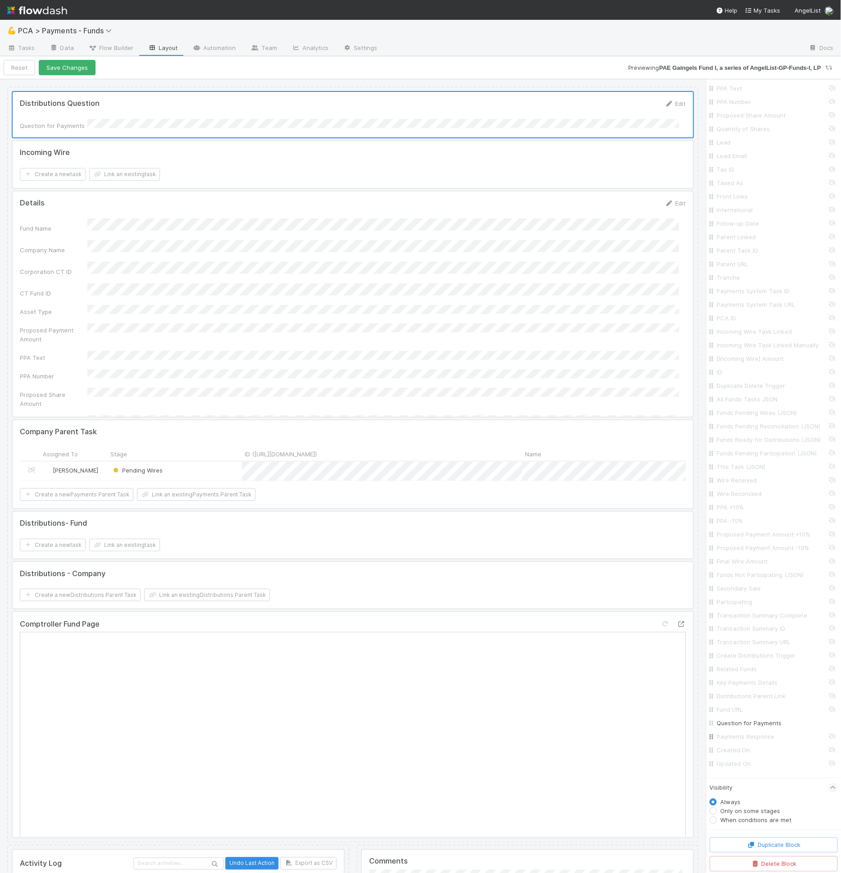
click at [747, 738] on input "Payments Response" at bounding box center [776, 737] width 118 height 9
checkbox input "true"
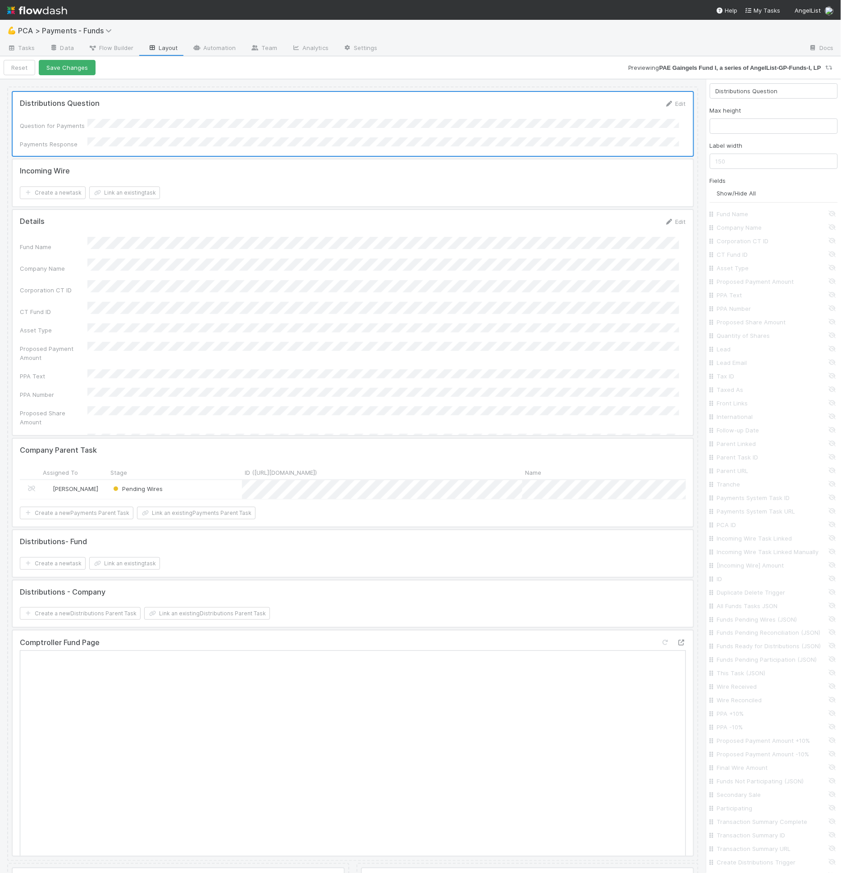
scroll to position [0, 0]
click at [784, 190] on input "Distributions Question" at bounding box center [774, 190] width 128 height 15
click at [716, 191] on input "Distributions Question" at bounding box center [774, 190] width 128 height 15
paste input "❗"
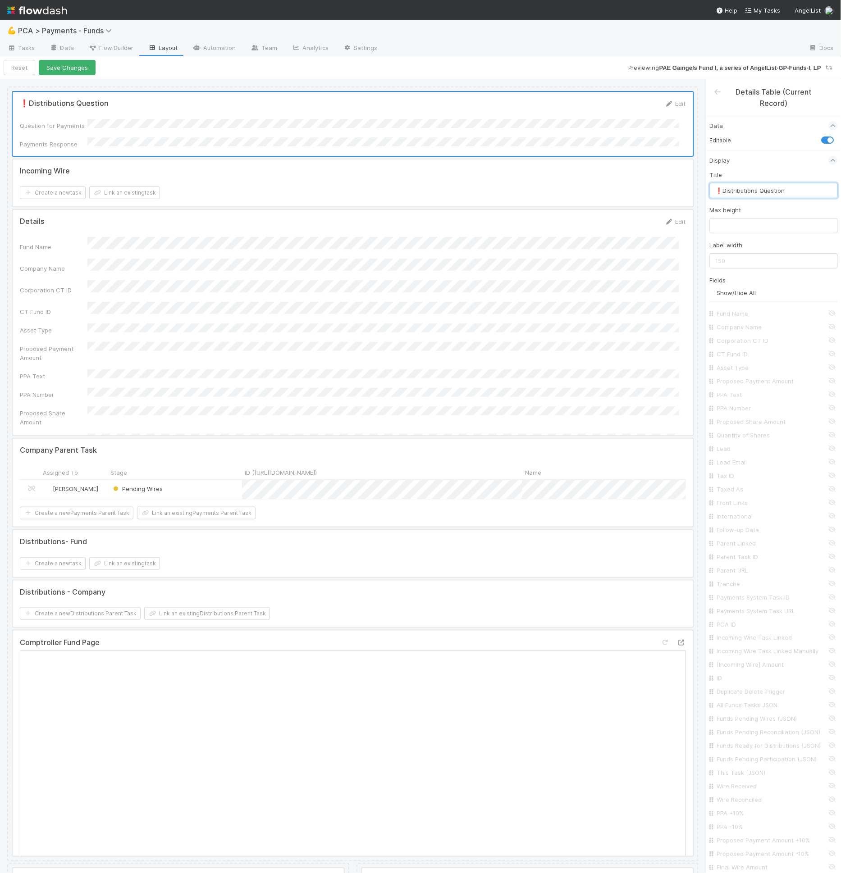
click at [793, 190] on input "❗Distributions Question" at bounding box center [774, 190] width 128 height 15
drag, startPoint x: 722, startPoint y: 189, endPoint x: 711, endPoint y: 191, distance: 11.5
click at [711, 191] on input "❗Distributions Question" at bounding box center [774, 190] width 128 height 15
paste input "❓"
drag, startPoint x: 720, startPoint y: 189, endPoint x: 708, endPoint y: 188, distance: 12.6
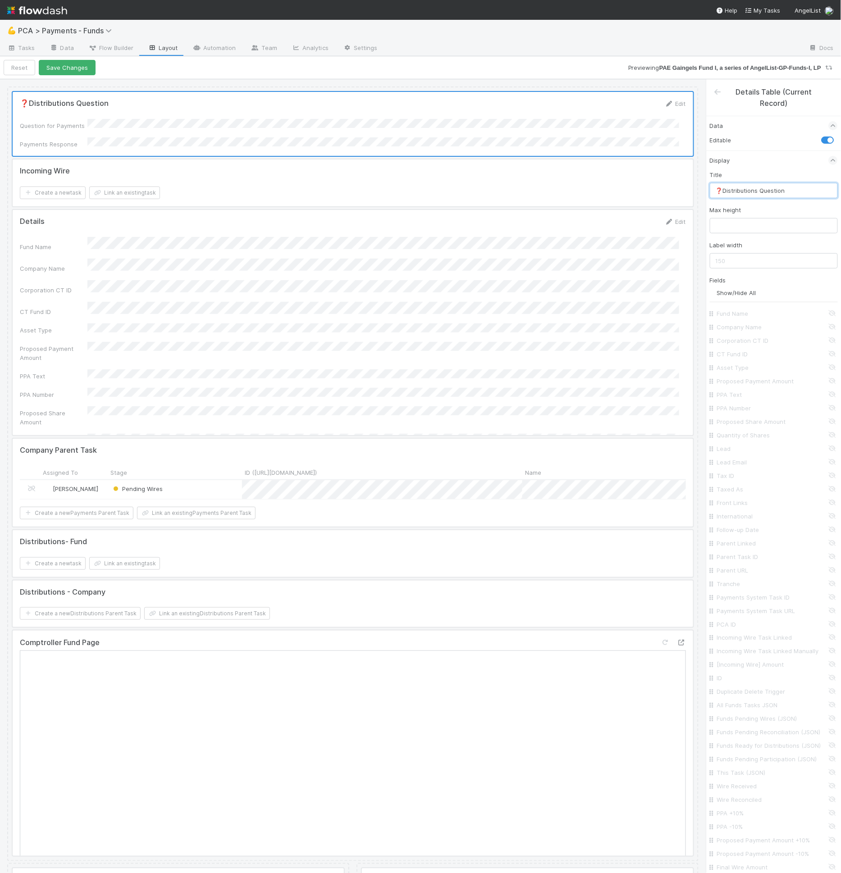
click at [708, 188] on div "Data Editable Display Title ❓Distributions Question Max height Label width Fiel…" at bounding box center [773, 623] width 135 height 1028
click at [797, 188] on input "❓Distributions Question" at bounding box center [774, 190] width 128 height 15
paste input "❓"
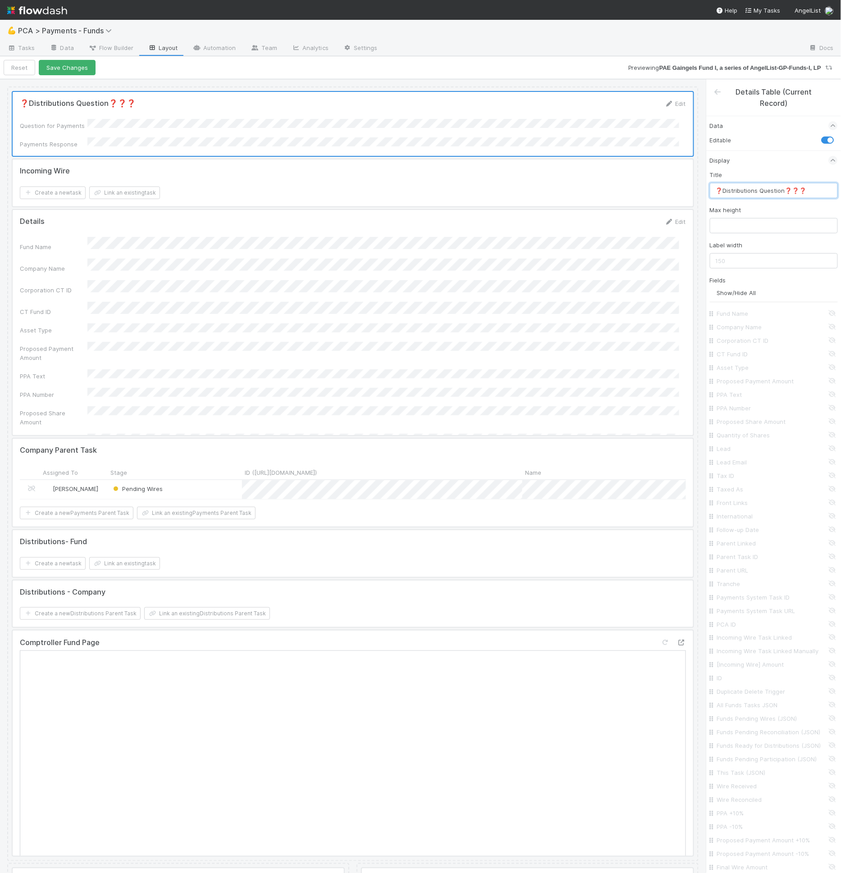
drag, startPoint x: 720, startPoint y: 190, endPoint x: 707, endPoint y: 190, distance: 13.5
click at [707, 190] on div "Data Editable Display Title ❓Distributions Question❓❓❓ Max height Label width F…" at bounding box center [773, 623] width 135 height 1028
paste input "❗"
type input "❗Distributions Question❓❓❓"
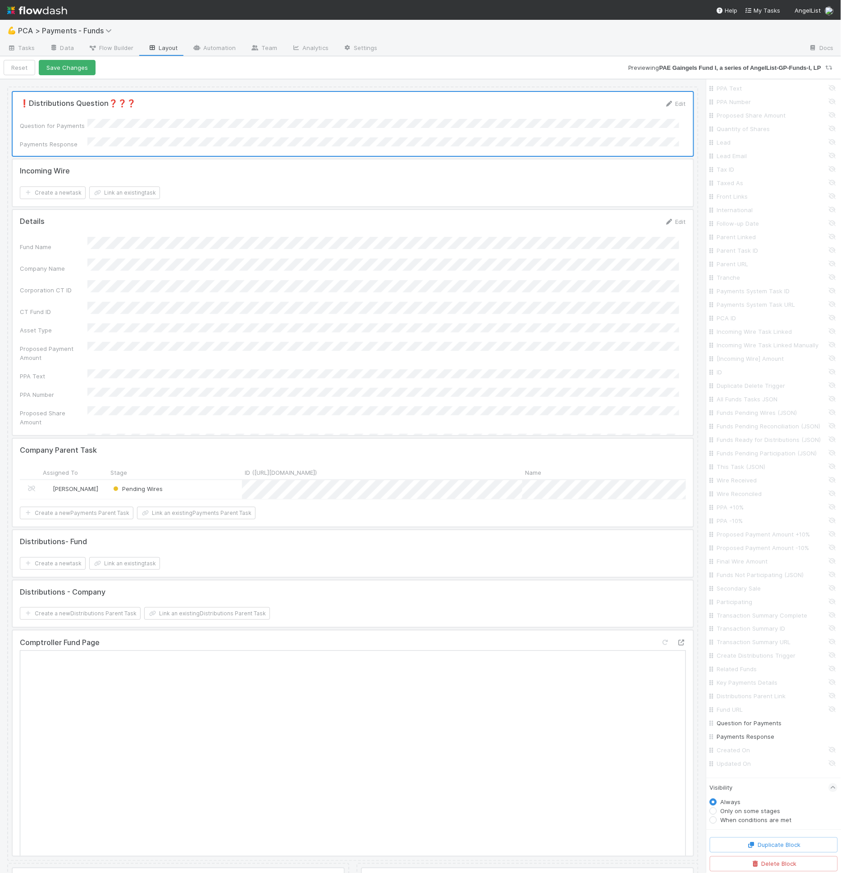
click at [757, 807] on label "Only on some stages" at bounding box center [750, 811] width 60 height 9
click at [717, 807] on input "Only on some stages" at bounding box center [713, 811] width 7 height 8
radio input "true"
radio input "false"
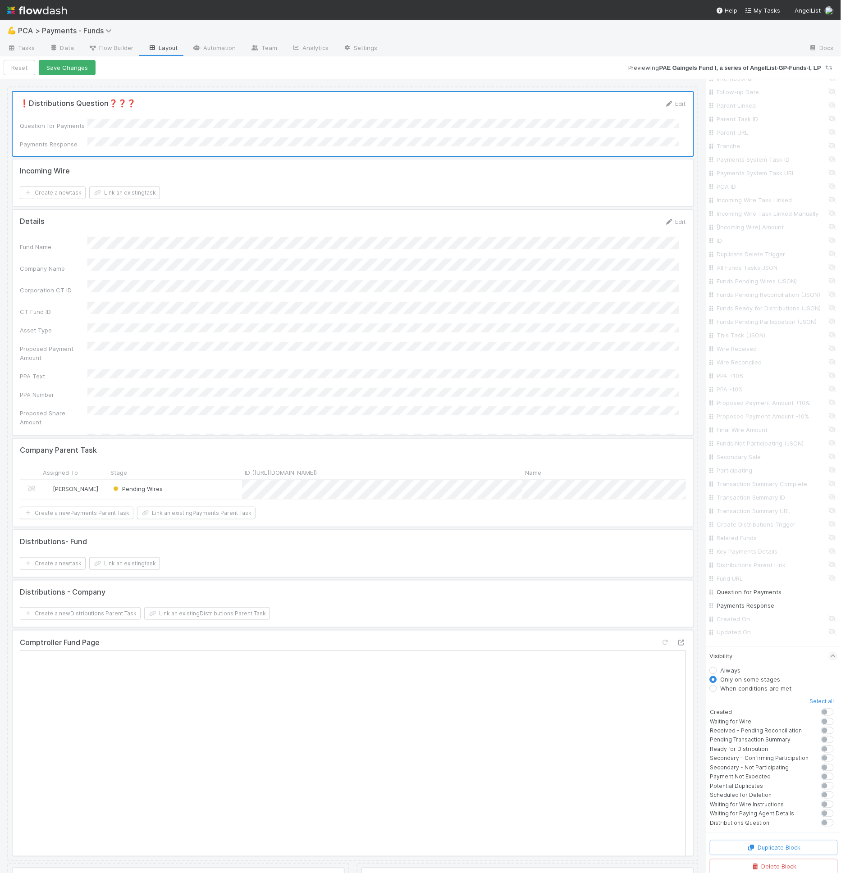
click at [837, 819] on label at bounding box center [837, 819] width 0 height 0
click at [821, 819] on input "checkbox" at bounding box center [818, 823] width 7 height 8
checkbox input "true"
click at [734, 691] on label "When conditions are met" at bounding box center [755, 688] width 71 height 9
click at [717, 691] on input "When conditions are met" at bounding box center [713, 688] width 7 height 8
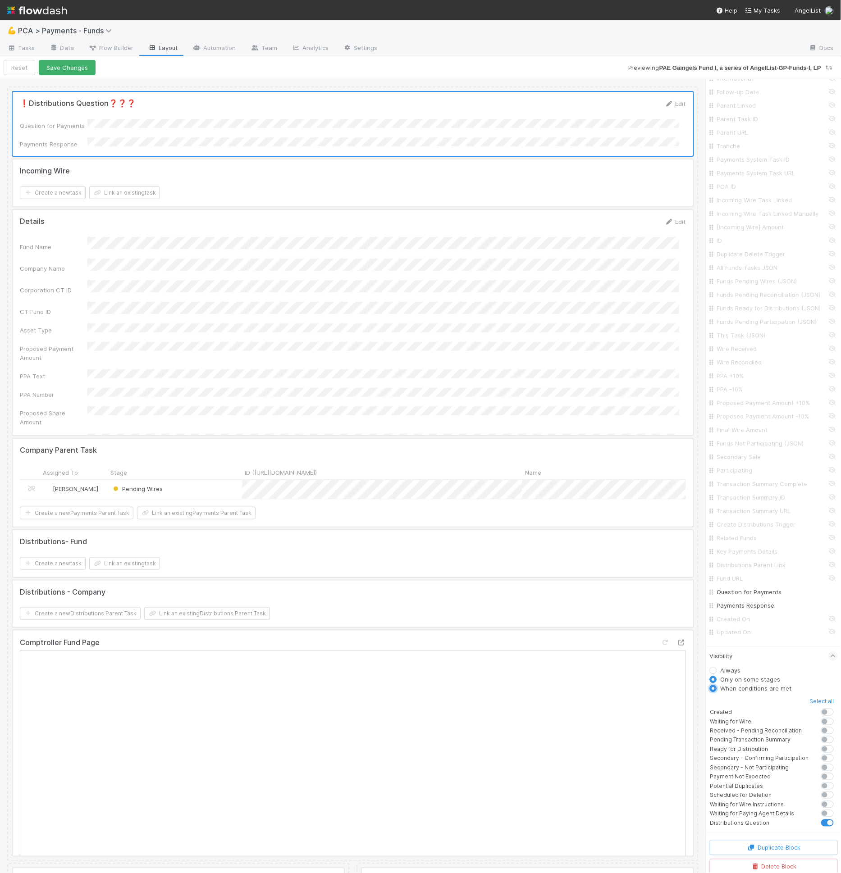
radio input "true"
radio input "false"
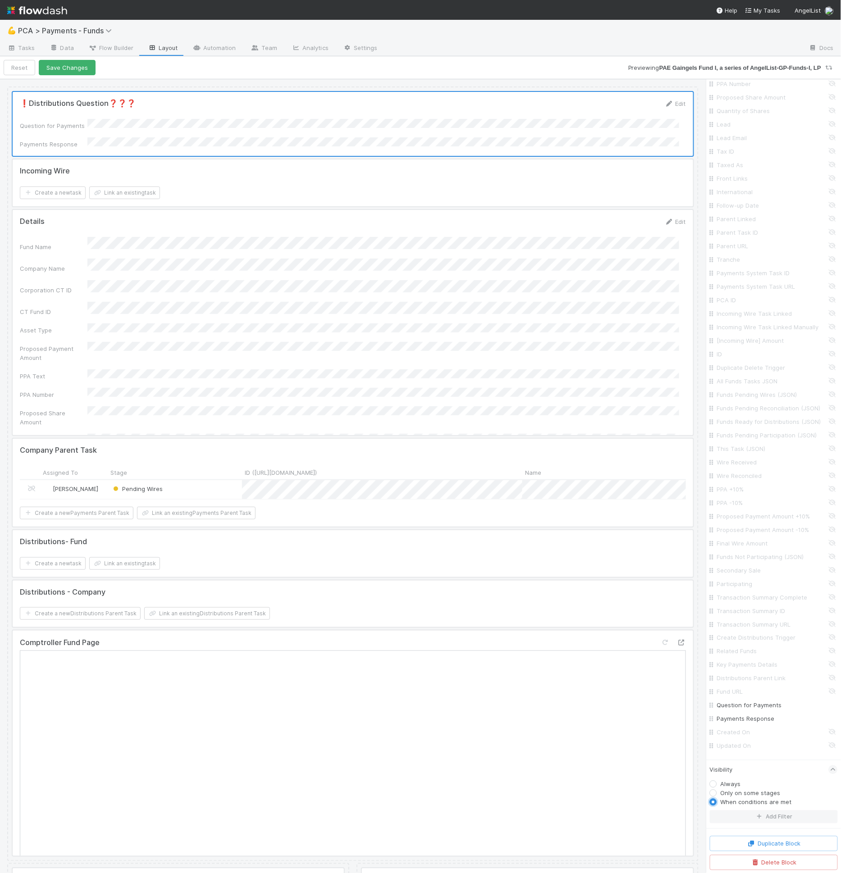
scroll to position [323, 0]
click at [769, 820] on button "Add Filter" at bounding box center [774, 818] width 128 height 13
click at [770, 824] on div "Assigned To" at bounding box center [768, 825] width 78 height 13
type input "d"
type input "que"
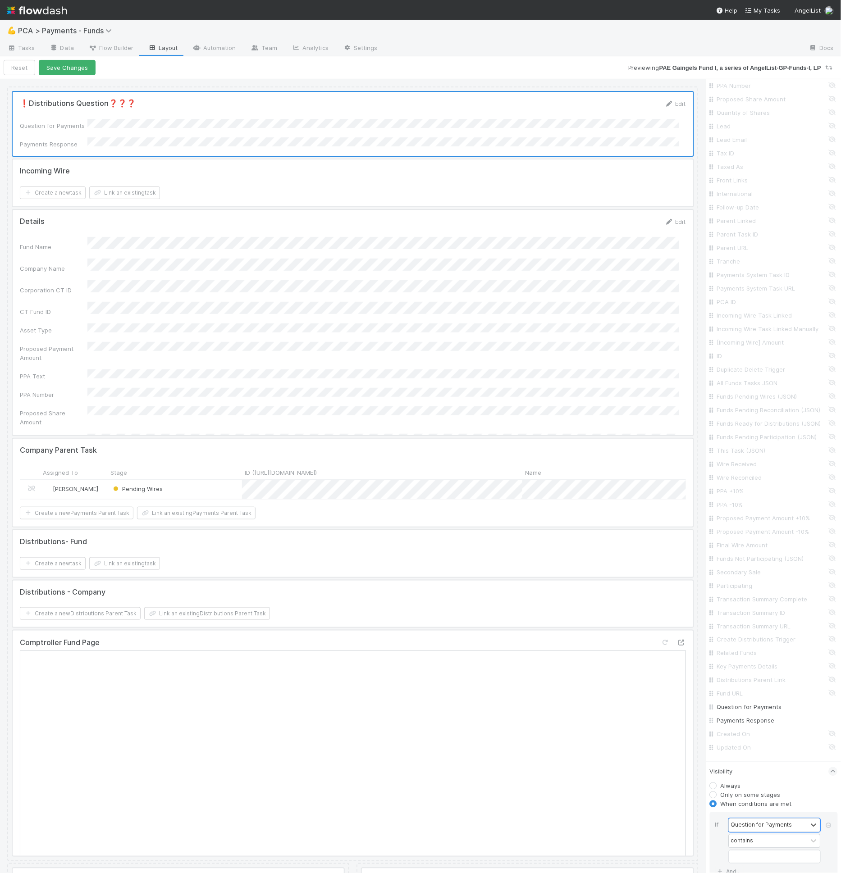
scroll to position [390, 0]
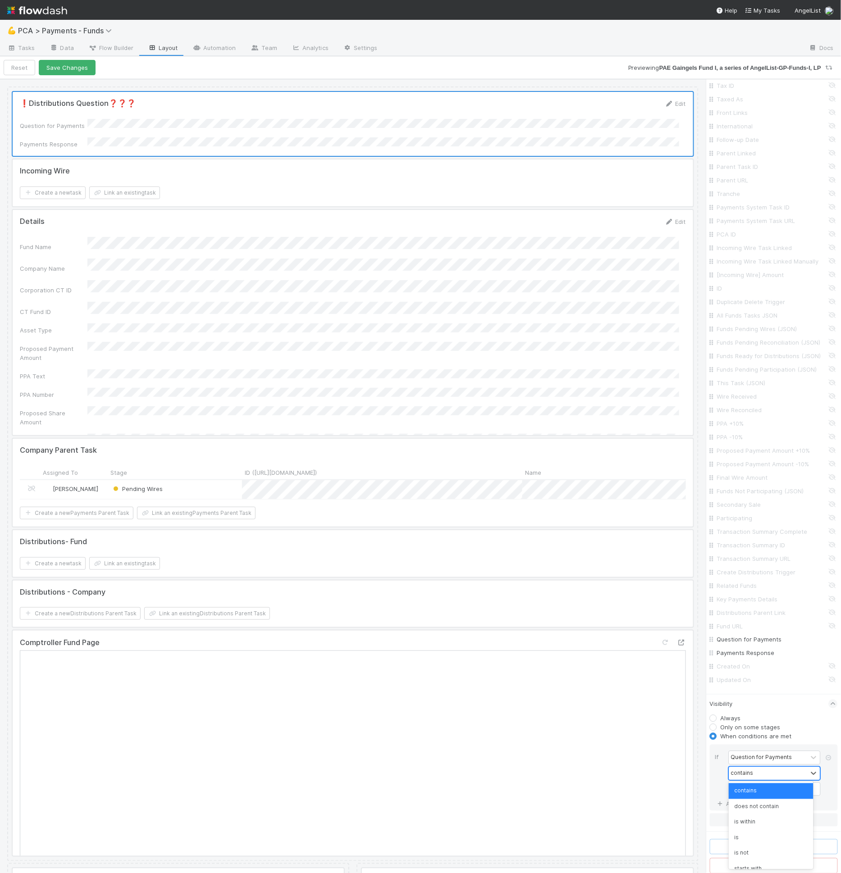
click at [754, 767] on div "contains" at bounding box center [768, 773] width 78 height 13
click at [758, 858] on div "is not empty" at bounding box center [771, 859] width 84 height 15
click at [748, 818] on button "Or if..." at bounding box center [774, 820] width 128 height 13
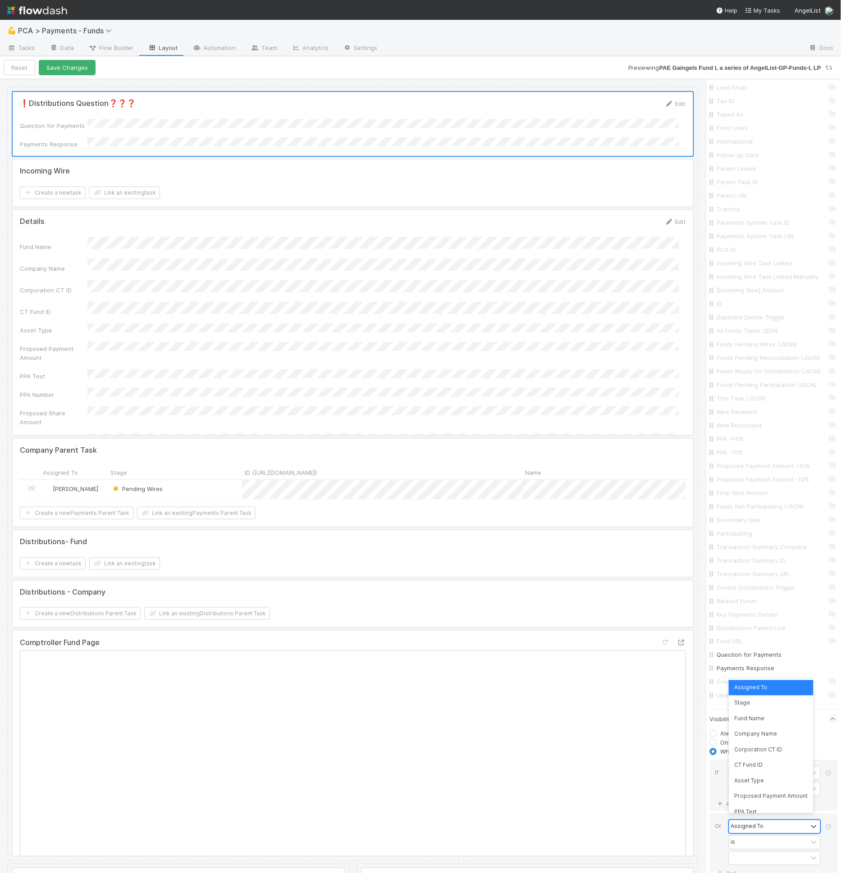
click at [748, 820] on div "Assigned To" at bounding box center [768, 826] width 78 height 13
type input "s"
click at [824, 825] on icon at bounding box center [828, 827] width 9 height 5
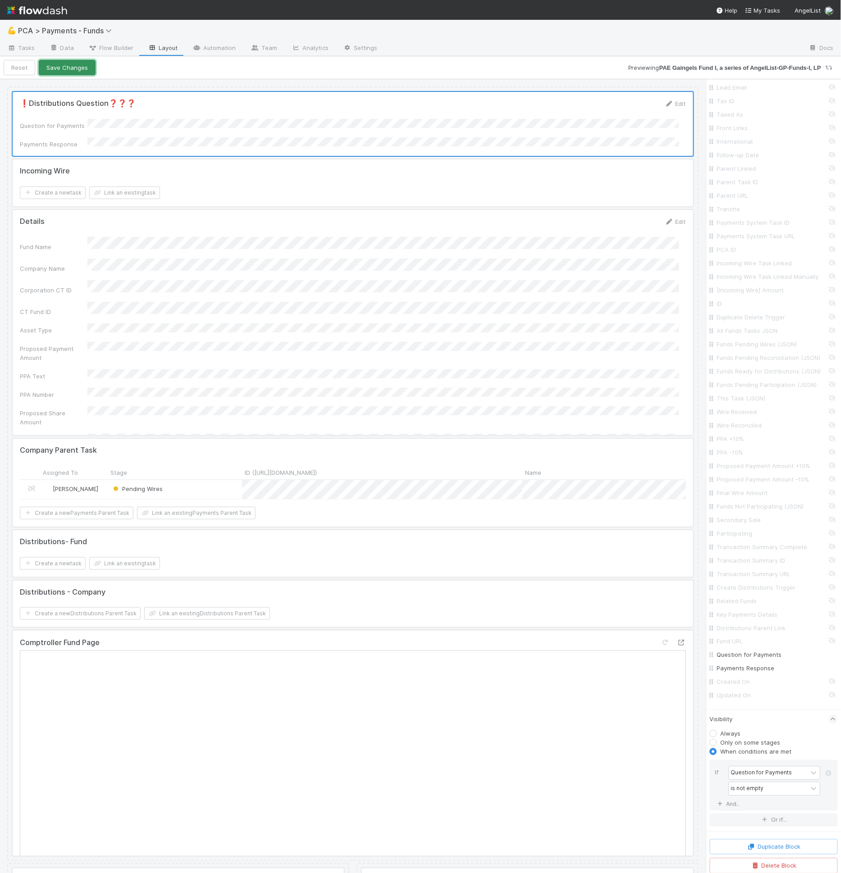
click at [60, 61] on button "Save Changes" at bounding box center [67, 67] width 57 height 15
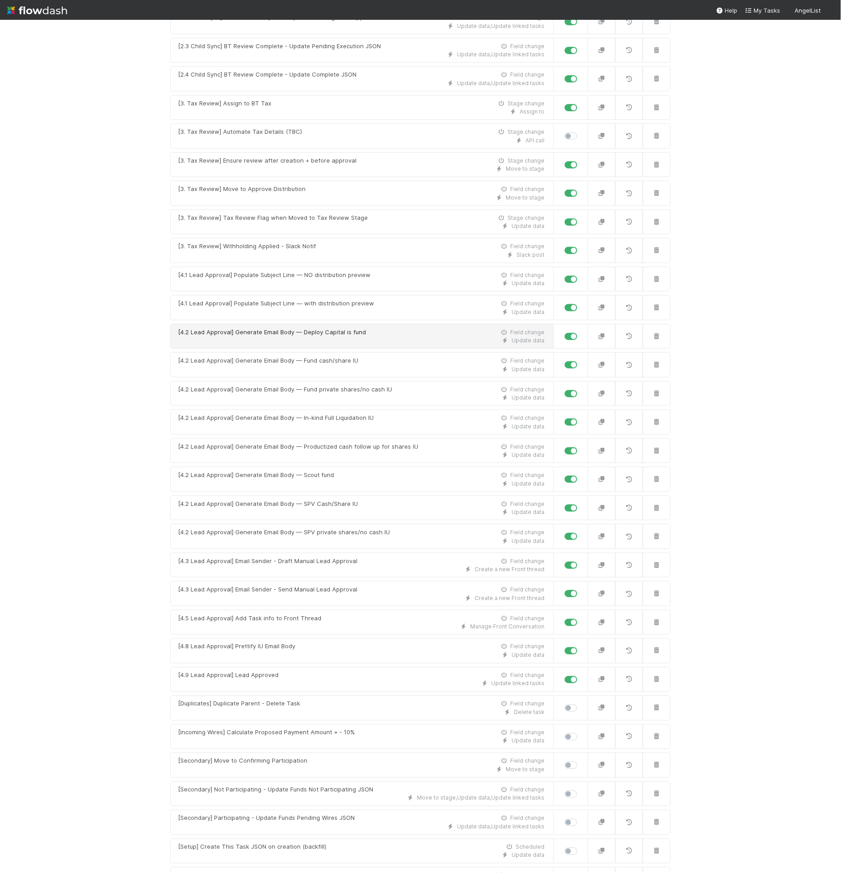
scroll to position [506, 0]
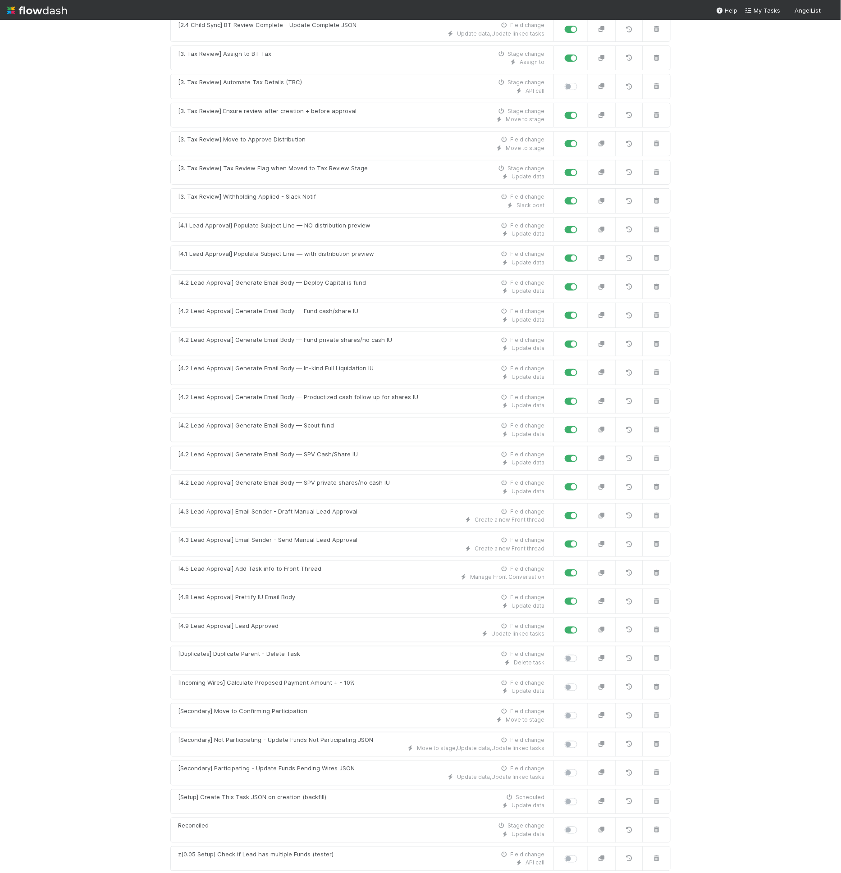
click at [318, 873] on link "New automation" at bounding box center [420, 883] width 500 height 17
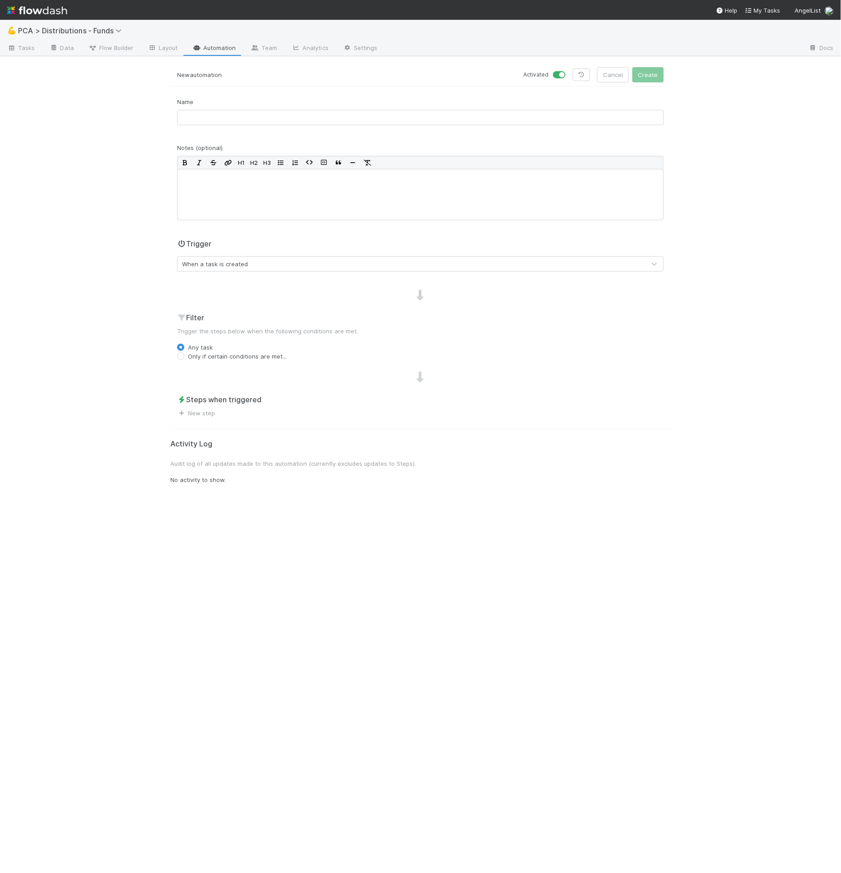
click at [210, 127] on div "Name" at bounding box center [420, 114] width 500 height 35
click at [209, 121] on input "text" at bounding box center [420, 117] width 487 height 15
click at [187, 118] on input "[5. Payments" at bounding box center [420, 117] width 487 height 15
click at [231, 116] on input "[8. Payments" at bounding box center [420, 117] width 487 height 15
type input "[8. Payments] Question for Payments Sync"
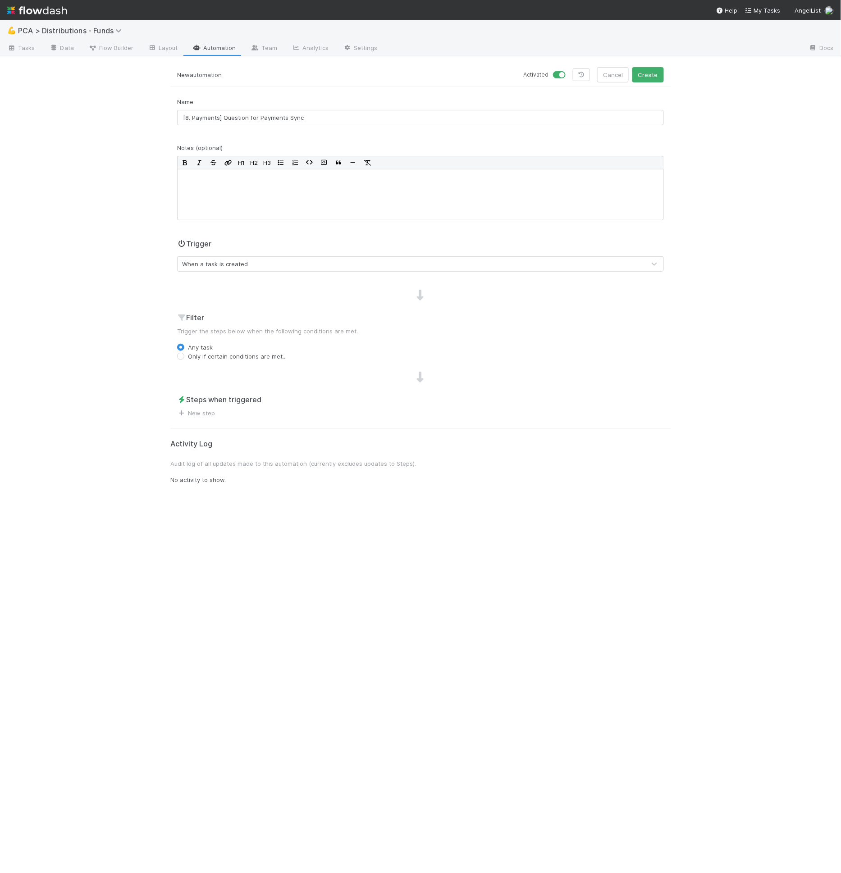
click at [234, 252] on div "Trigger When a task is created" at bounding box center [420, 254] width 487 height 33
click at [235, 264] on div "When a task is created" at bounding box center [215, 264] width 66 height 9
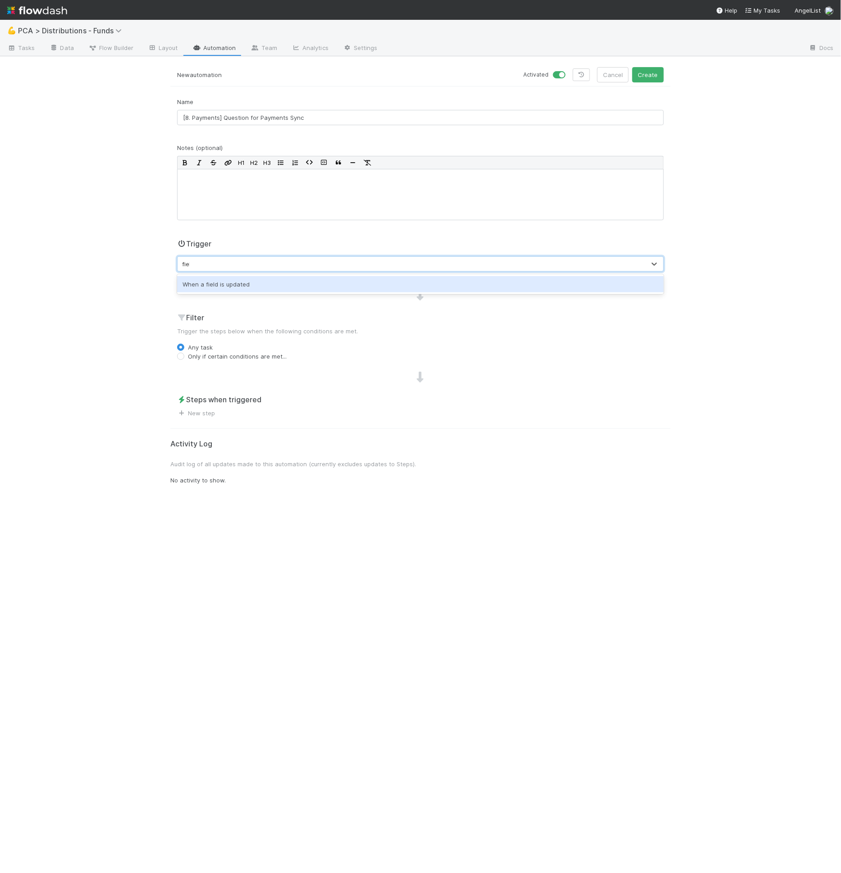
type input "field"
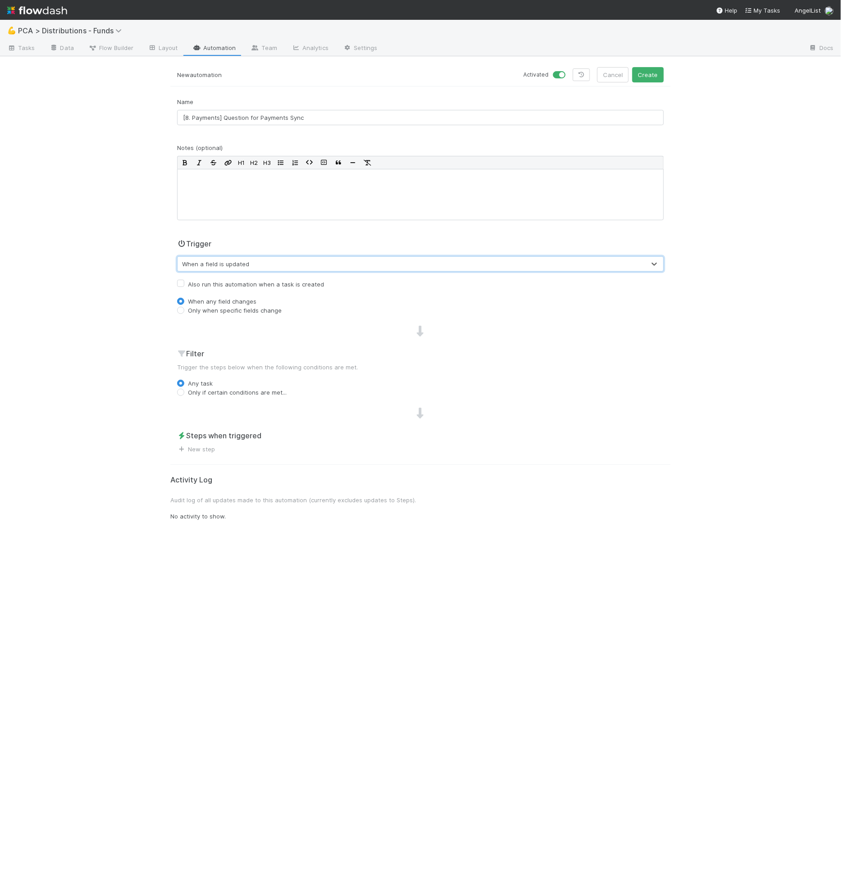
click at [273, 310] on label "Only when specific fields change" at bounding box center [235, 310] width 94 height 9
click at [184, 310] on input "Only when specific fields change" at bounding box center [180, 310] width 7 height 8
radio input "true"
click at [265, 333] on div "Name [8. Payments] Question for Payments Sync Notes (optional) H1 H2 H3 Trigger…" at bounding box center [420, 284] width 500 height 375
click at [266, 329] on div "Type field name..." at bounding box center [412, 326] width 468 height 14
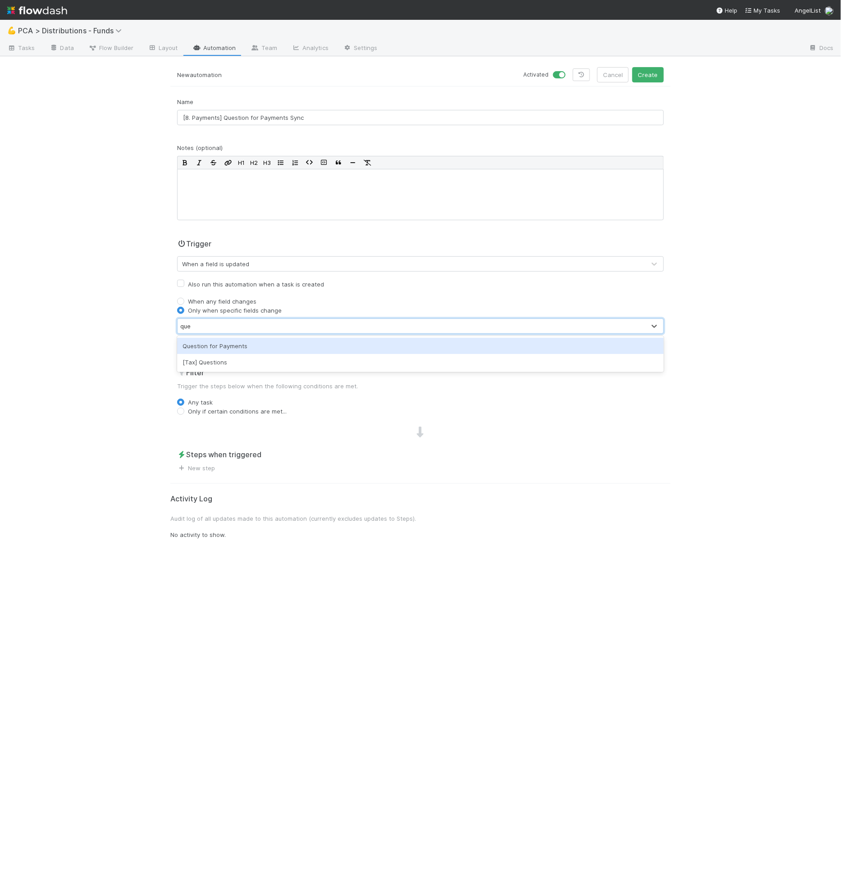
type input "ques"
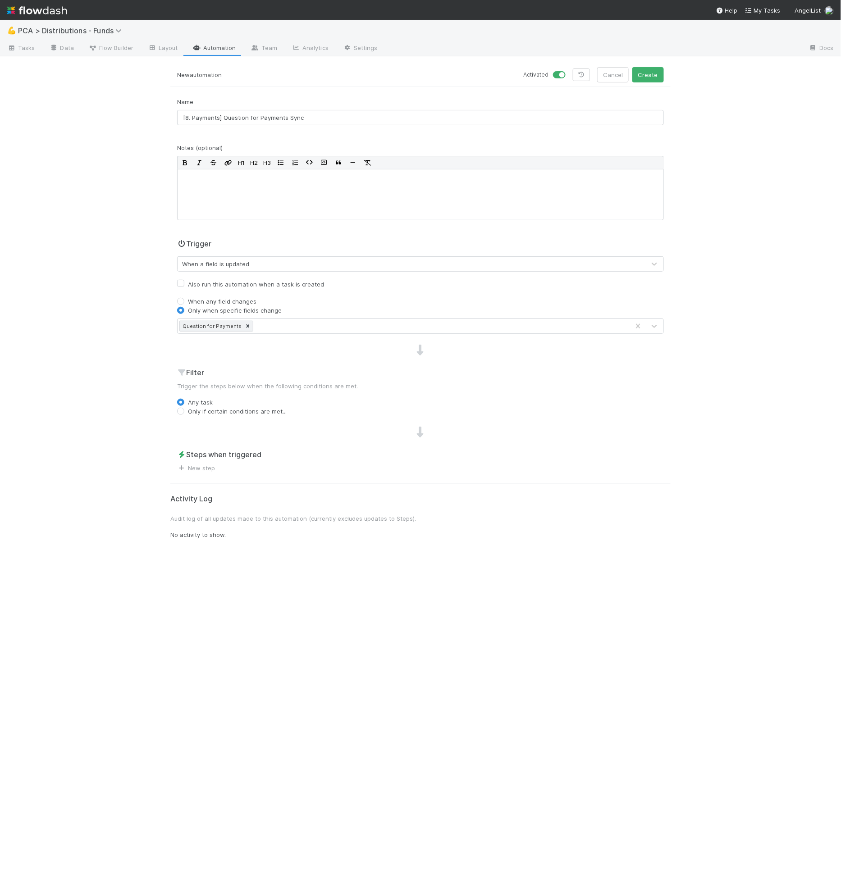
click at [255, 410] on label "Only if certain conditions are met..." at bounding box center [237, 411] width 99 height 9
click at [184, 410] on input "Only if certain conditions are met..." at bounding box center [180, 411] width 7 height 8
radio input "true"
click at [255, 427] on button "Add Filter" at bounding box center [420, 429] width 487 height 13
